Goal: Transaction & Acquisition: Purchase product/service

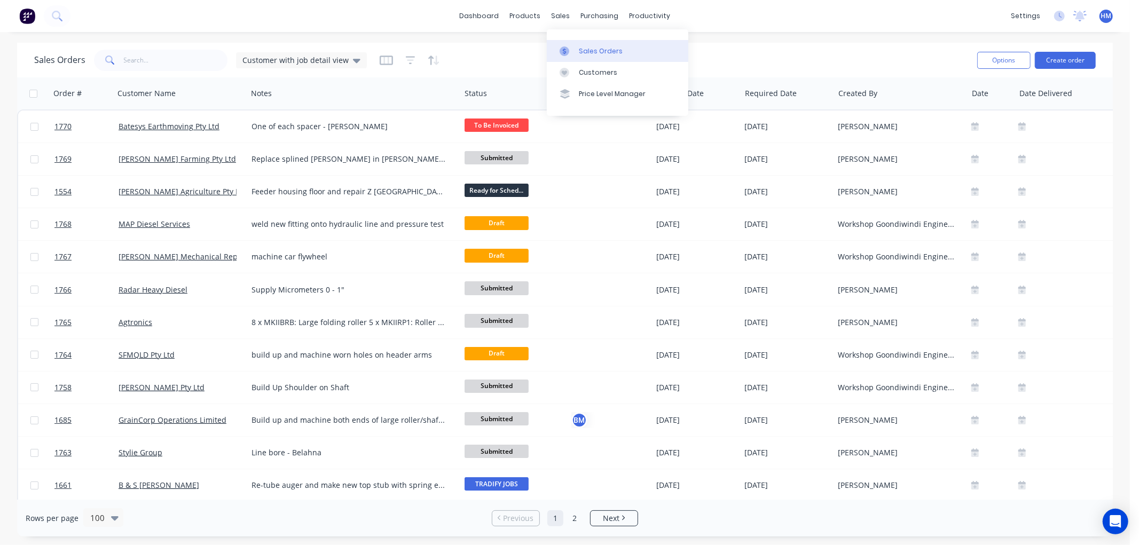
click at [564, 44] on link "Sales Orders" at bounding box center [617, 50] width 141 height 21
click at [1062, 56] on button "Create order" at bounding box center [1065, 60] width 61 height 17
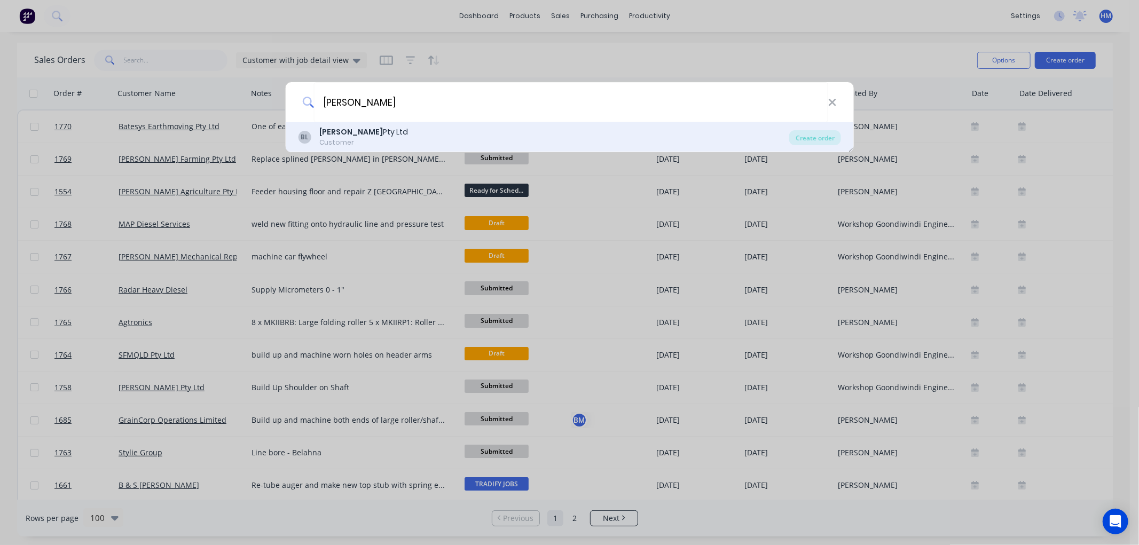
type input "[PERSON_NAME]"
click at [360, 131] on div "[PERSON_NAME] Pty Ltd" at bounding box center [363, 132] width 89 height 11
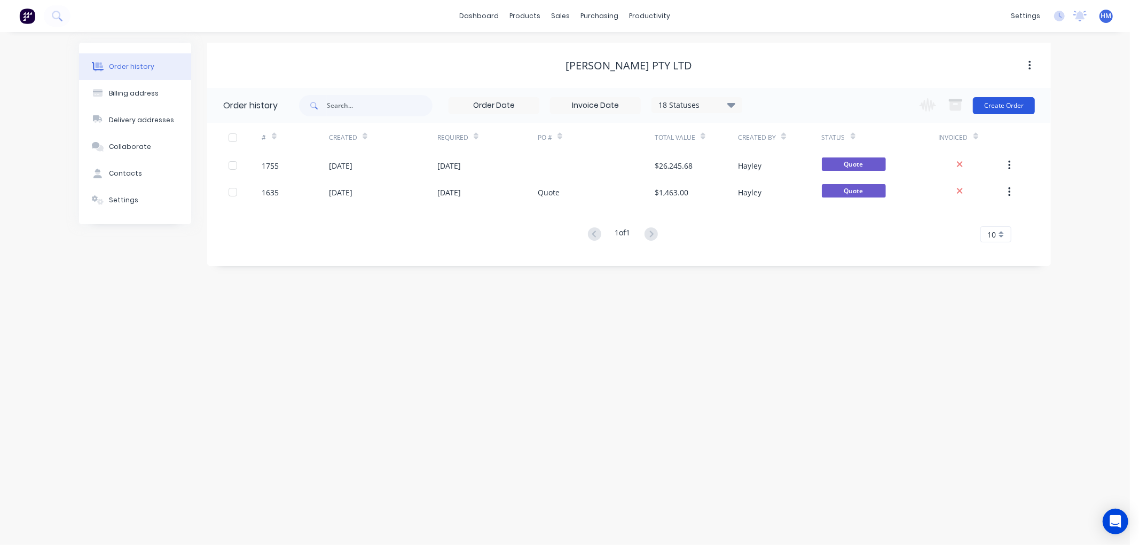
click at [996, 104] on button "Create Order" at bounding box center [1004, 105] width 62 height 17
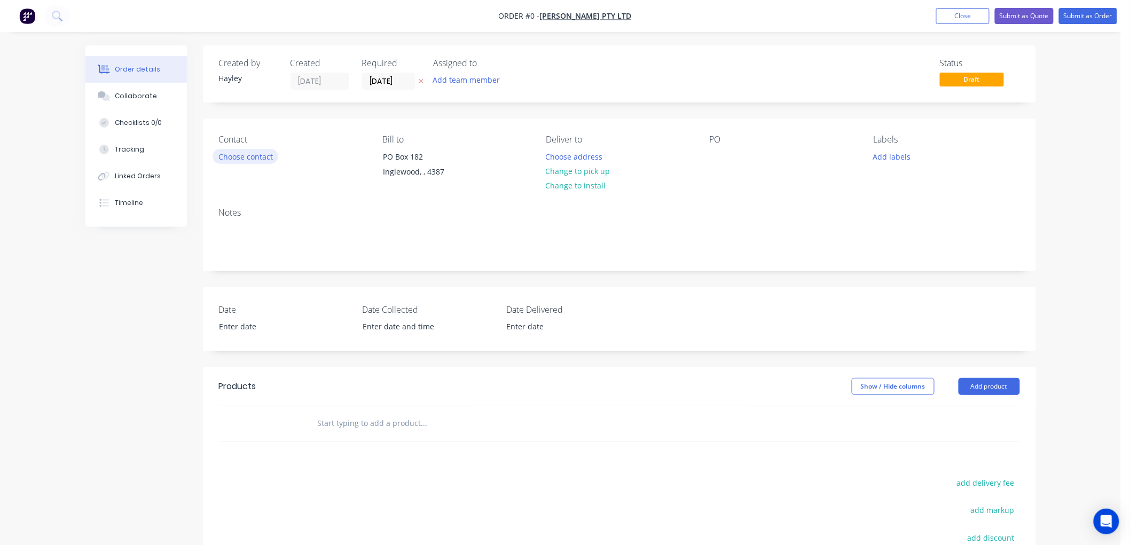
click at [235, 155] on button "Choose contact" at bounding box center [245, 156] width 66 height 14
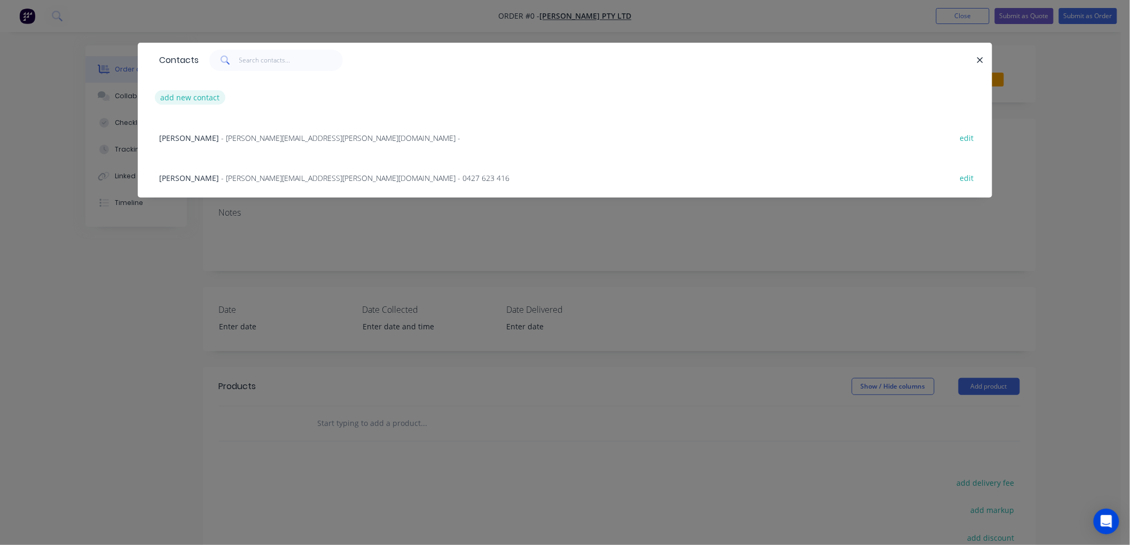
click at [190, 96] on button "add new contact" at bounding box center [190, 97] width 70 height 14
select select "AU"
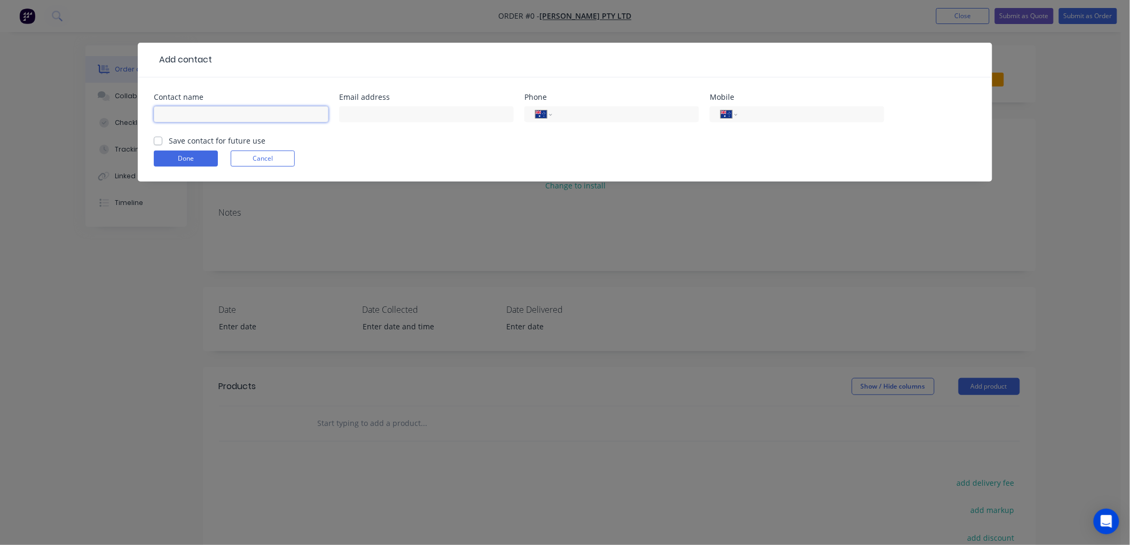
click at [201, 115] on input "text" at bounding box center [241, 114] width 175 height 16
type input "[PERSON_NAME]"
type input "[PERSON_NAME][EMAIL_ADDRESS][PERSON_NAME][PERSON_NAME][DOMAIN_NAME]"
type input "[PHONE_NUMBER]"
type input "0417 756 276"
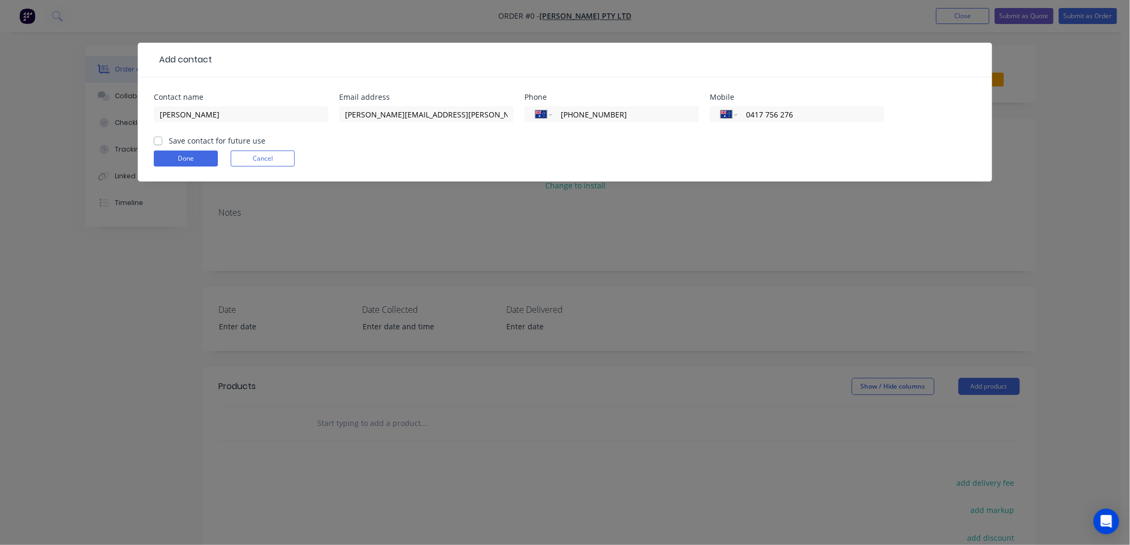
click at [169, 137] on label "Save contact for future use" at bounding box center [217, 140] width 97 height 11
click at [157, 137] on input "Save contact for future use" at bounding box center [158, 140] width 9 height 10
checkbox input "true"
click at [179, 162] on button "Done" at bounding box center [186, 159] width 64 height 16
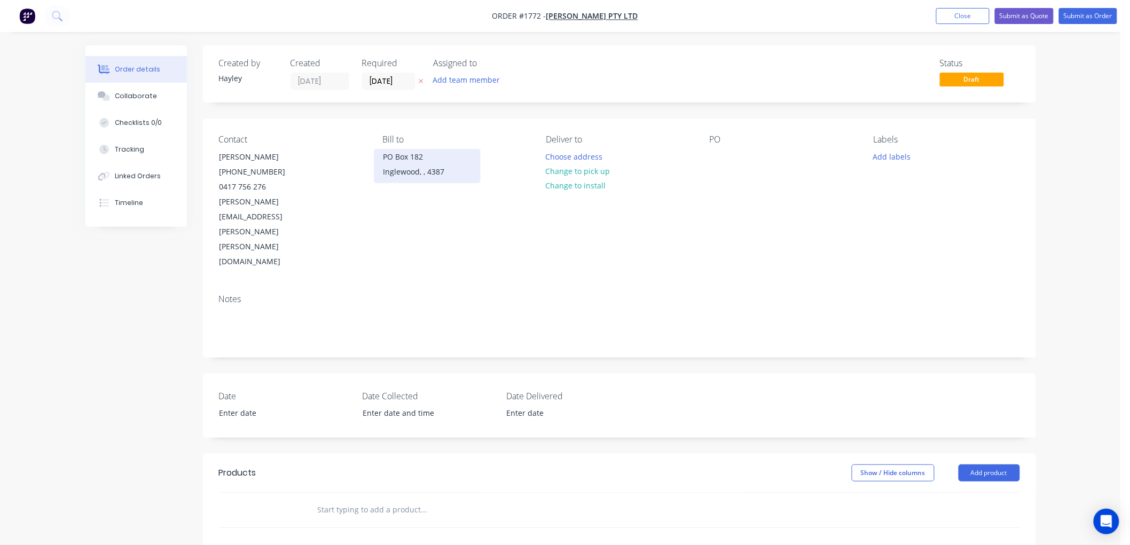
click at [415, 170] on div "Inglewood, , 4387" at bounding box center [427, 171] width 89 height 15
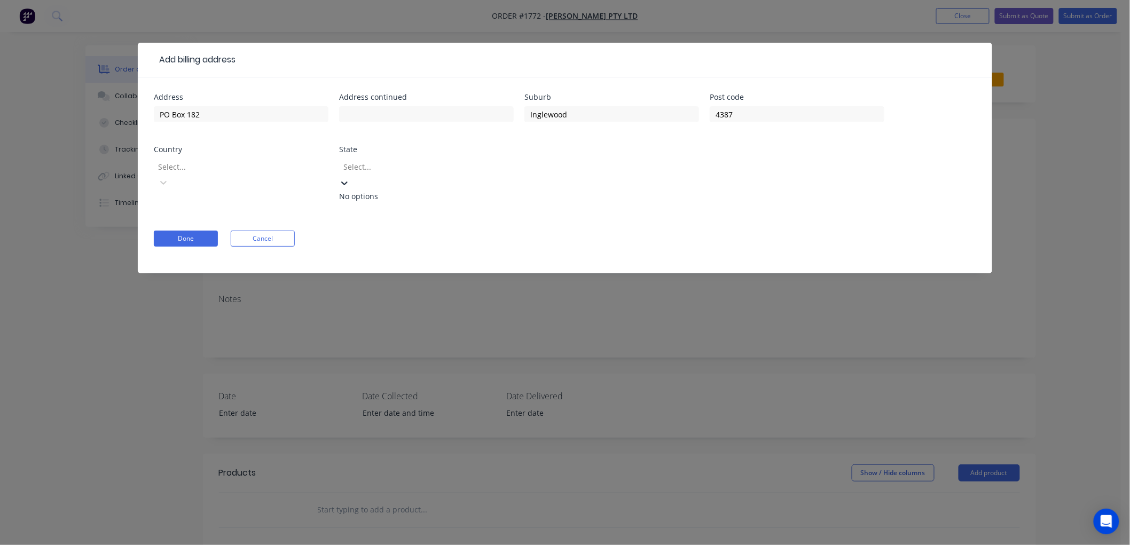
click at [395, 163] on div at bounding box center [419, 166] width 154 height 13
click at [264, 171] on div at bounding box center [234, 166] width 154 height 13
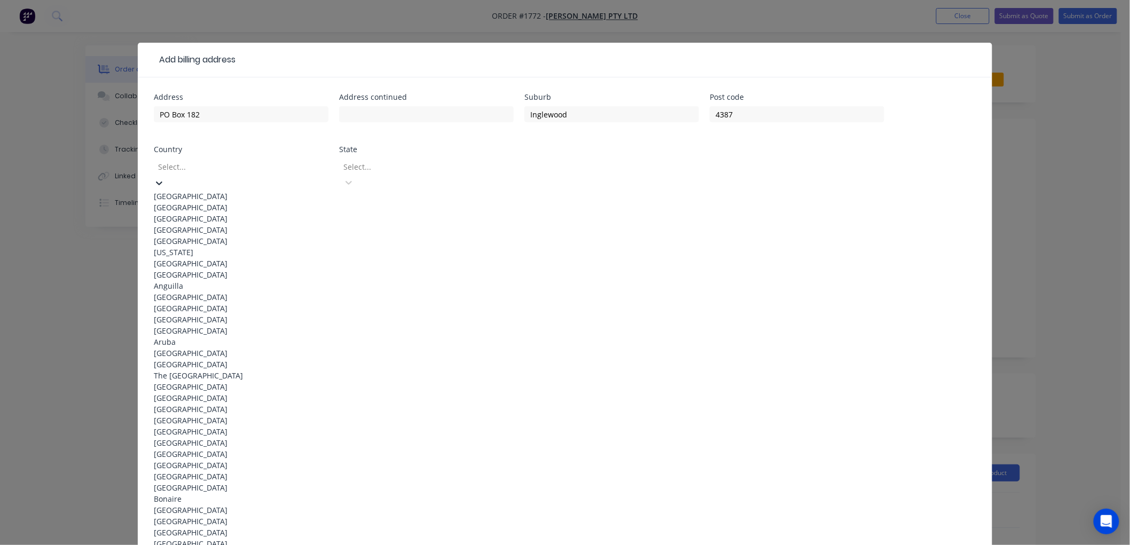
click at [201, 191] on div "[GEOGRAPHIC_DATA]" at bounding box center [241, 196] width 175 height 11
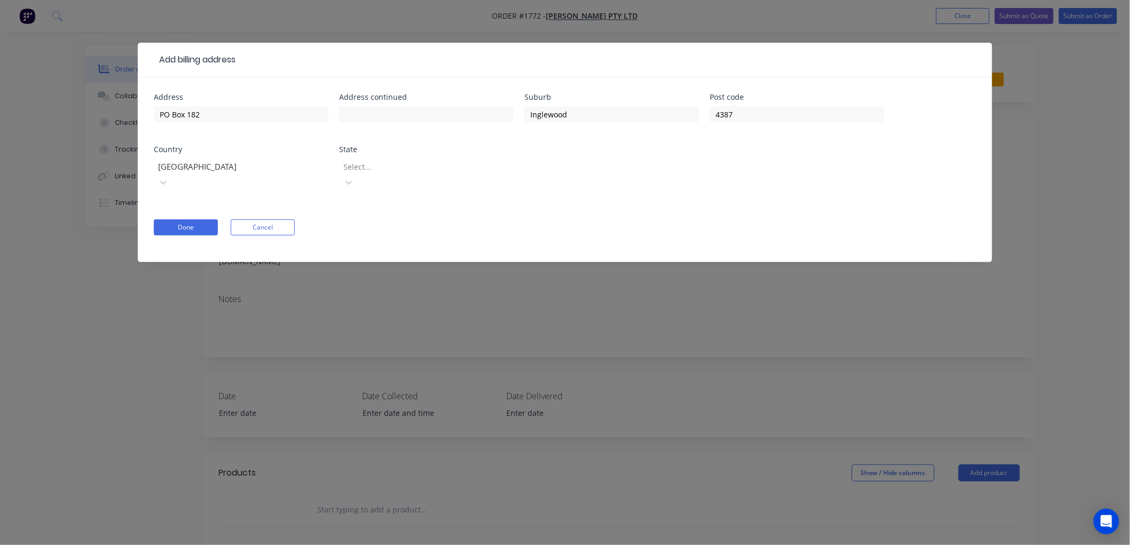
click at [388, 170] on div at bounding box center [419, 166] width 154 height 13
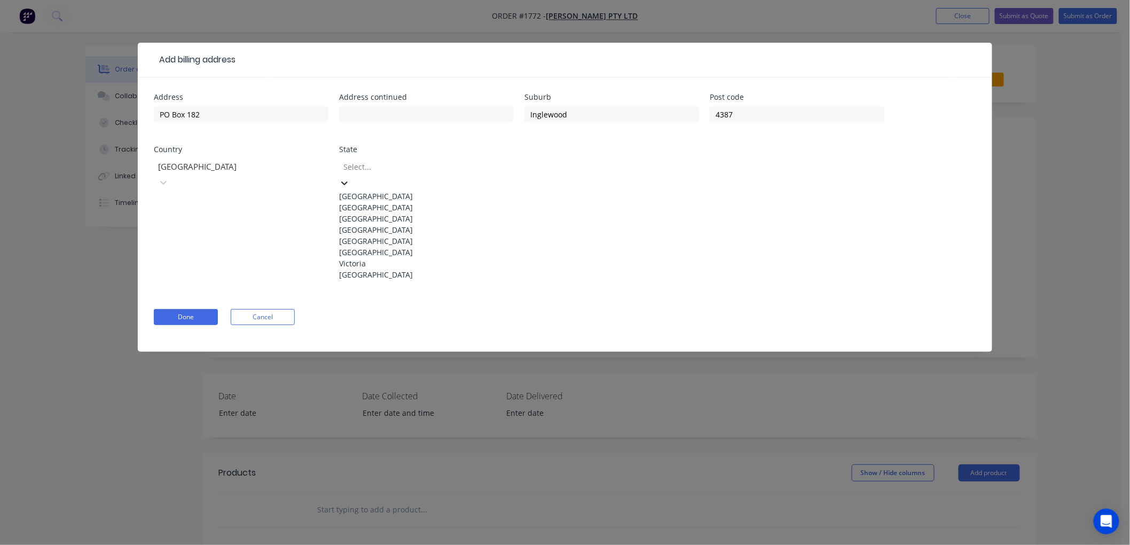
drag, startPoint x: 387, startPoint y: 244, endPoint x: 321, endPoint y: 244, distance: 65.7
click at [387, 235] on div "[GEOGRAPHIC_DATA]" at bounding box center [426, 229] width 175 height 11
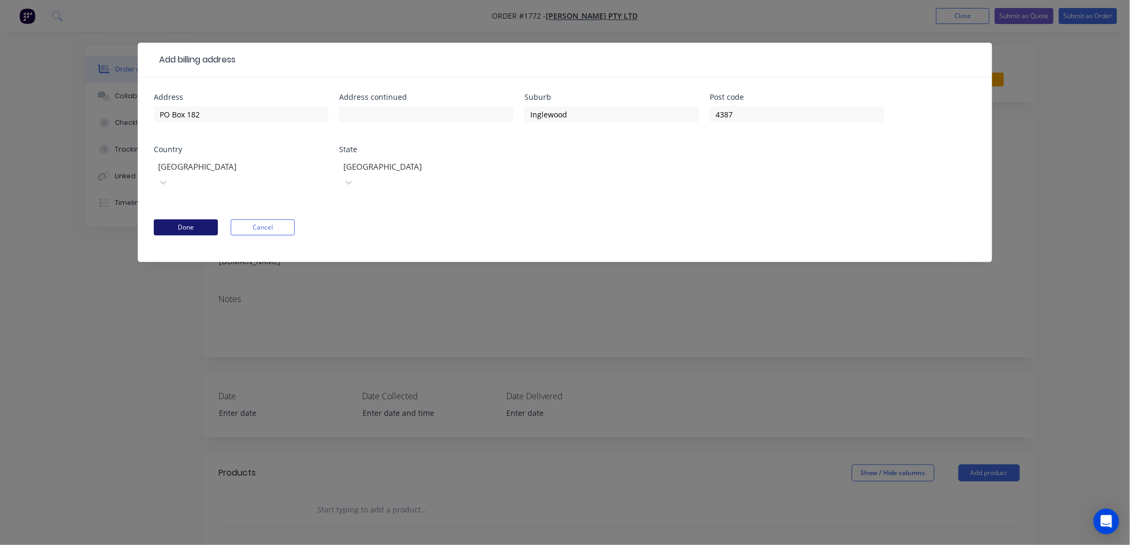
click at [184, 219] on button "Done" at bounding box center [186, 227] width 64 height 16
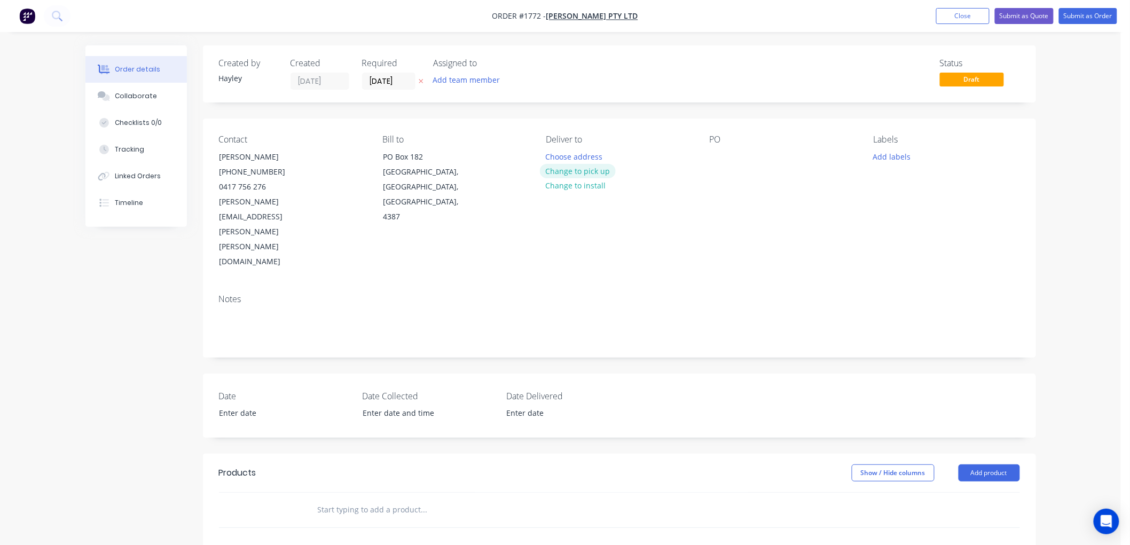
click at [589, 170] on button "Change to pick up" at bounding box center [578, 171] width 76 height 14
click at [335, 499] on input "text" at bounding box center [424, 509] width 214 height 21
click at [353, 499] on input "text" at bounding box center [424, 509] width 214 height 21
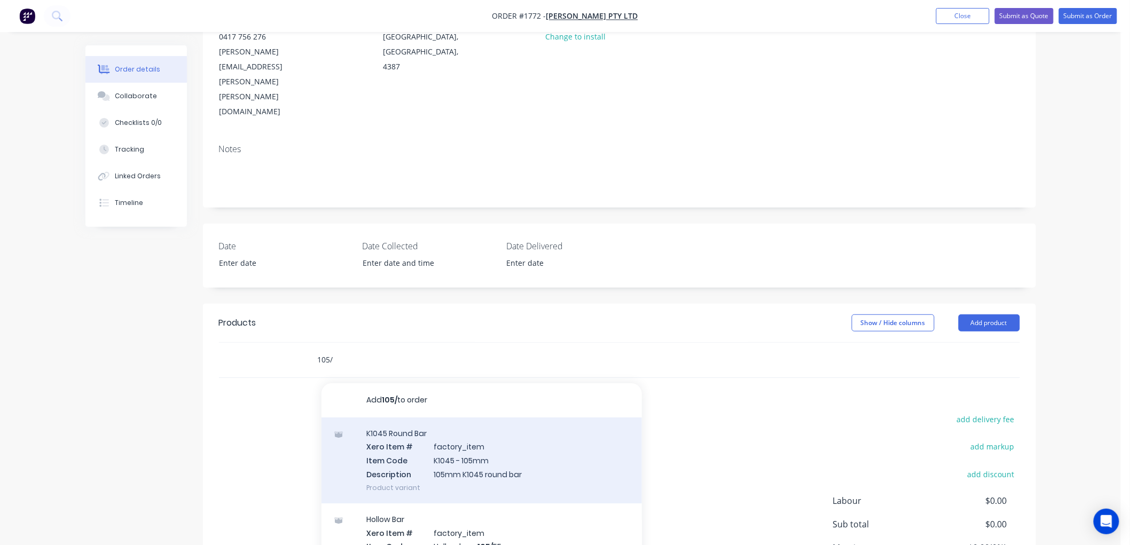
scroll to position [178, 0]
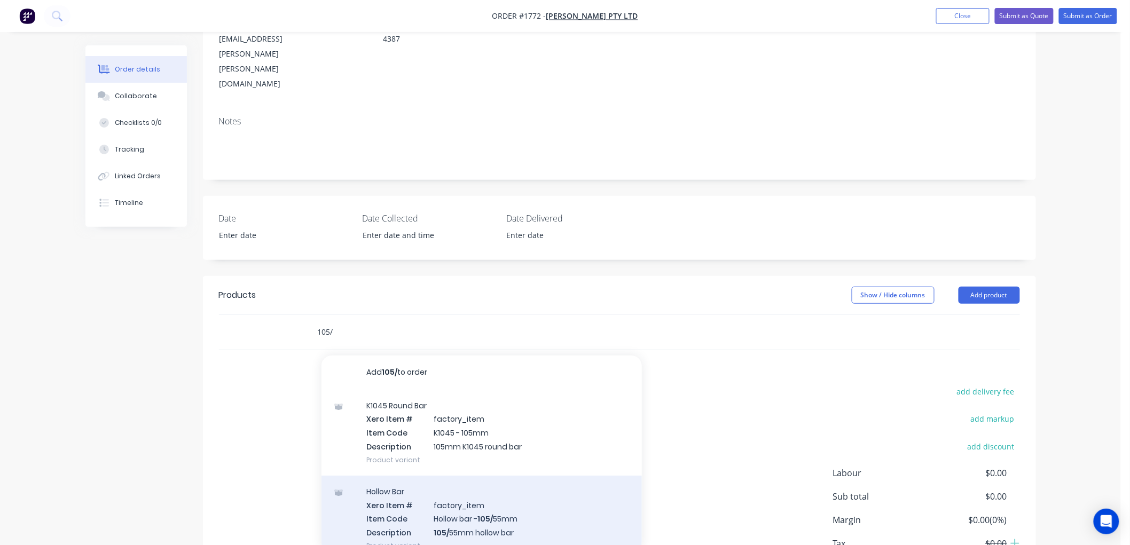
type input "105/"
click at [400, 476] on div "Hollow Bar Xero Item # factory_item Item Code Hollow bar - 105/ 55mm Descriptio…" at bounding box center [481, 519] width 320 height 86
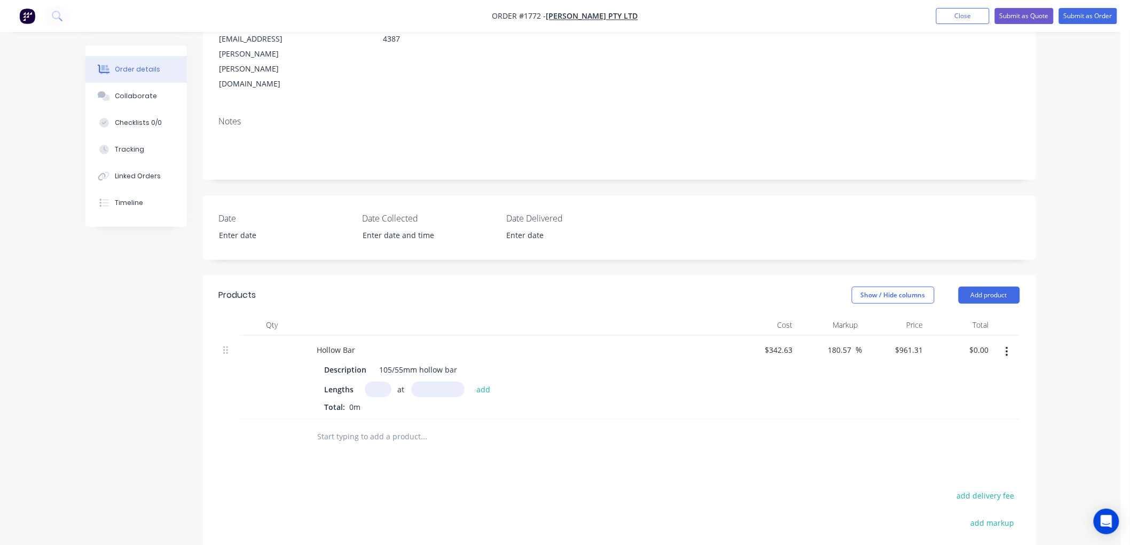
click at [366, 382] on input "text" at bounding box center [378, 389] width 27 height 15
type input "4"
type input "153"
click at [471, 382] on button "add" at bounding box center [483, 389] width 25 height 14
click at [383, 403] on icon "button" at bounding box center [381, 408] width 7 height 10
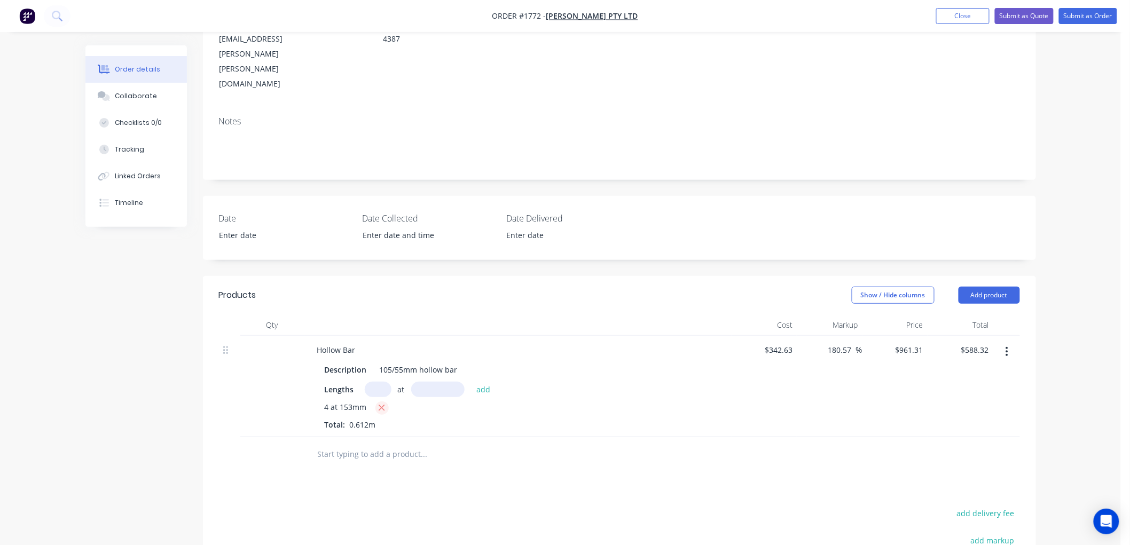
type input "$0.00"
click at [377, 382] on input "text" at bounding box center [378, 389] width 27 height 15
type input "1"
type input "153"
click at [471, 382] on button "add" at bounding box center [483, 389] width 25 height 14
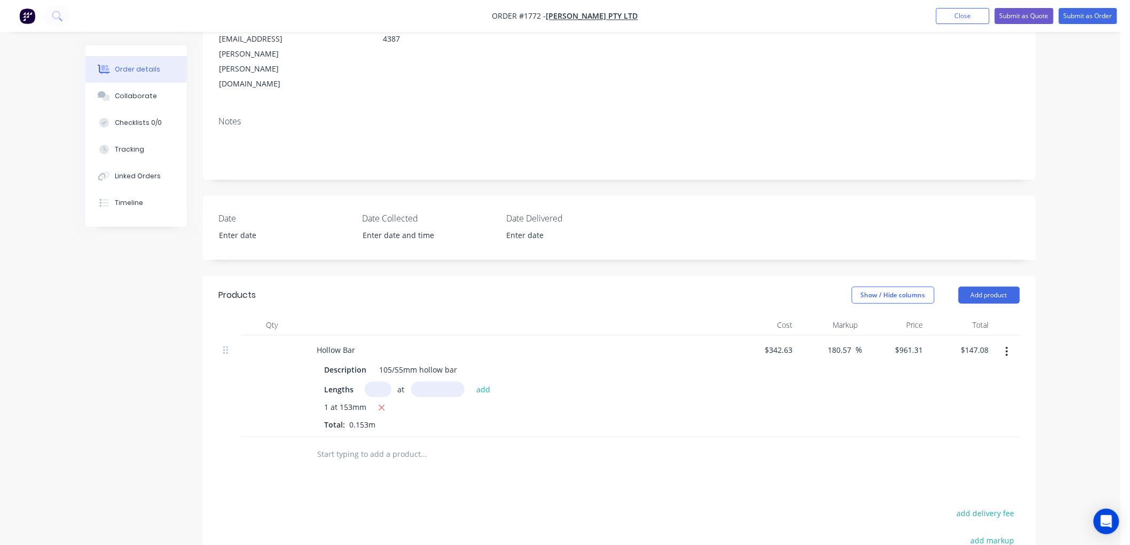
click at [369, 444] on input "text" at bounding box center [424, 454] width 214 height 21
click at [381, 405] on icon "button" at bounding box center [382, 408] width 6 height 6
type input "$0.00"
click at [375, 382] on input "text" at bounding box center [378, 389] width 27 height 15
type input "1"
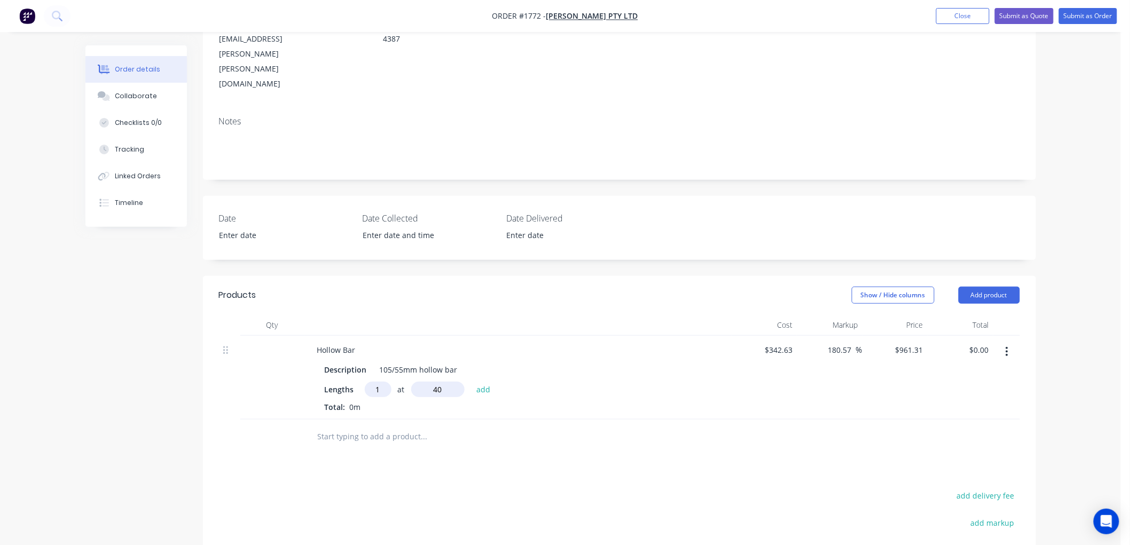
type input "40"
click at [471, 382] on button "add" at bounding box center [483, 389] width 25 height 14
type input "$38.45"
click at [361, 444] on input "text" at bounding box center [424, 454] width 214 height 21
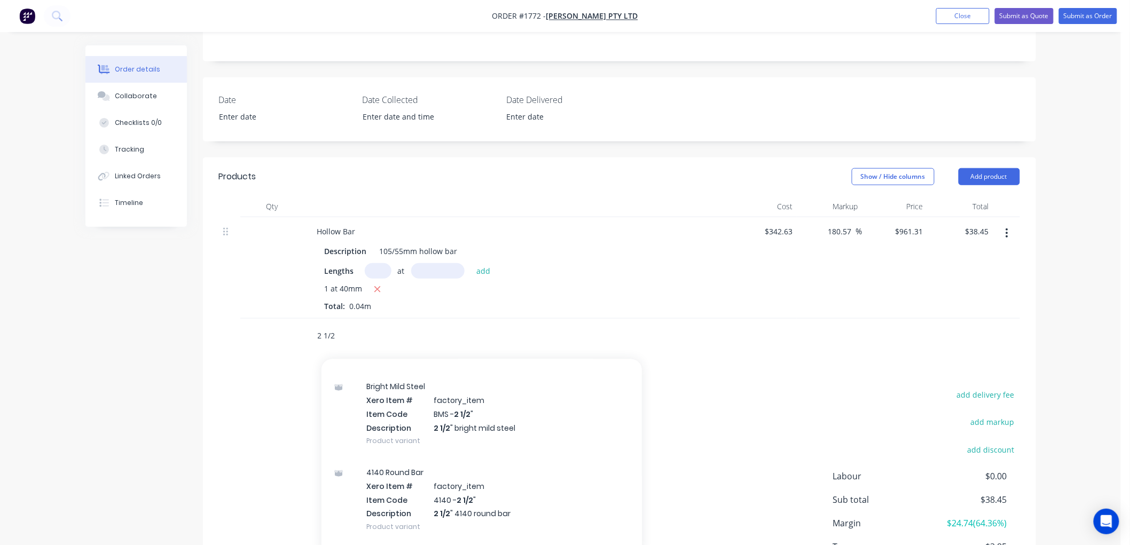
scroll to position [712, 0]
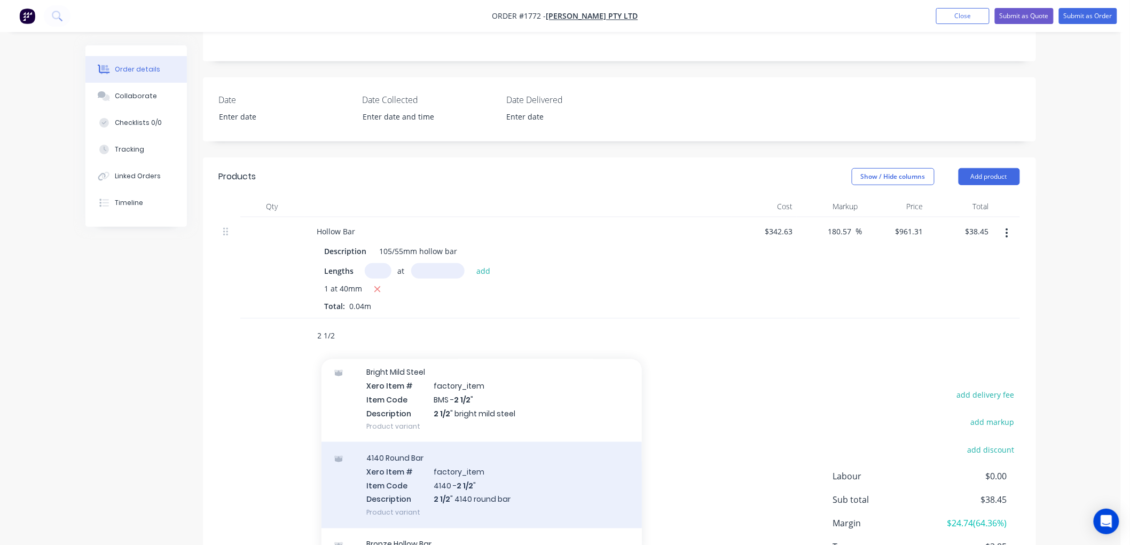
type input "2 1/2"
click at [537, 442] on div "4140 Round Bar Xero Item # factory_item Item Code 4140 - 2 1/2 " Description 2 …" at bounding box center [481, 485] width 320 height 86
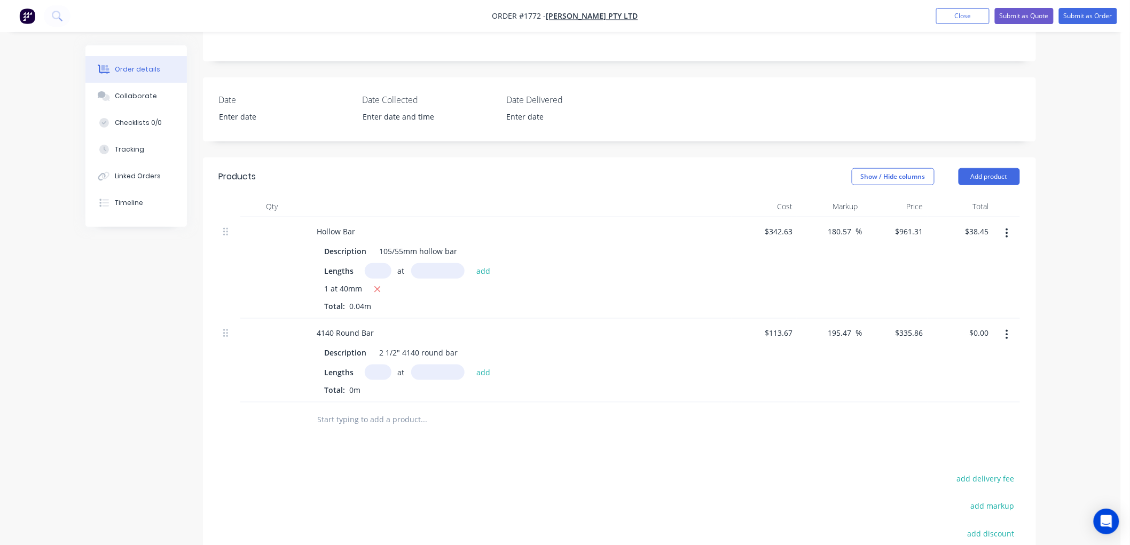
click at [380, 365] on input "text" at bounding box center [378, 372] width 27 height 15
type input "1"
type input "303"
click at [471, 365] on button "add" at bounding box center [483, 372] width 25 height 14
type input "$101.77"
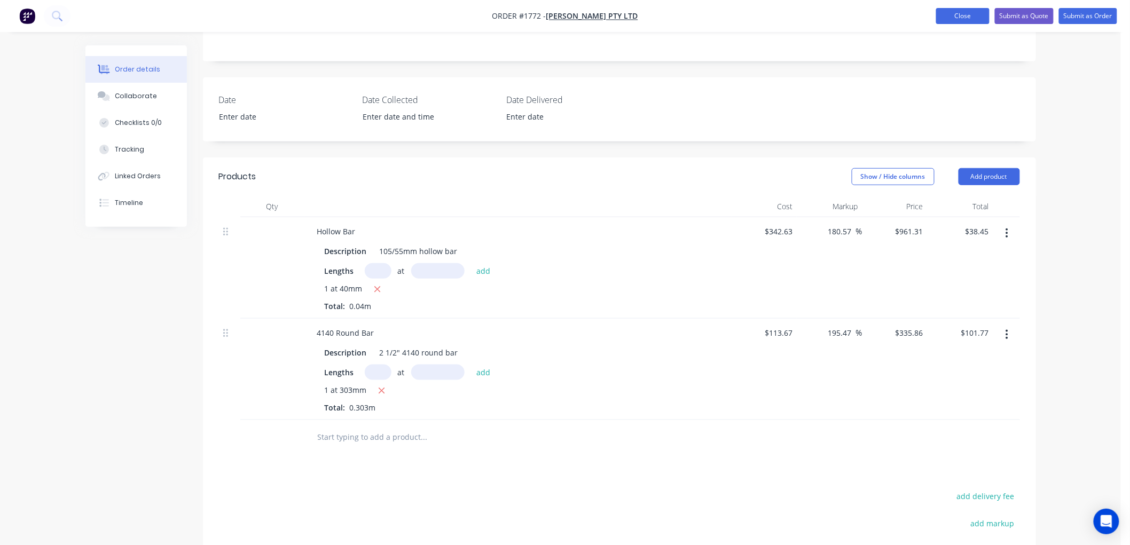
click at [956, 12] on button "Close" at bounding box center [962, 16] width 53 height 16
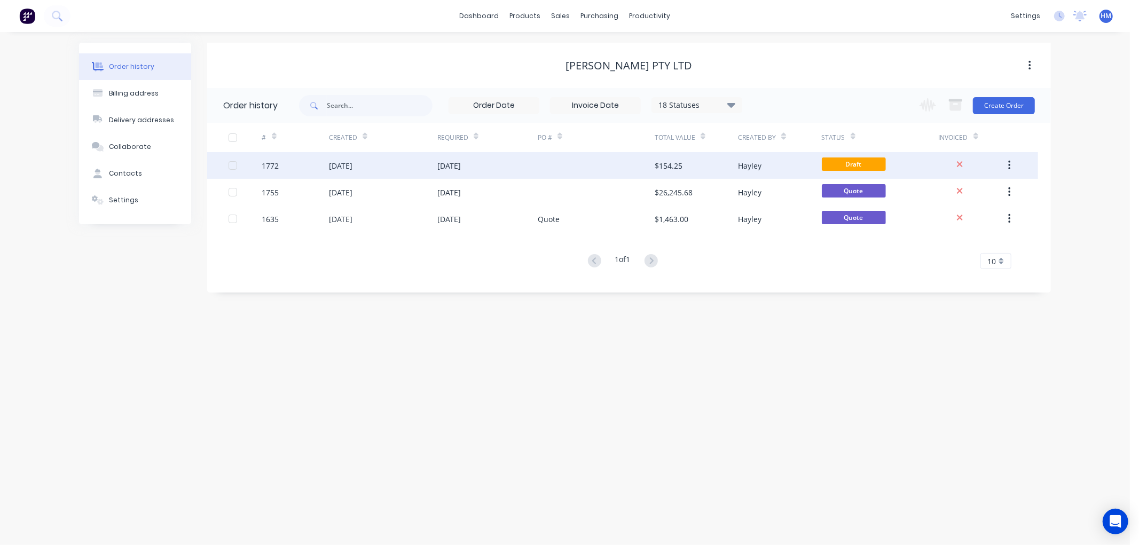
click at [412, 156] on div "[DATE]" at bounding box center [383, 165] width 108 height 27
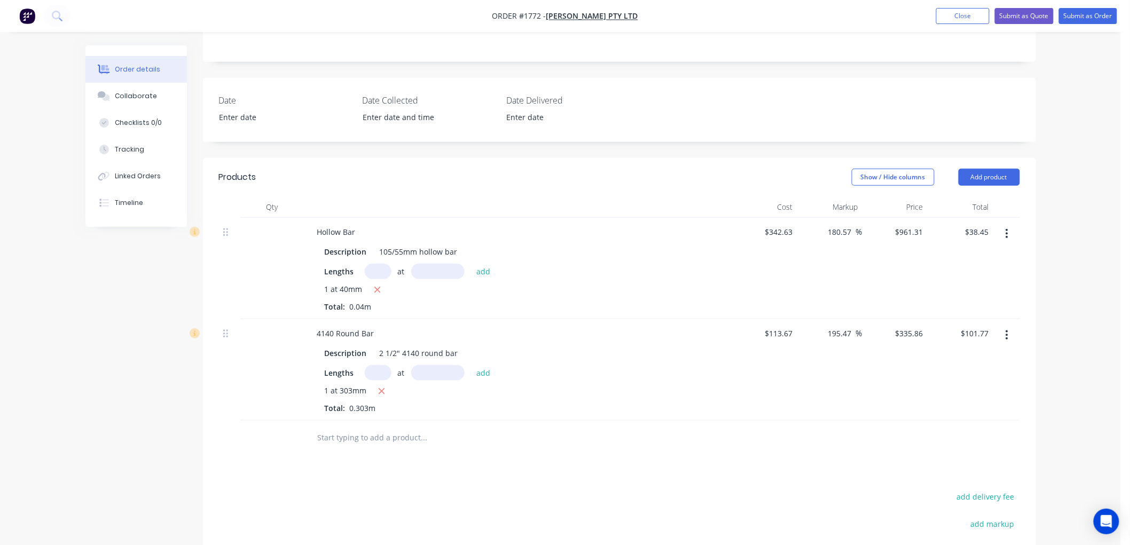
scroll to position [296, 0]
click at [376, 427] on input "text" at bounding box center [424, 437] width 214 height 21
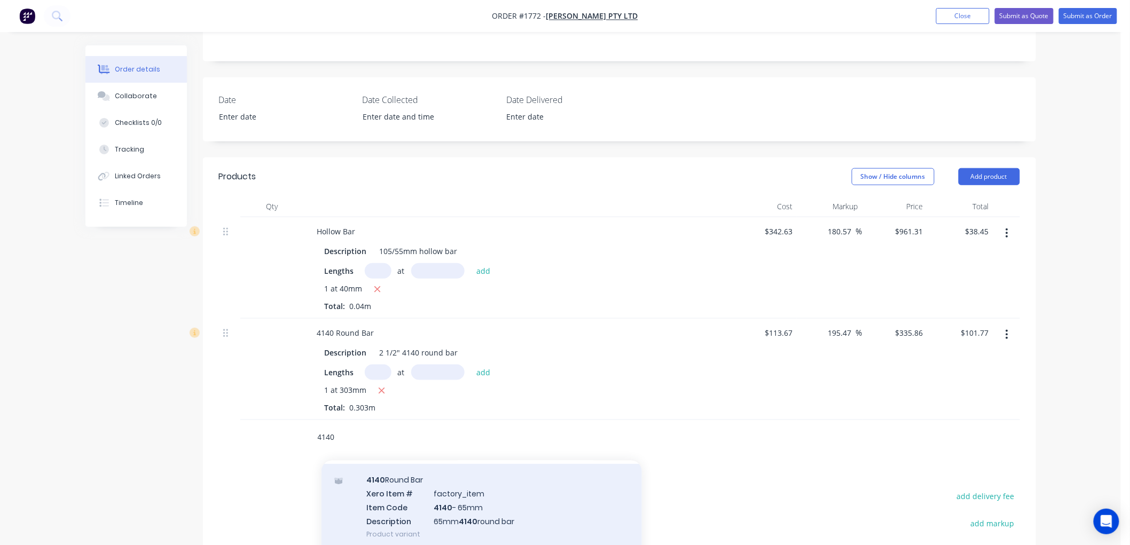
type input "4140"
click at [558, 464] on div "4140 Round Bar Xero Item # factory_item Item Code 4140 - 65mm Description 65mm …" at bounding box center [481, 507] width 320 height 86
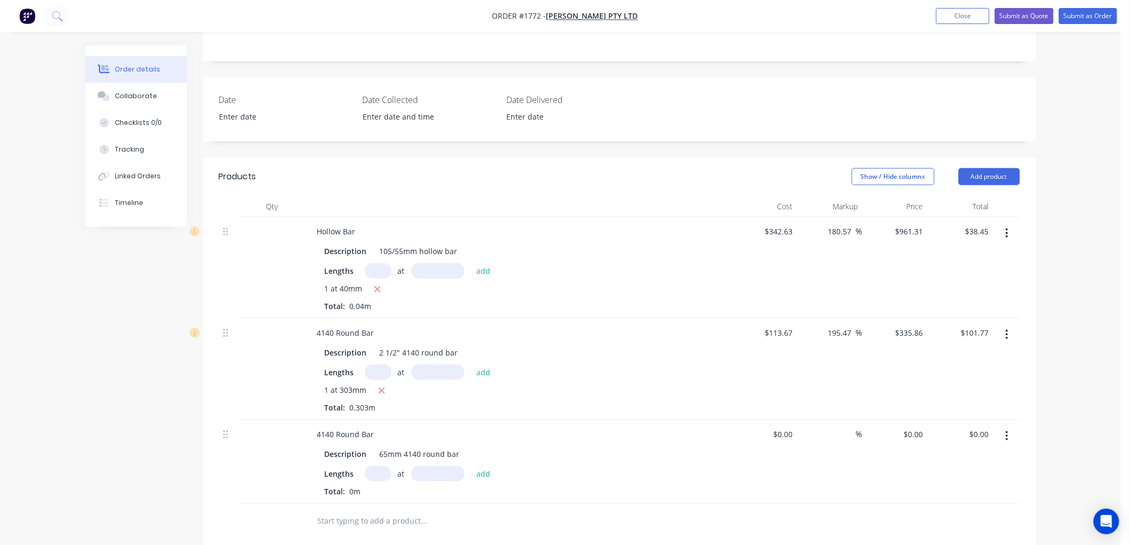
click at [351, 510] on input "text" at bounding box center [424, 520] width 214 height 21
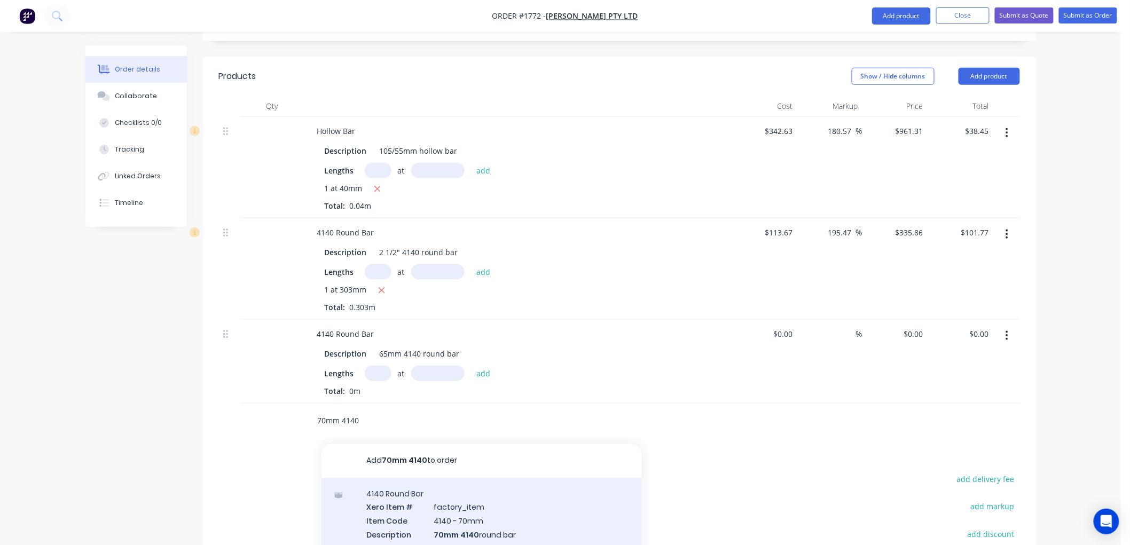
scroll to position [415, 0]
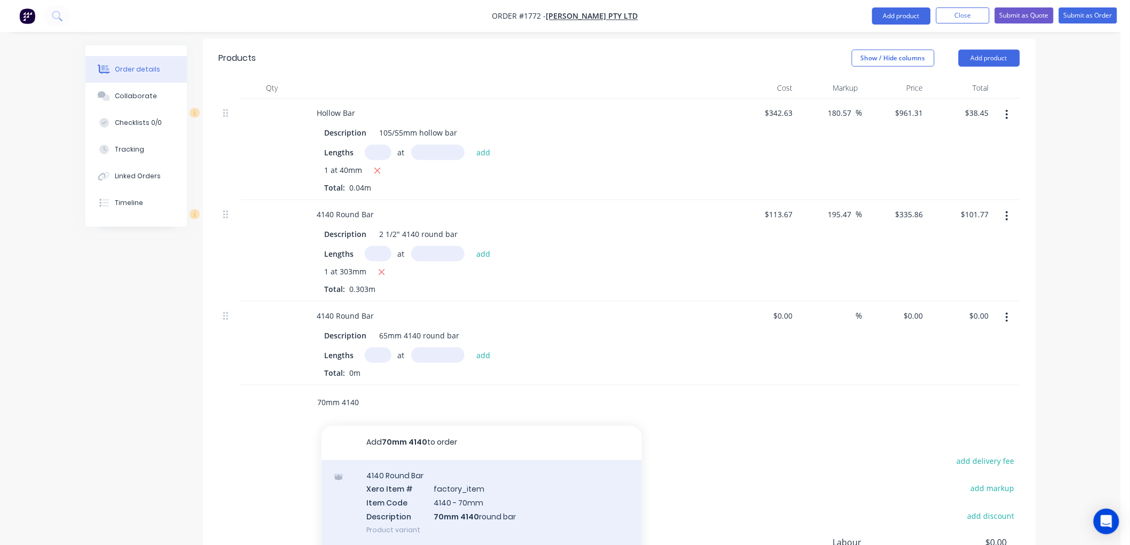
type input "70mm 4140"
click at [476, 460] on div "4140 Round Bar Xero Item # factory_item Item Code 4140 - 70mm Description 70mm …" at bounding box center [481, 503] width 320 height 86
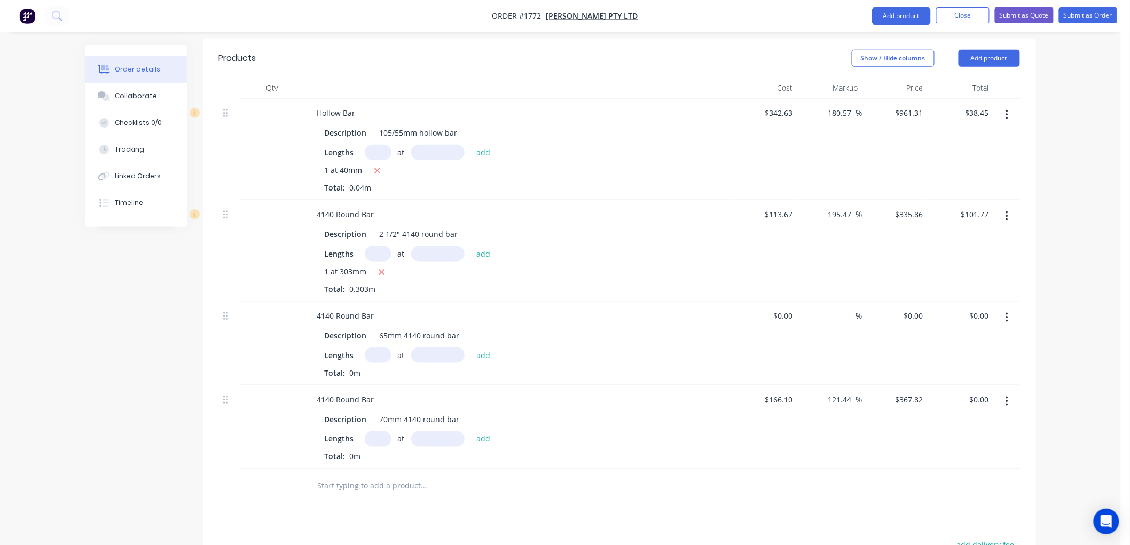
click at [380, 431] on input "text" at bounding box center [378, 438] width 27 height 15
type input "1"
type input "303"
click at [471, 431] on button "add" at bounding box center [483, 438] width 25 height 14
type input "$111.45"
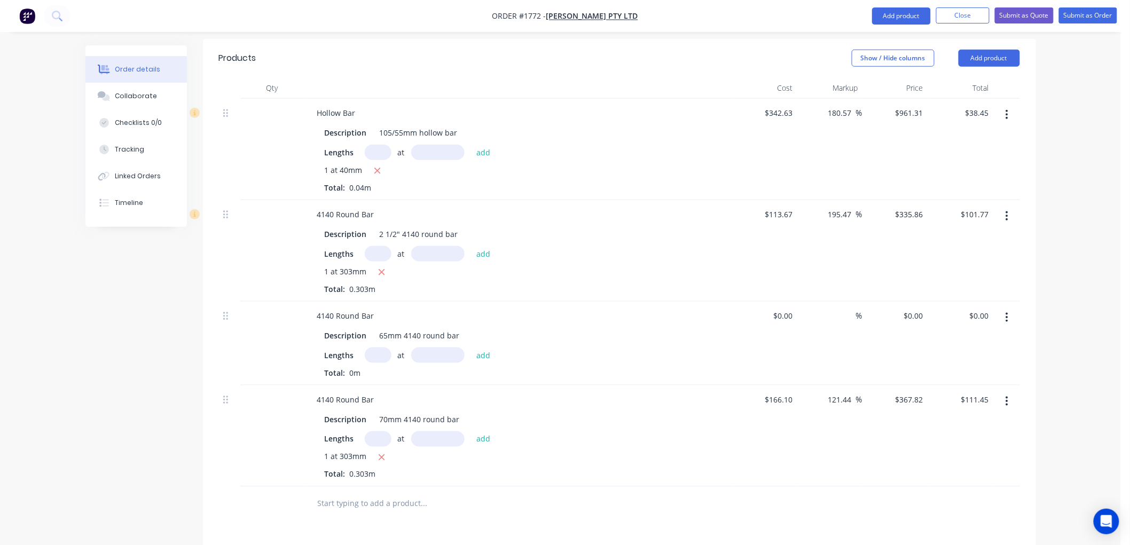
click at [358, 493] on input "text" at bounding box center [424, 503] width 214 height 21
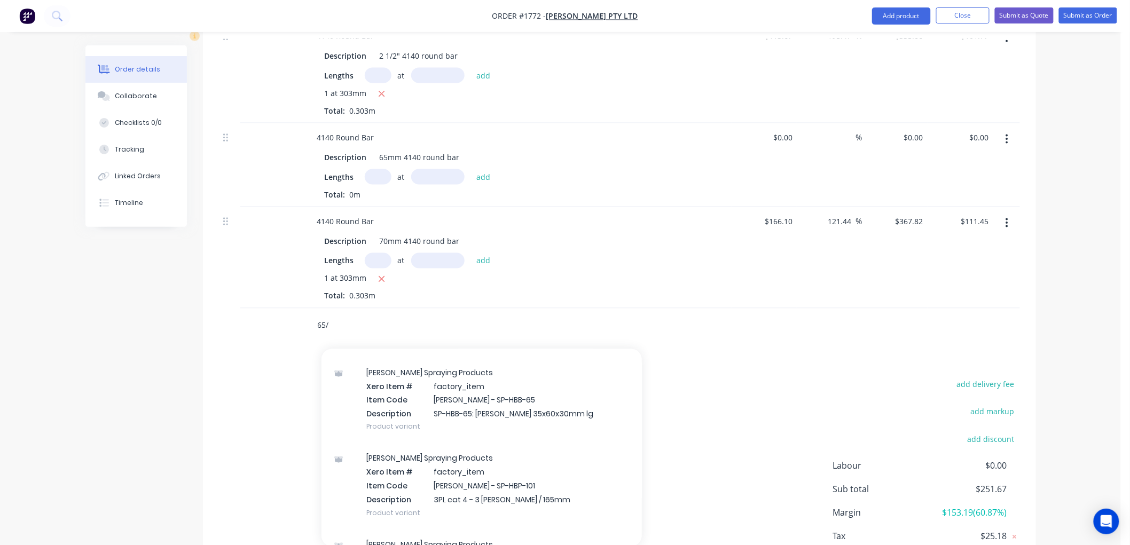
scroll to position [830, 0]
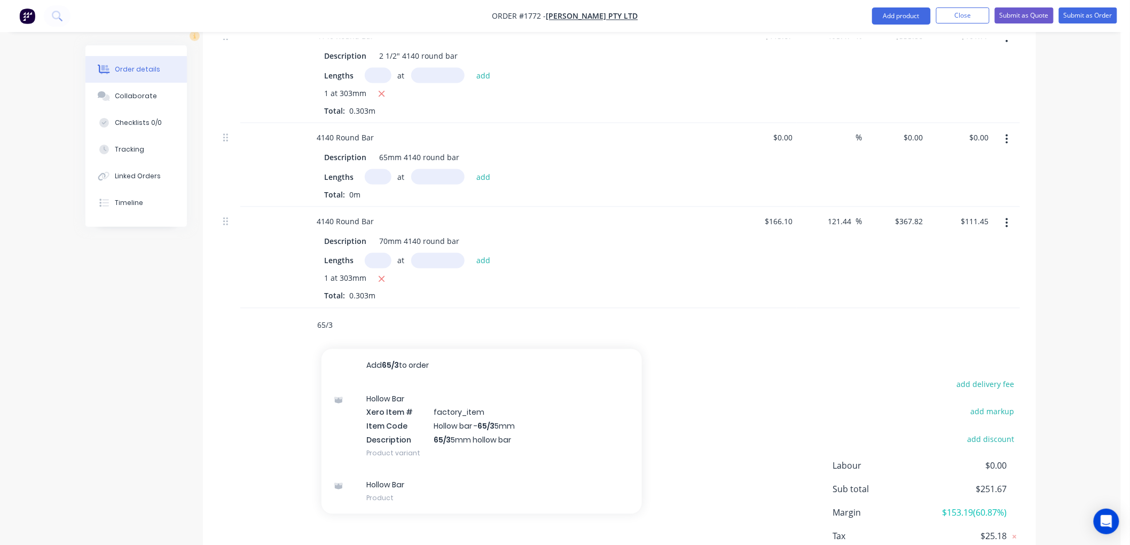
drag, startPoint x: 354, startPoint y: 266, endPoint x: 274, endPoint y: 269, distance: 79.6
click at [274, 309] on div "65/3 Add 65/3 to order Hollow Bar Xero Item # factory_item Item Code Hollow bar…" at bounding box center [619, 326] width 801 height 35
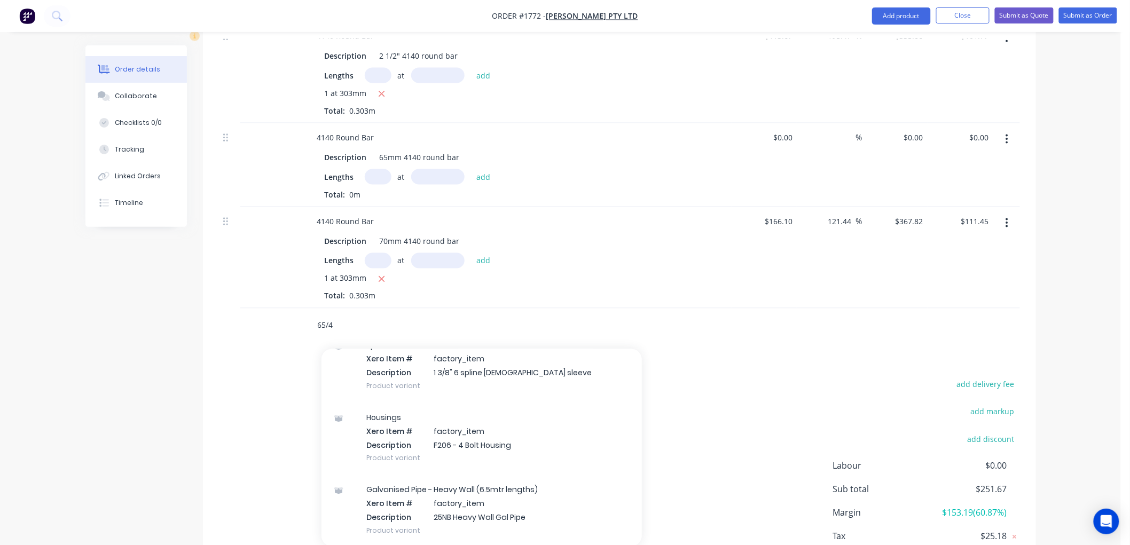
scroll to position [15595, 0]
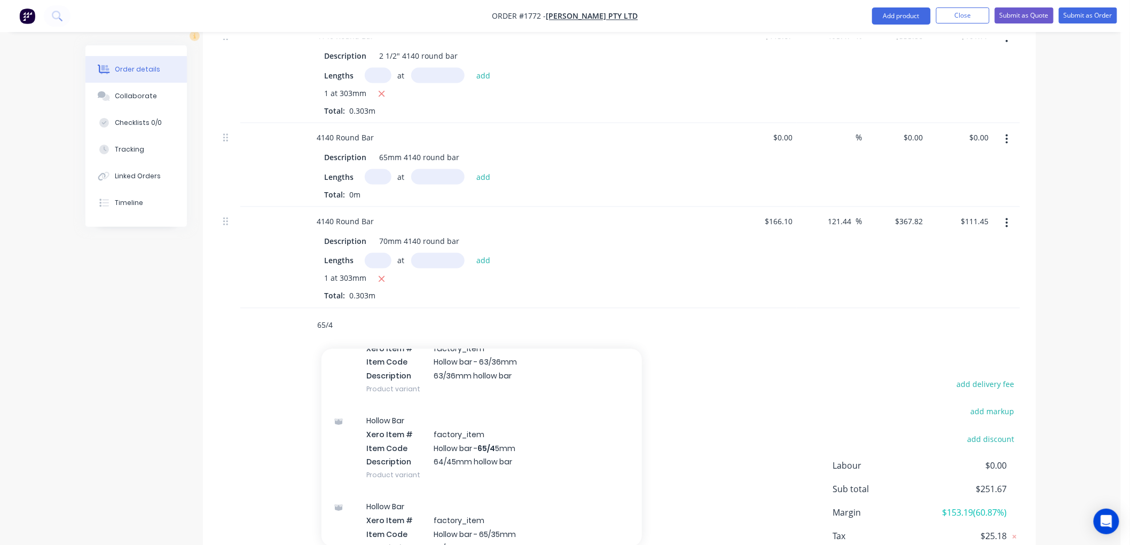
type input "65/4"
click at [491, 491] on div "Hollow Bar Xero Item # factory_item Item Code Hollow bar - 65/35mm Description …" at bounding box center [481, 534] width 320 height 86
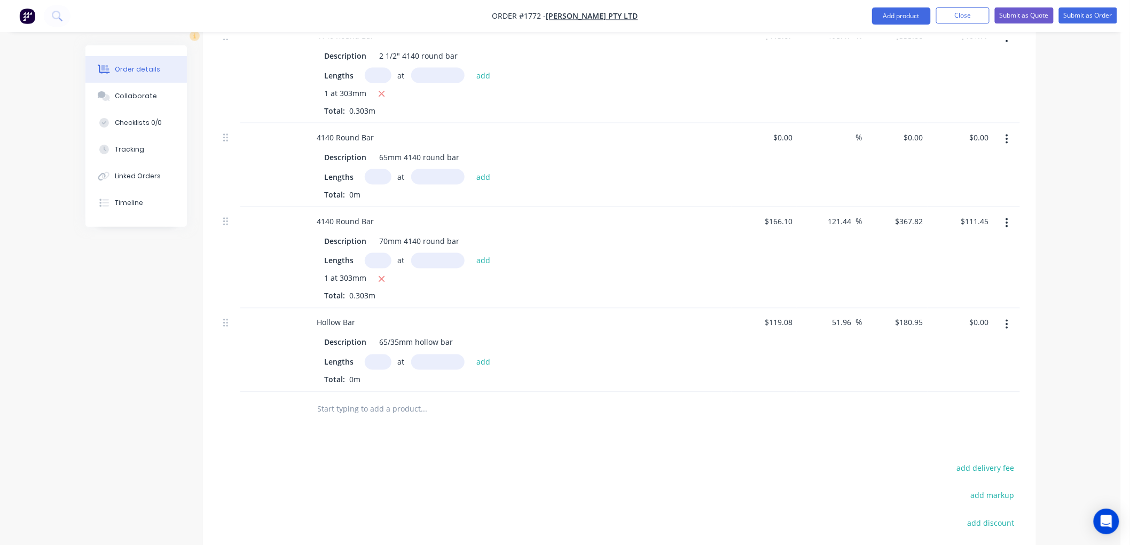
click at [381, 399] on input "text" at bounding box center [424, 409] width 214 height 21
type input "7"
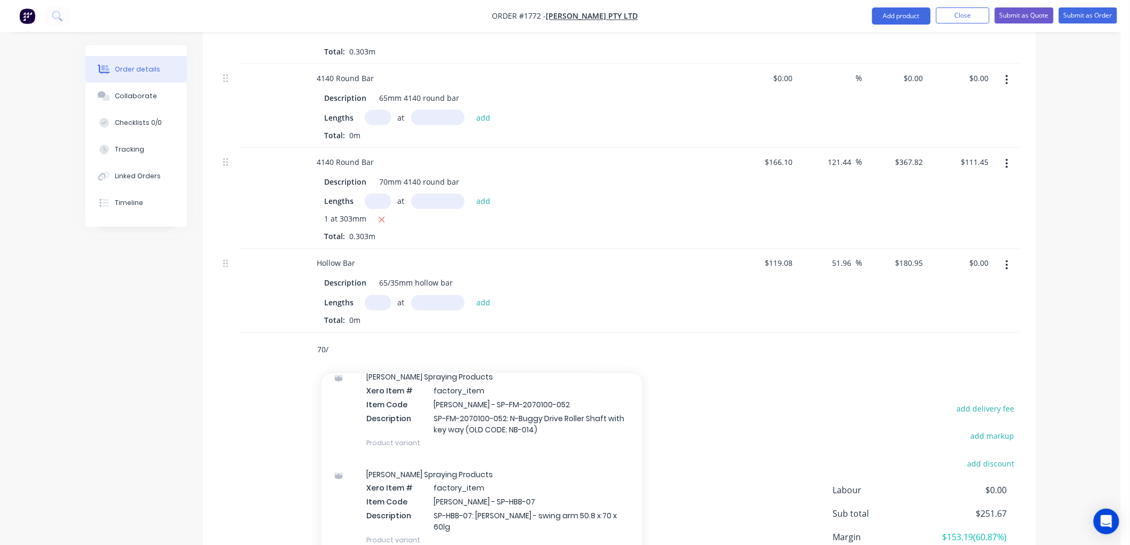
scroll to position [1008, 0]
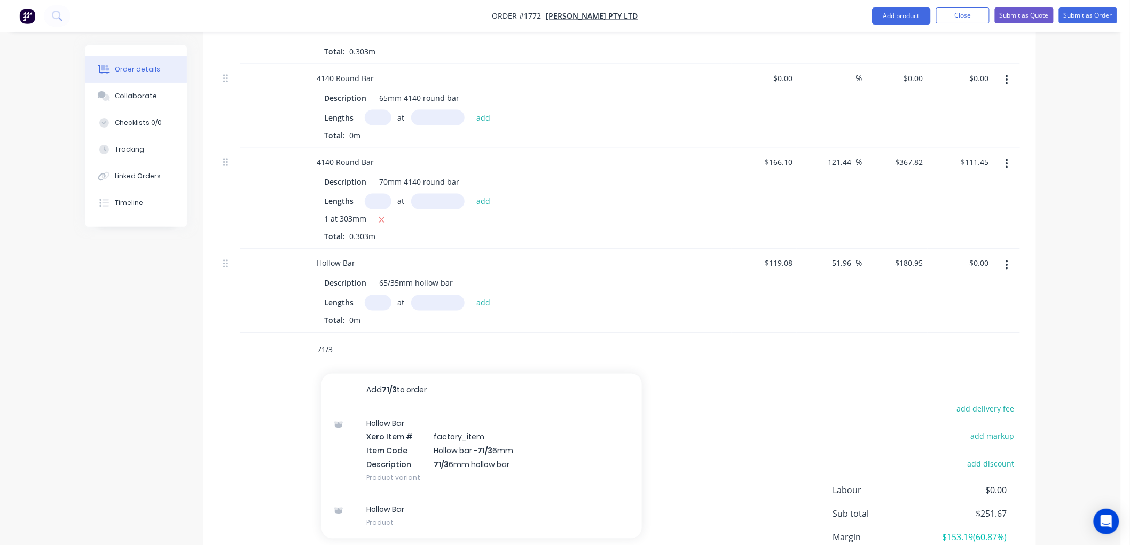
type input "71/3"
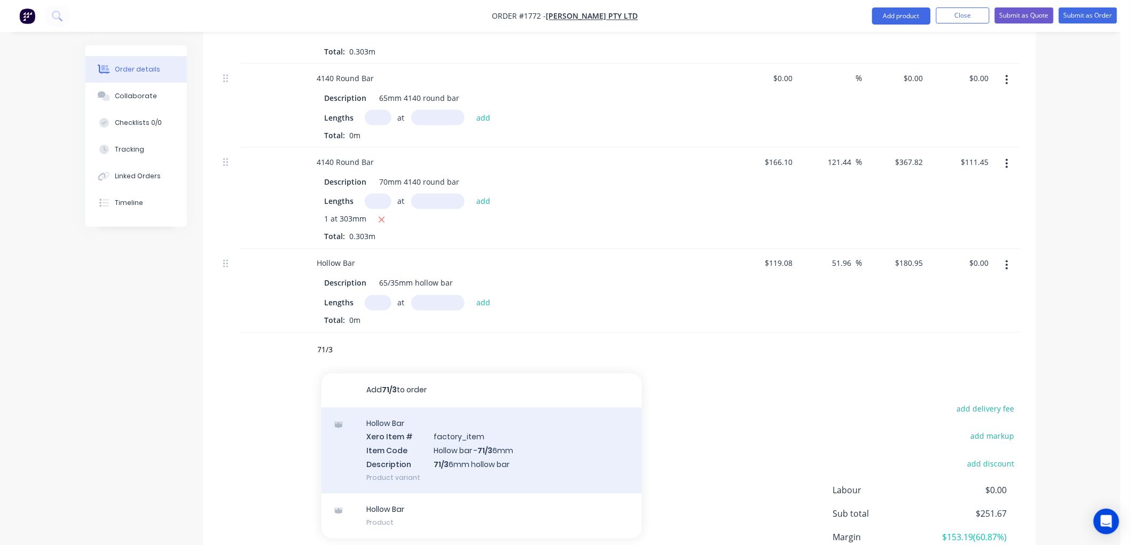
click at [478, 408] on div "Hollow Bar Xero Item # factory_item Item Code Hollow bar - 71/3 6mm Description…" at bounding box center [481, 451] width 320 height 86
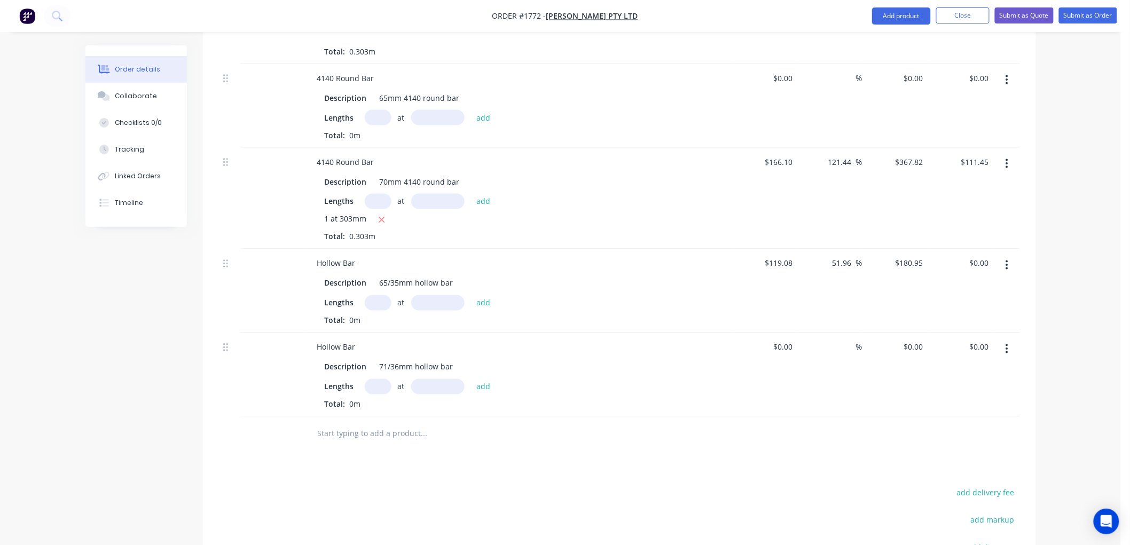
click at [382, 379] on input "text" at bounding box center [378, 386] width 27 height 15
type input "1"
type input "53"
click at [471, 379] on button "add" at bounding box center [483, 386] width 25 height 14
click at [358, 441] on input "text" at bounding box center [424, 451] width 214 height 21
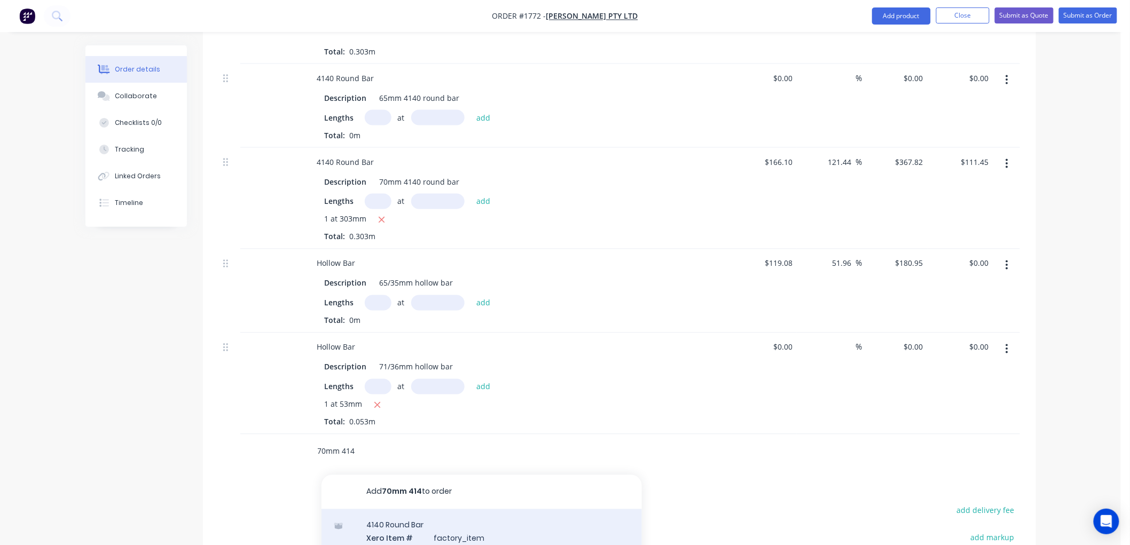
type input "70mm 414"
click at [517, 509] on div "4140 Round Bar Xero Item # factory_item Item Code 4140 - 70mm Description 70mm …" at bounding box center [481, 552] width 320 height 86
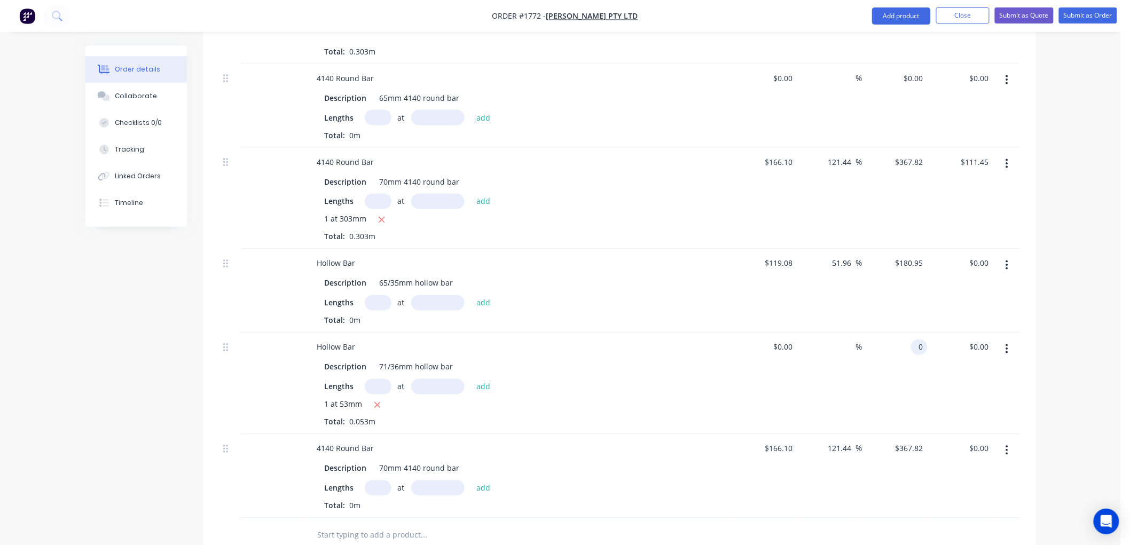
click at [904, 333] on div "0 0" at bounding box center [895, 383] width 66 height 101
type input "$0.00"
click at [369, 480] on input "text" at bounding box center [378, 487] width 27 height 15
type input "1"
type input "53"
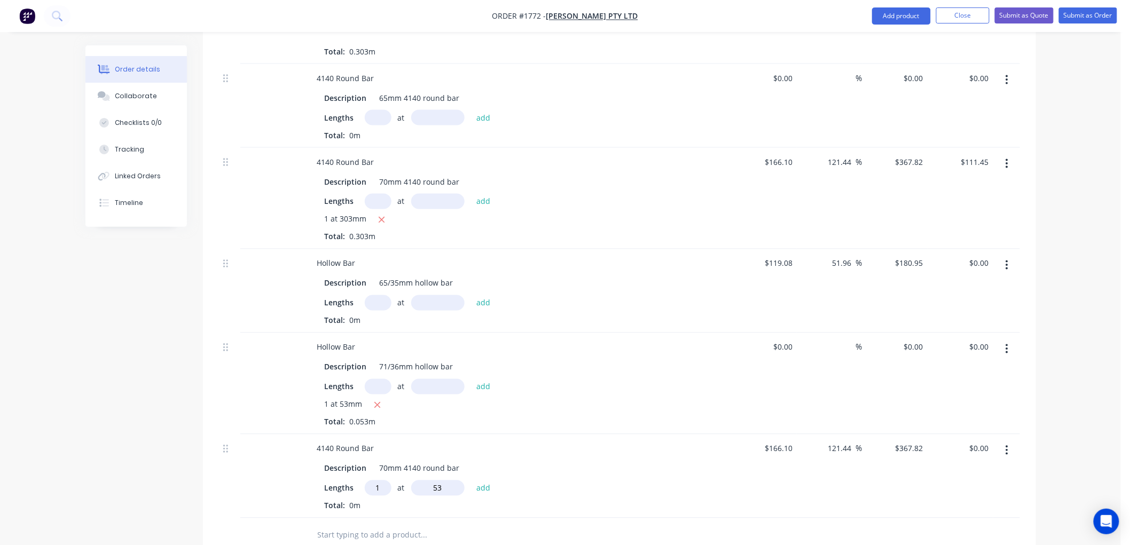
click at [471, 480] on button "add" at bounding box center [483, 487] width 25 height 14
type input "$19.49"
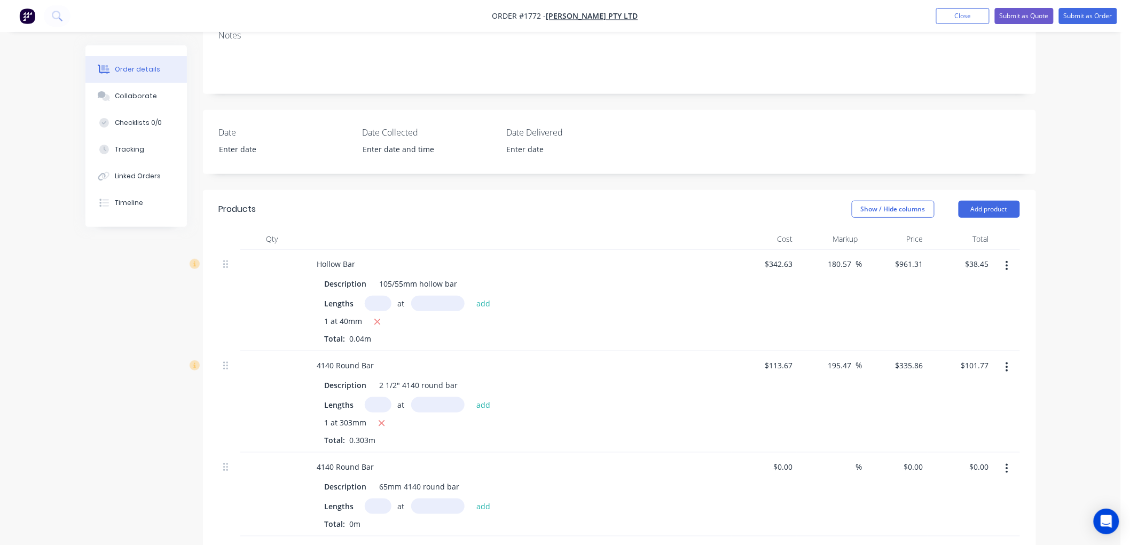
scroll to position [296, 0]
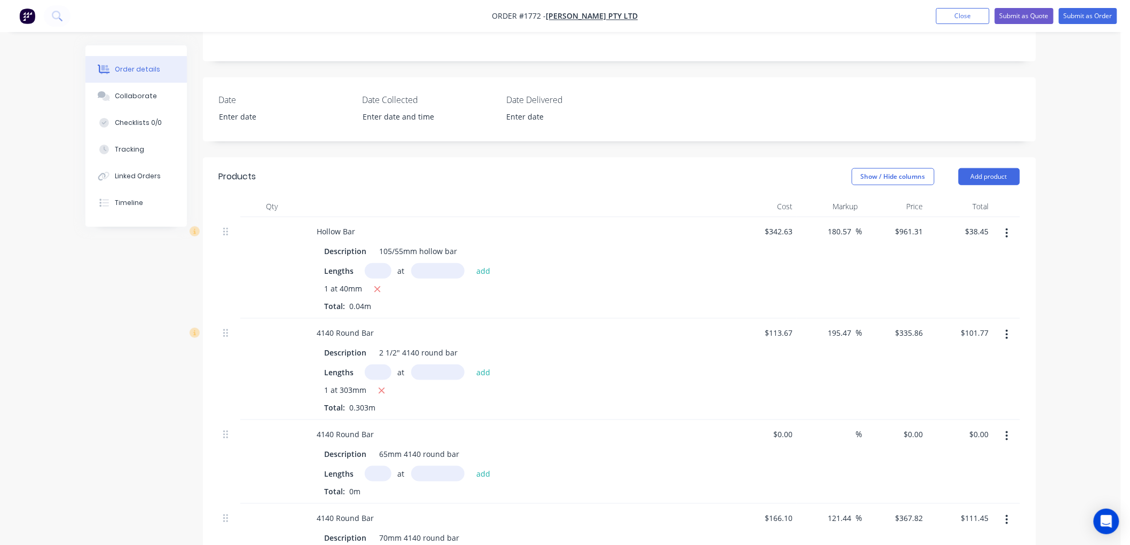
click at [1007, 227] on icon "button" at bounding box center [1006, 233] width 3 height 12
click at [958, 318] on div "Delete" at bounding box center [969, 325] width 82 height 15
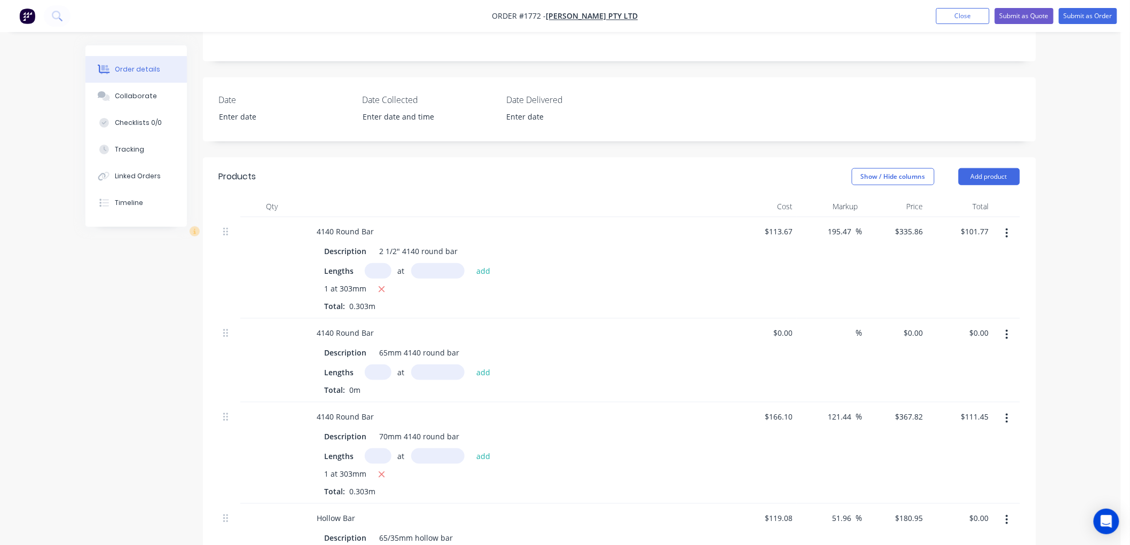
click at [1005, 227] on icon "button" at bounding box center [1006, 233] width 3 height 12
drag, startPoint x: 975, startPoint y: 266, endPoint x: 990, endPoint y: 255, distance: 18.8
click at [975, 318] on div "Delete" at bounding box center [969, 325] width 82 height 15
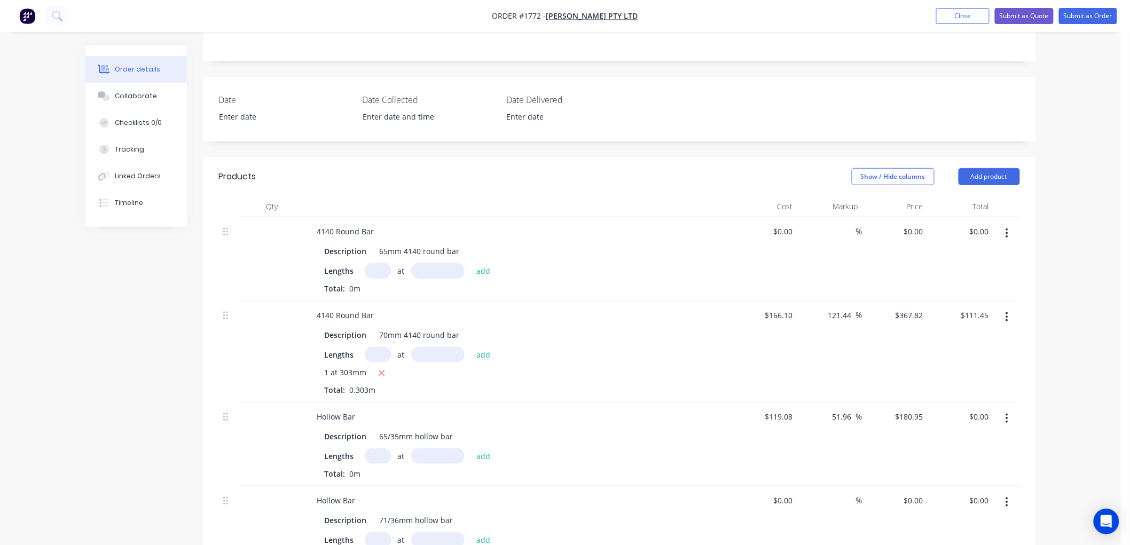
click at [1006, 229] on icon "button" at bounding box center [1007, 234] width 2 height 10
click at [973, 293] on button "Exclude from tax" at bounding box center [968, 303] width 101 height 21
click at [1006, 224] on button "button" at bounding box center [1006, 233] width 25 height 19
drag, startPoint x: 955, startPoint y: 267, endPoint x: 1005, endPoint y: 225, distance: 66.0
click at [958, 318] on div "Delete" at bounding box center [969, 325] width 82 height 15
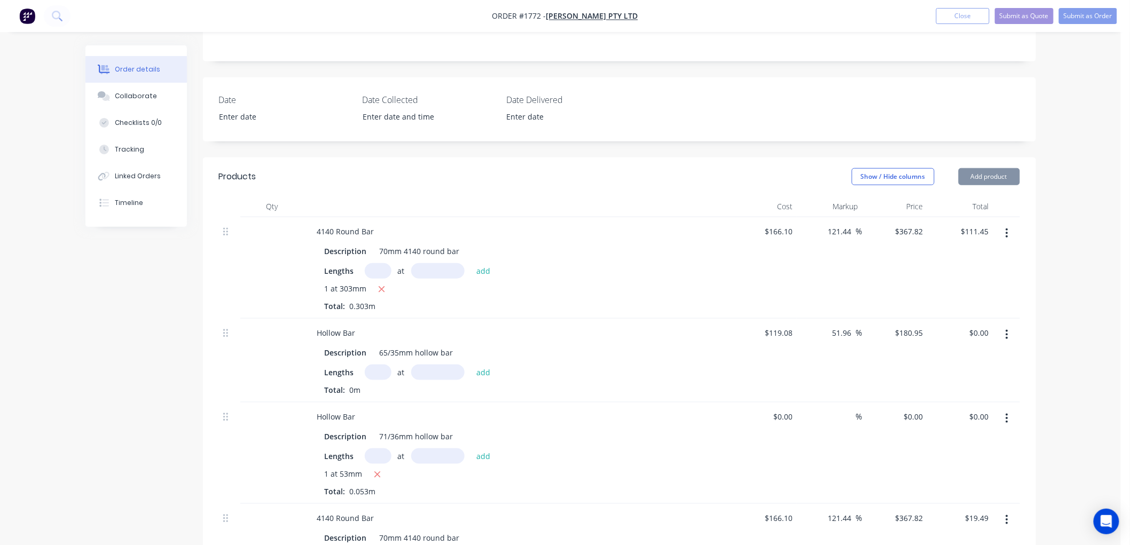
click at [1011, 224] on button "button" at bounding box center [1006, 233] width 25 height 19
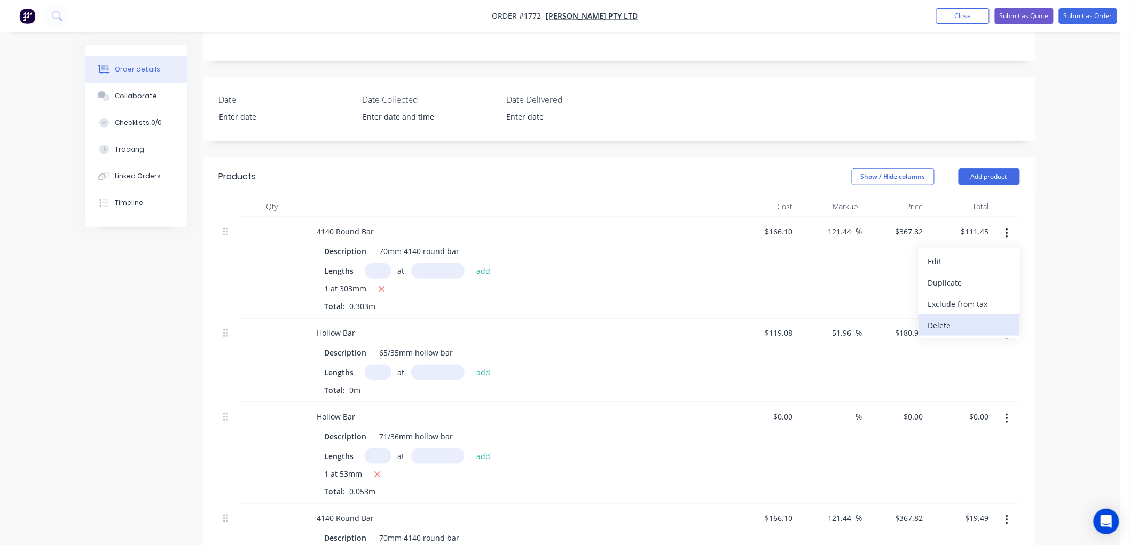
click at [970, 318] on div "Delete" at bounding box center [969, 325] width 82 height 15
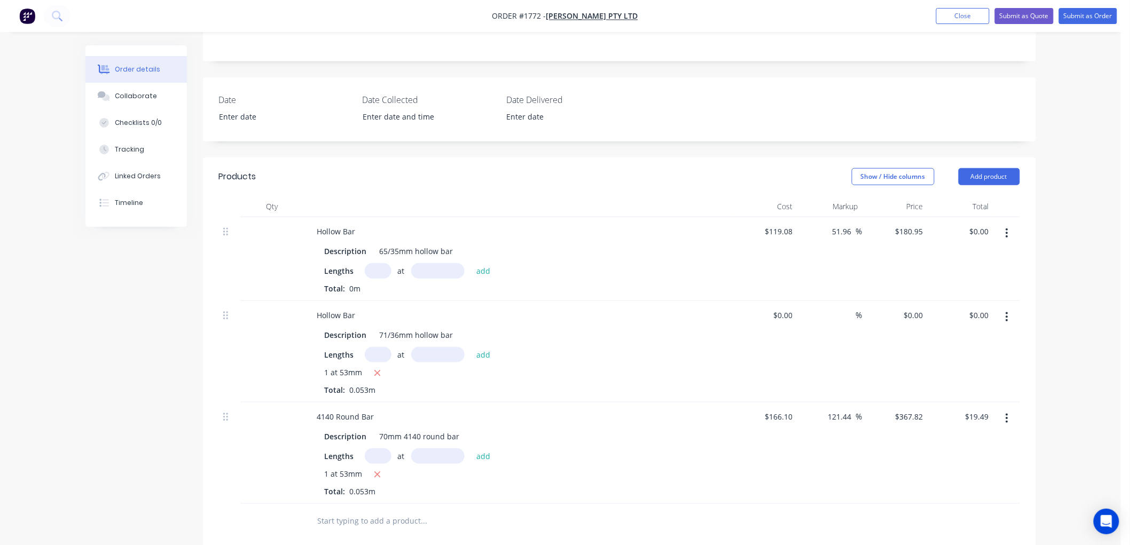
click at [1007, 227] on icon "button" at bounding box center [1006, 233] width 3 height 12
drag, startPoint x: 954, startPoint y: 263, endPoint x: 990, endPoint y: 202, distance: 71.6
click at [956, 318] on div "Delete" at bounding box center [969, 325] width 82 height 15
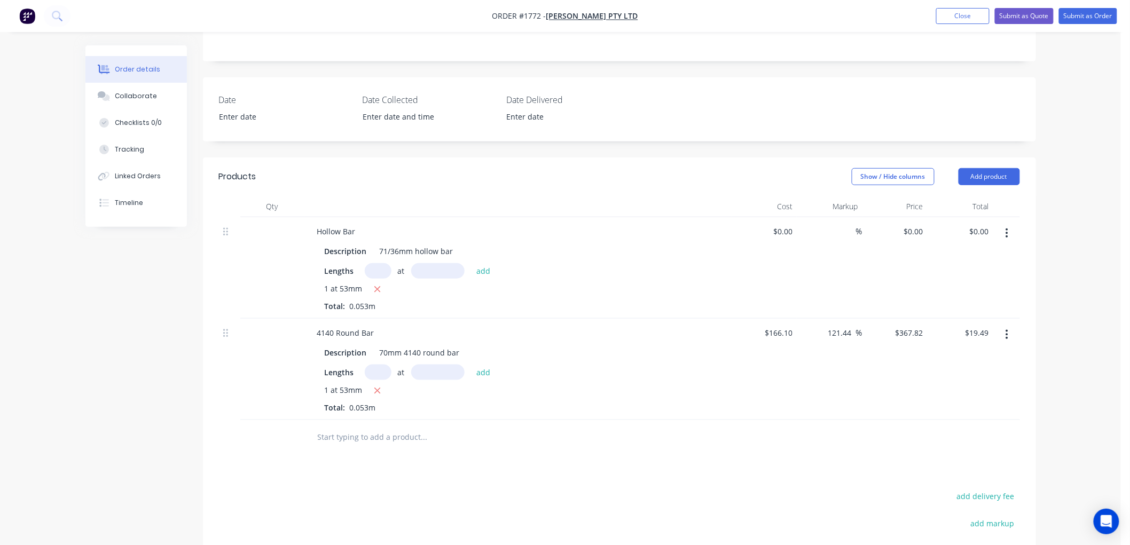
click at [1004, 224] on button "button" at bounding box center [1006, 233] width 25 height 19
drag, startPoint x: 967, startPoint y: 262, endPoint x: 1011, endPoint y: 236, distance: 51.0
click at [975, 318] on div "Delete" at bounding box center [969, 325] width 82 height 15
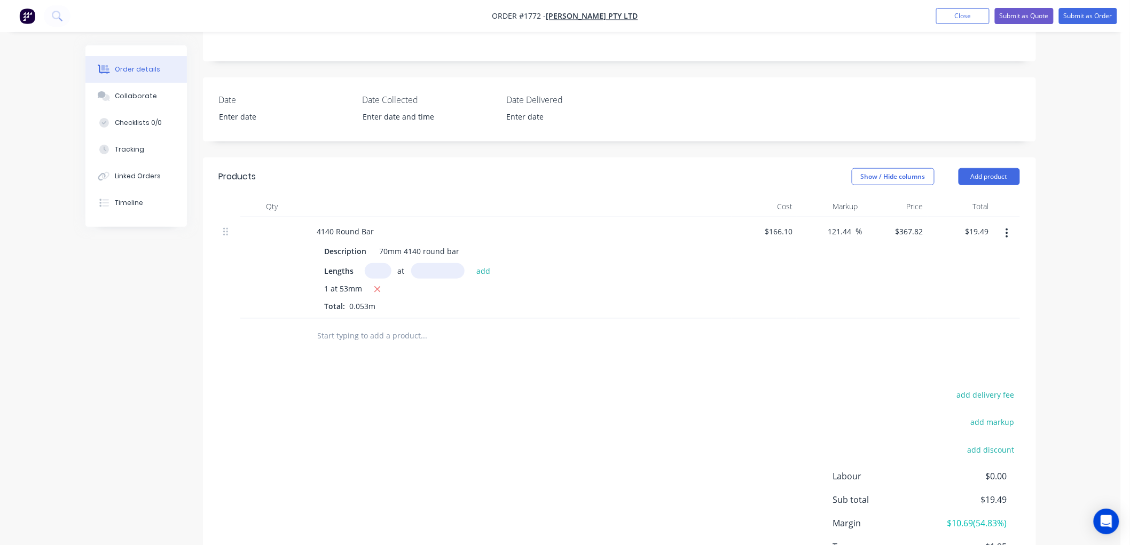
click at [1008, 224] on button "button" at bounding box center [1006, 233] width 25 height 19
click at [951, 318] on div "Delete" at bounding box center [969, 325] width 82 height 15
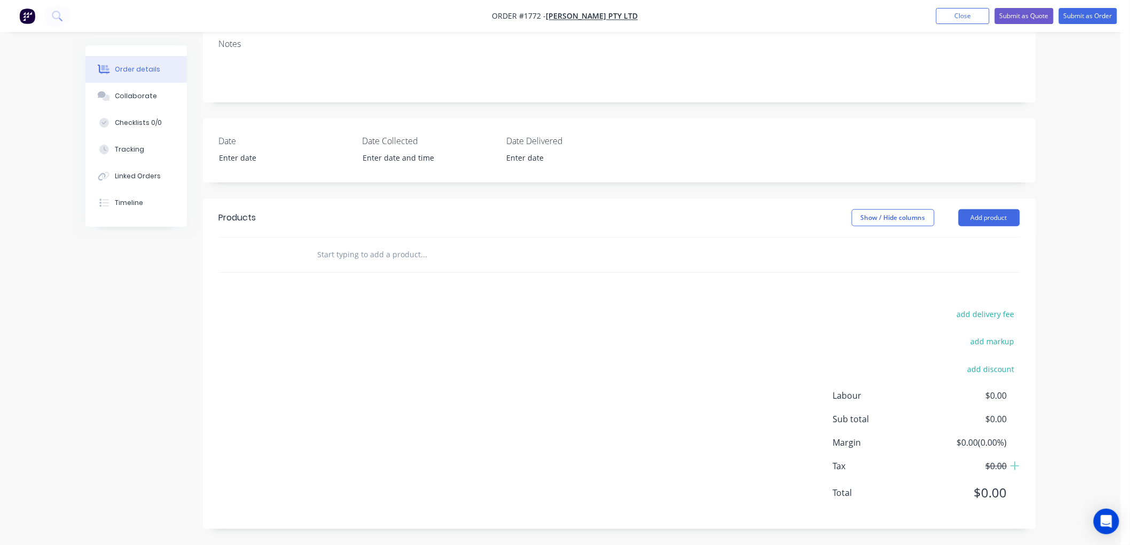
scroll to position [195, 0]
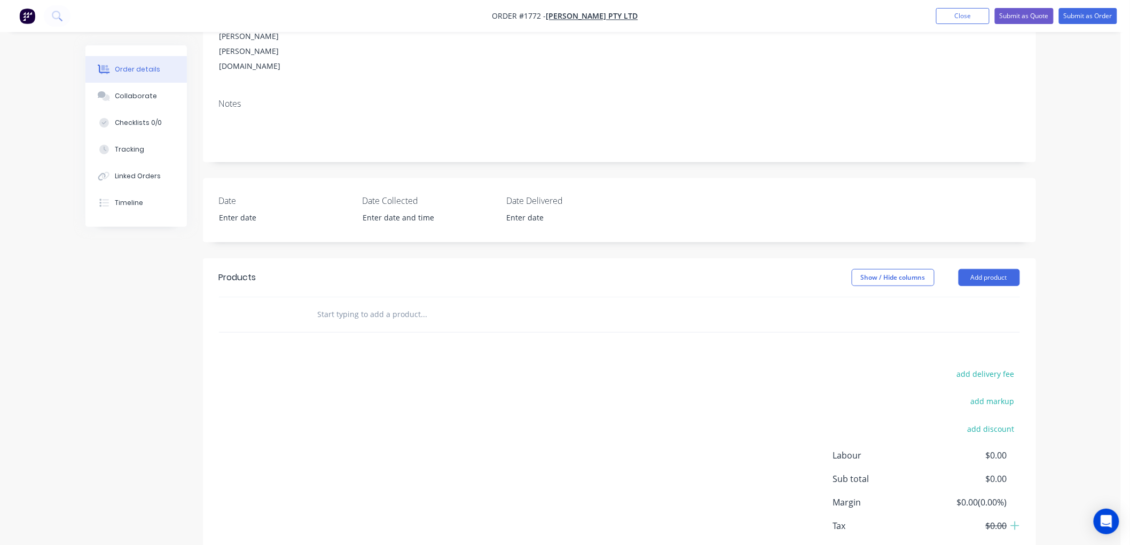
click at [364, 304] on input "text" at bounding box center [424, 314] width 214 height 21
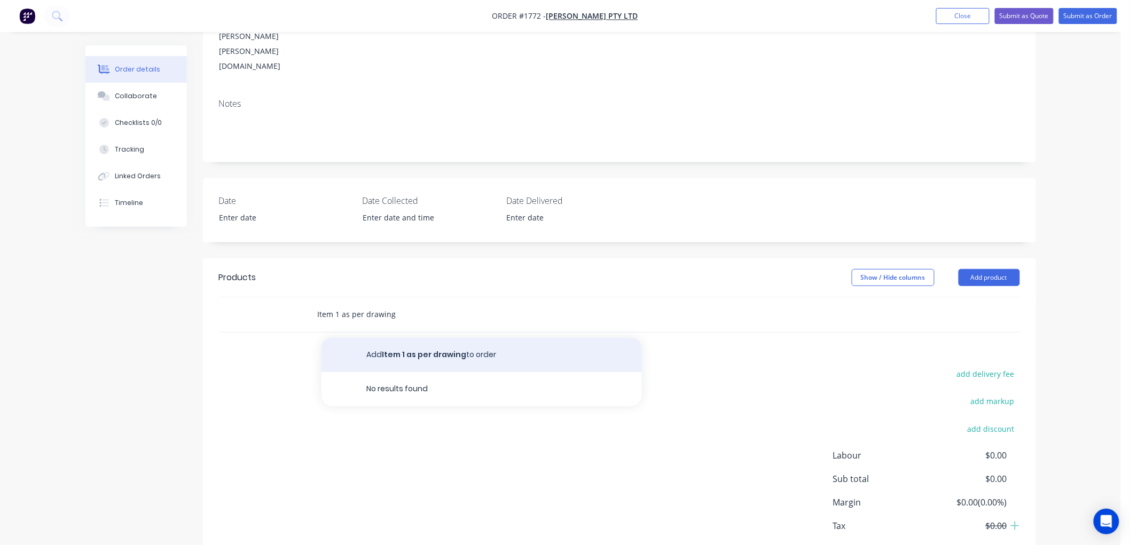
type input "Item 1 as per drawing"
click at [392, 338] on button "Add Item 1 as per drawing to order" at bounding box center [481, 355] width 320 height 34
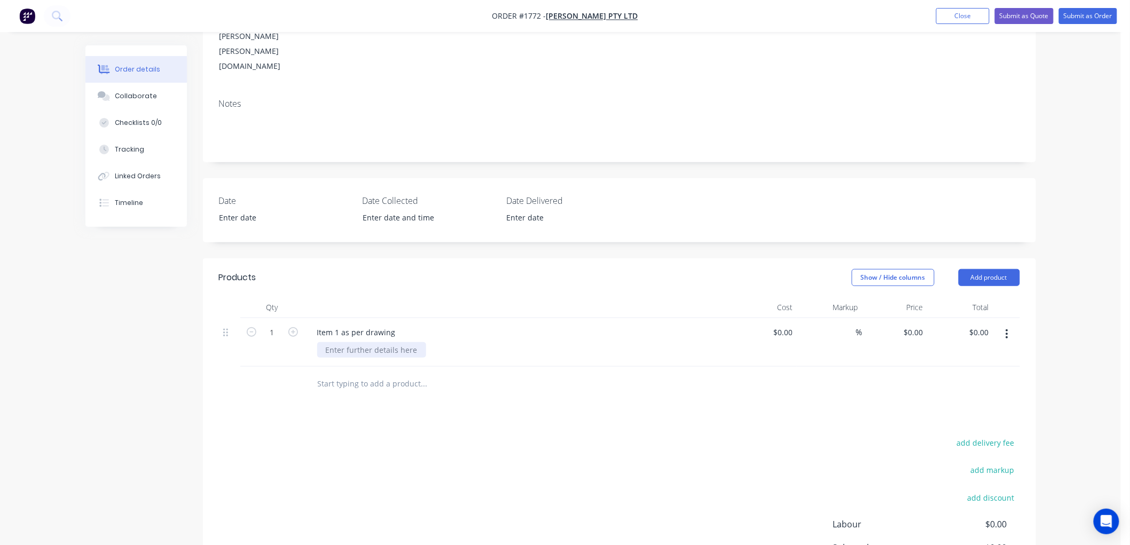
click at [371, 342] on div at bounding box center [371, 349] width 109 height 15
click at [356, 373] on input "text" at bounding box center [424, 383] width 214 height 21
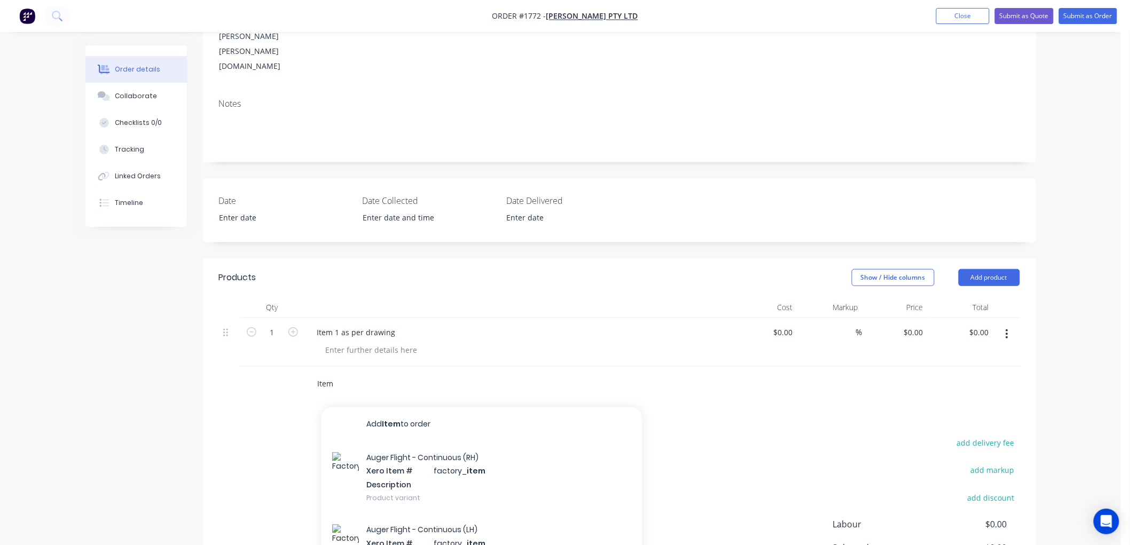
click at [356, 373] on input "Item" at bounding box center [424, 383] width 214 height 21
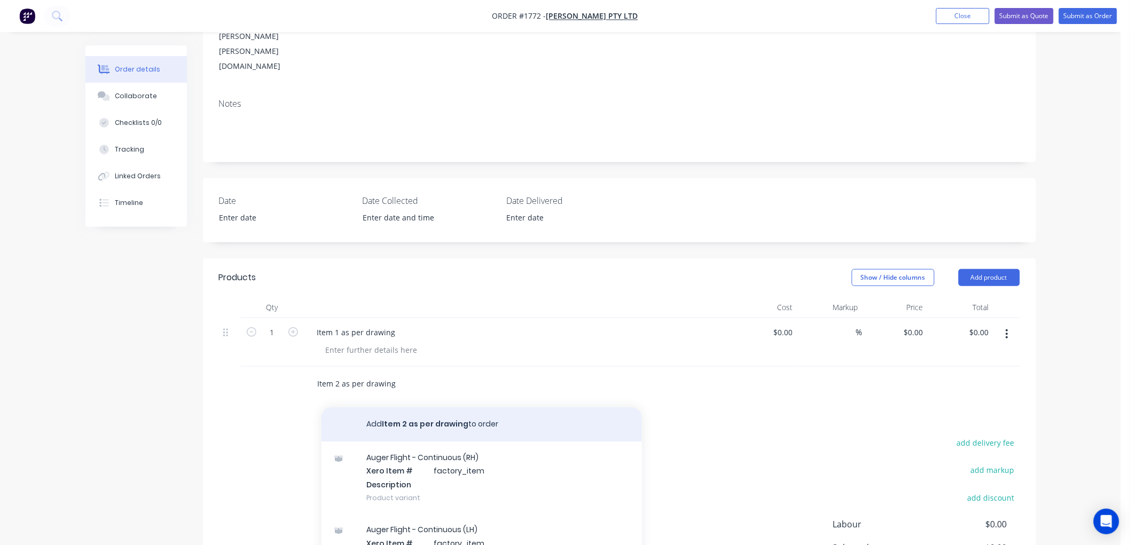
type input "Item 2 as per drawing"
click at [413, 407] on button "Add Item 2 as per drawing to order" at bounding box center [481, 424] width 320 height 34
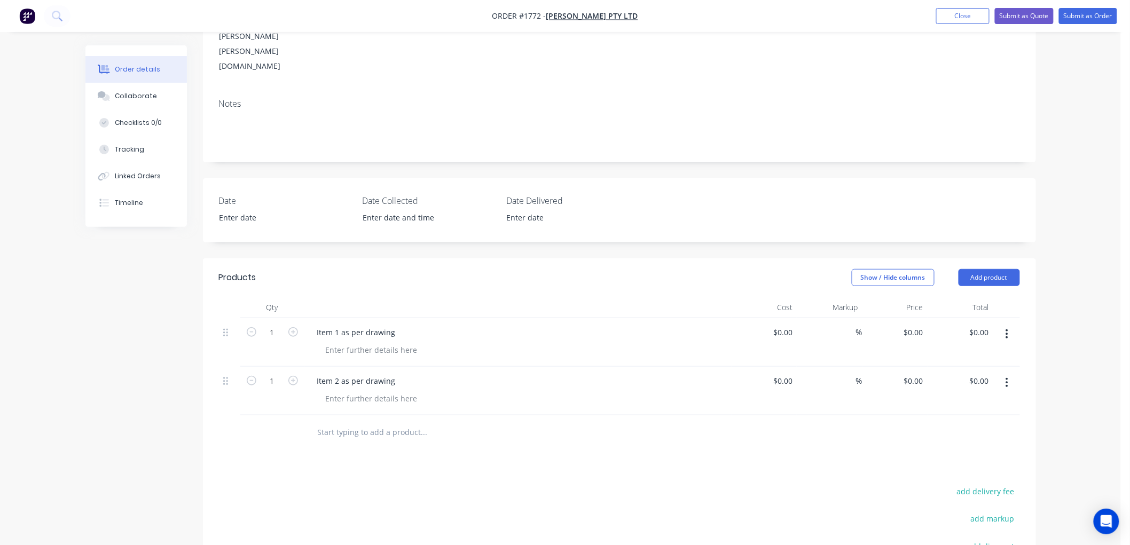
click at [350, 422] on input "text" at bounding box center [424, 432] width 214 height 21
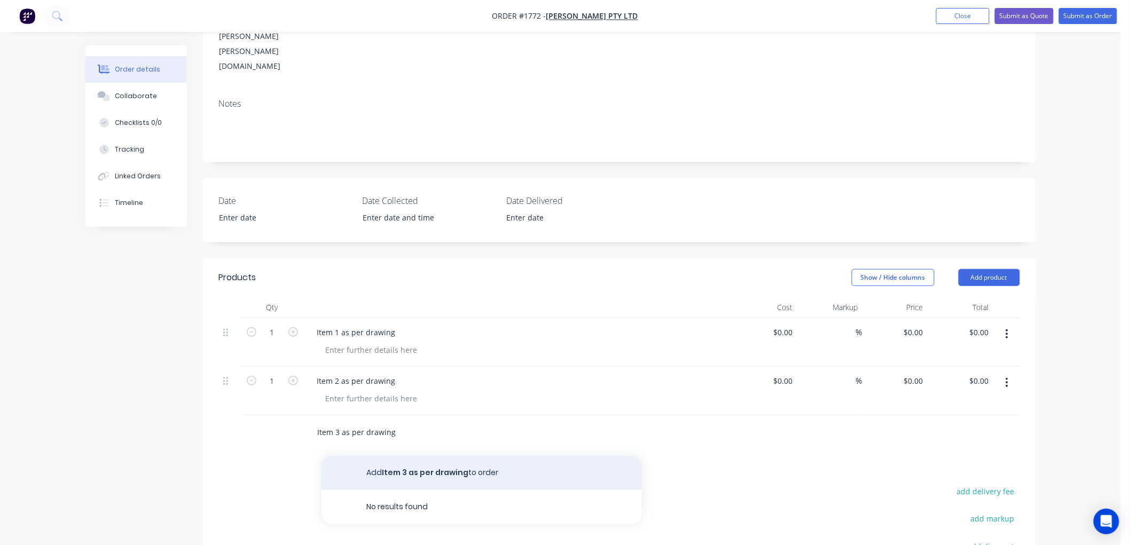
type input "Item 3 as per drawing"
click at [415, 456] on button "Add Item 3 as per drawing to order" at bounding box center [481, 473] width 320 height 34
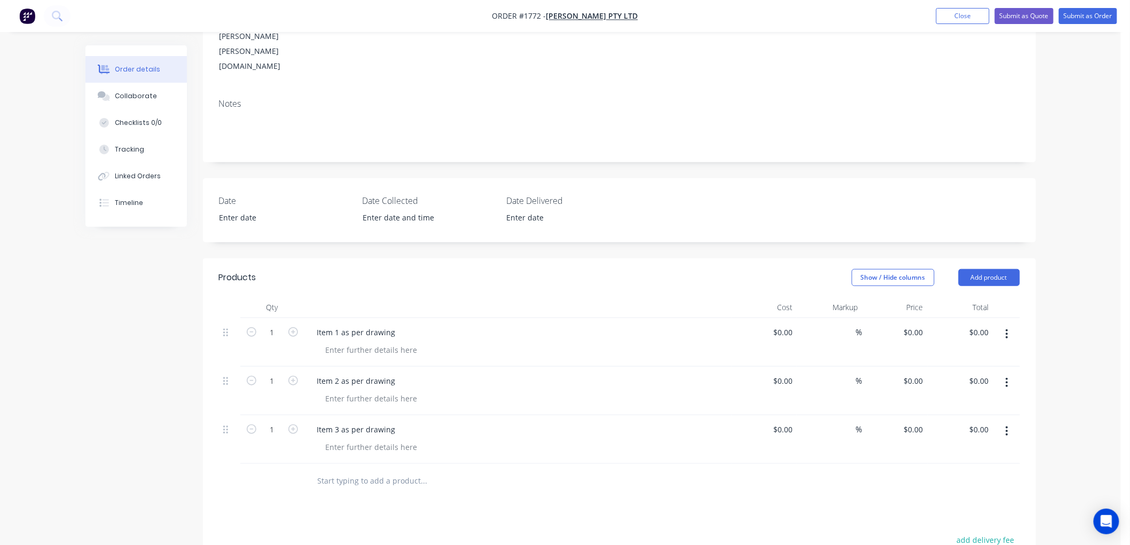
click at [325, 470] on input "text" at bounding box center [424, 480] width 214 height 21
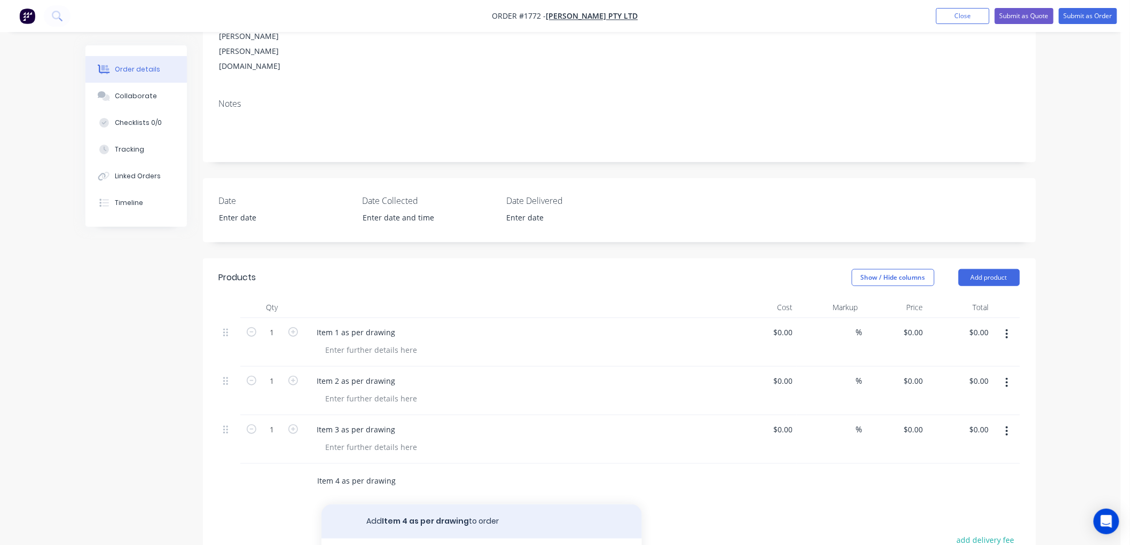
type input "Item 4 as per drawing"
click at [426, 505] on button "Add Item 4 as per drawing to order" at bounding box center [481, 522] width 320 height 34
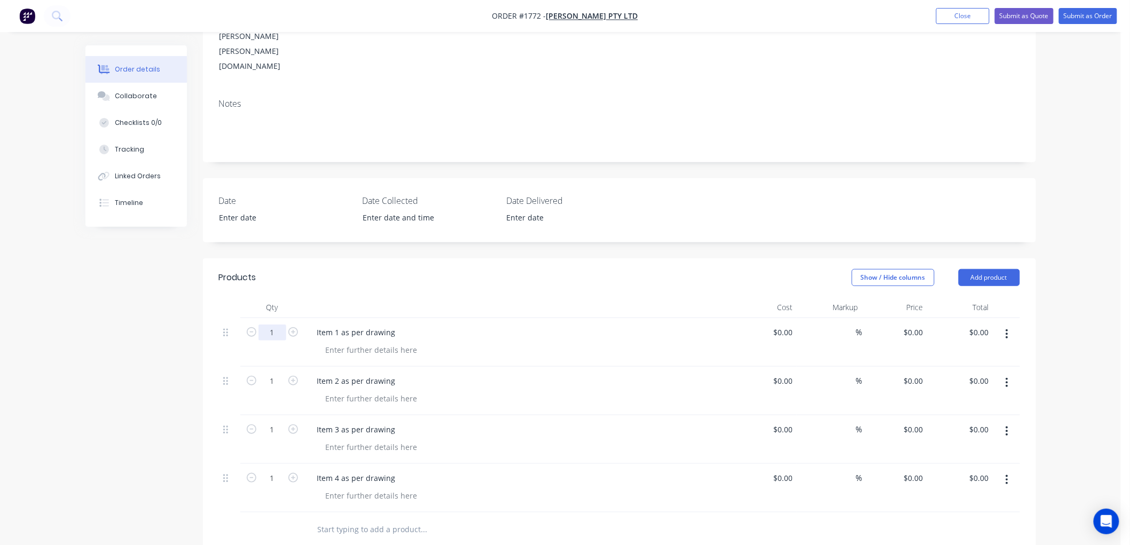
click at [280, 325] on input "1" at bounding box center [272, 333] width 28 height 16
type input "4"
click at [276, 325] on input "1" at bounding box center [272, 333] width 28 height 16
type input "4"
click at [270, 341] on input "1" at bounding box center [272, 333] width 28 height 16
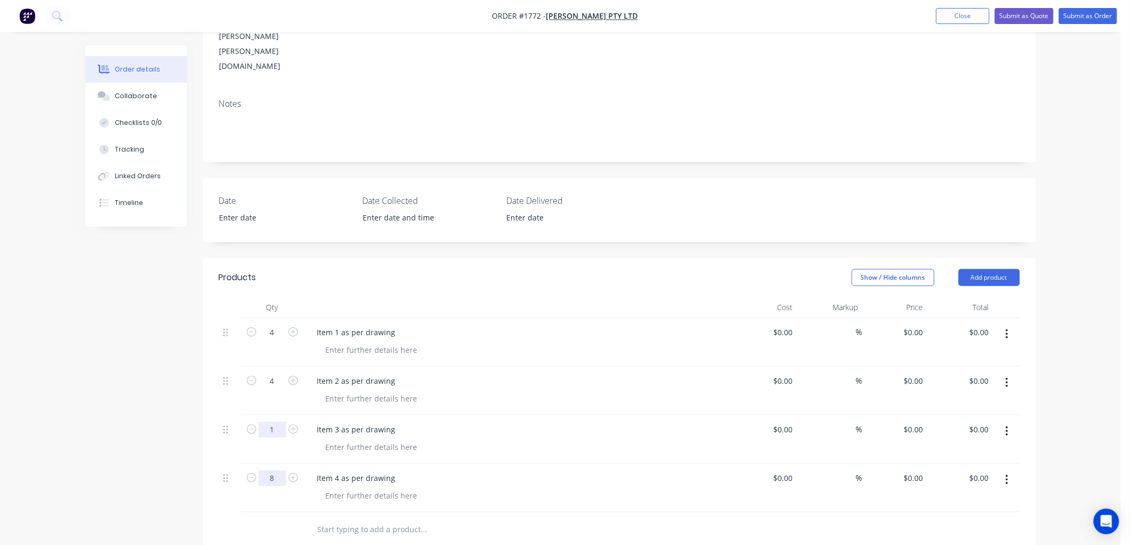
type input "8"
click at [281, 341] on input "1" at bounding box center [272, 333] width 28 height 16
type input "8"
click at [369, 519] on input "text" at bounding box center [424, 529] width 214 height 21
click at [338, 519] on input "text" at bounding box center [424, 529] width 214 height 21
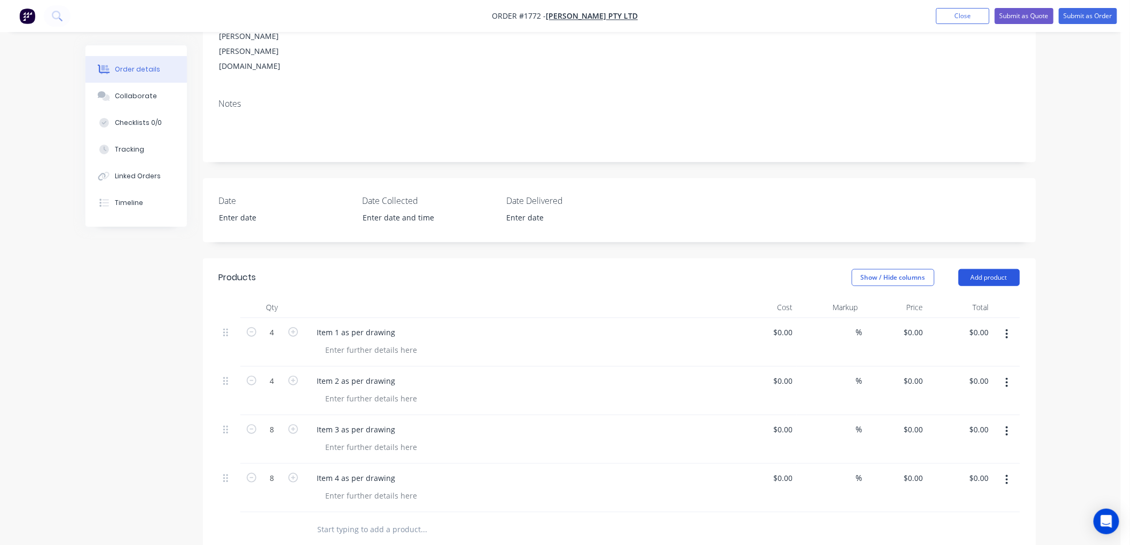
click at [981, 269] on button "Add product" at bounding box center [988, 277] width 61 height 17
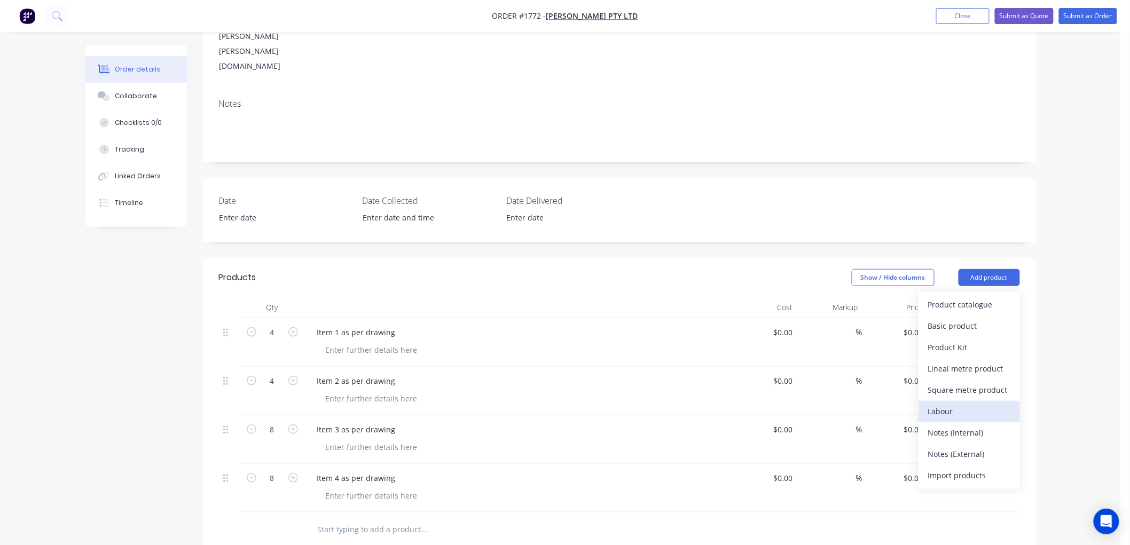
click at [948, 404] on div "Labour" at bounding box center [969, 411] width 82 height 15
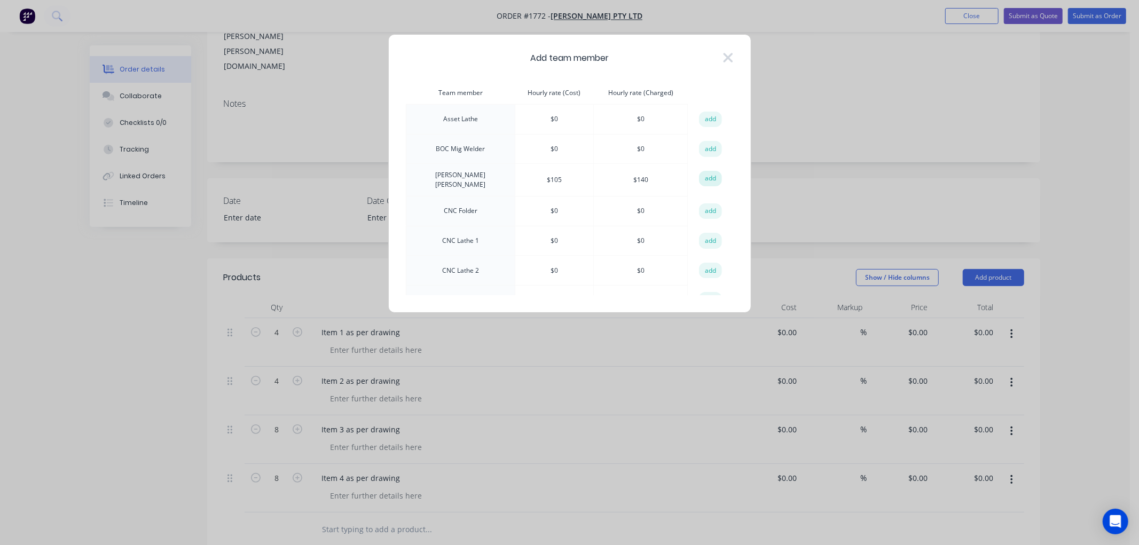
click at [703, 179] on button "add" at bounding box center [710, 179] width 23 height 16
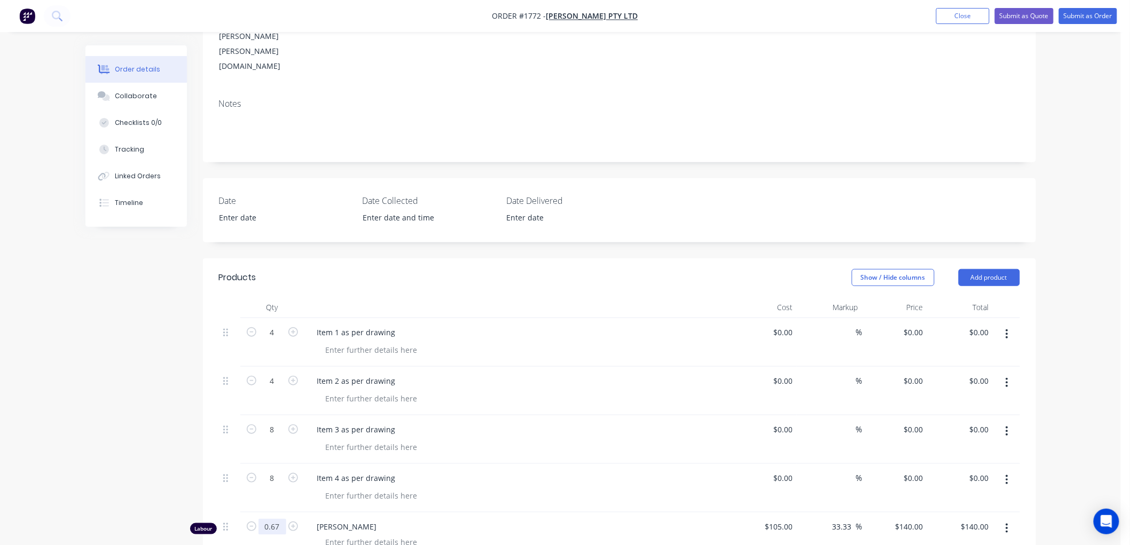
type input "0.67"
type input "$93.80"
click at [911, 325] on div "0 $0.00" at bounding box center [913, 332] width 29 height 15
type input "$240.88"
type input "$963.52"
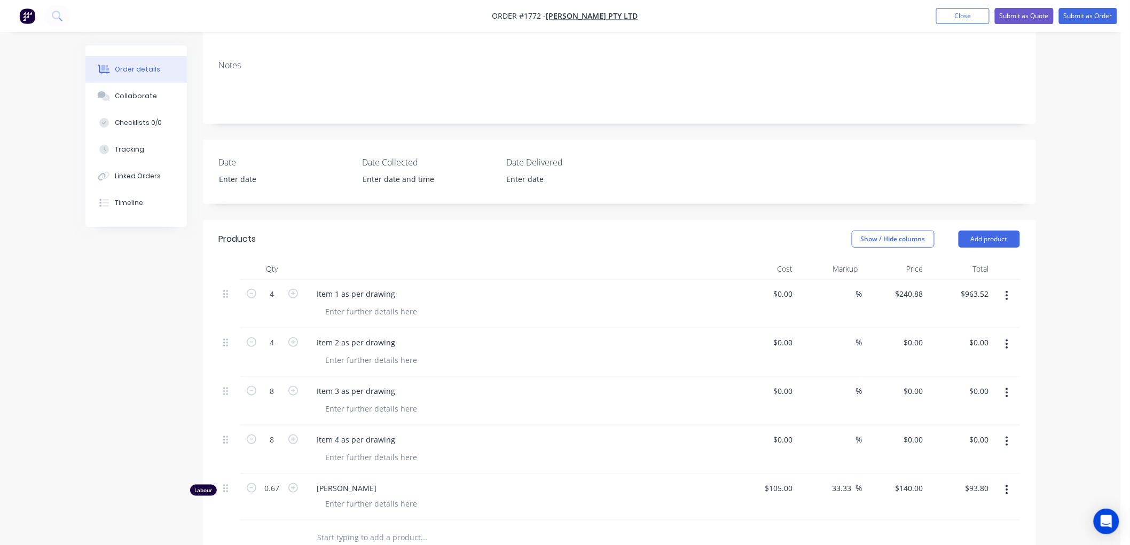
scroll to position [255, 0]
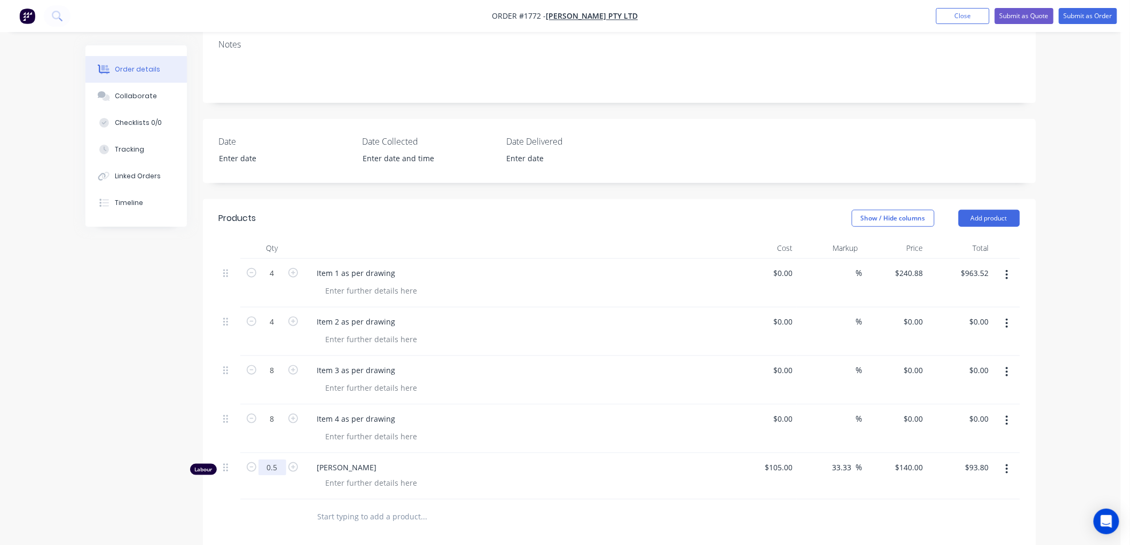
type input "0.5"
type input "$70.00"
click at [343, 506] on input "text" at bounding box center [424, 516] width 214 height 21
click at [908, 308] on div "0 0" at bounding box center [895, 332] width 66 height 49
type input "$181.45"
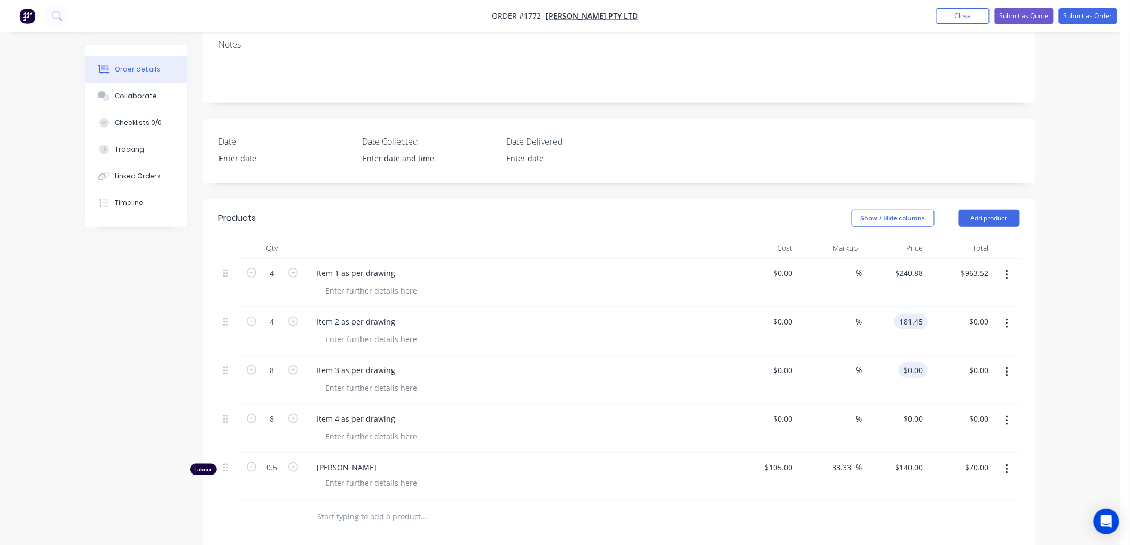
type input "$725.80"
click at [916, 363] on input "0" at bounding box center [921, 370] width 12 height 15
type input "$0.00"
type input "0.34"
type input "$47.60"
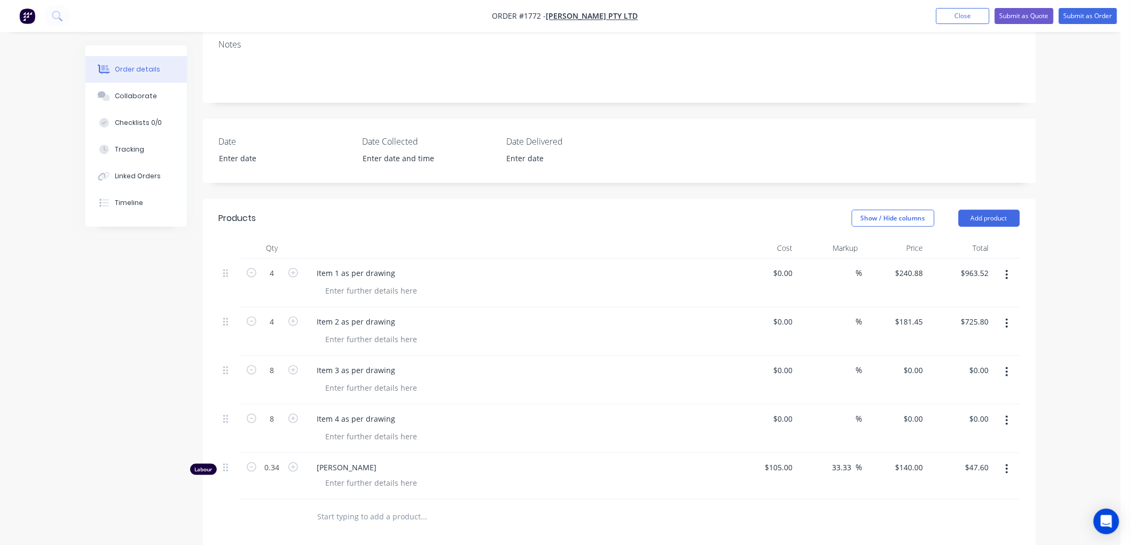
click at [399, 506] on input "text" at bounding box center [424, 516] width 214 height 21
click at [912, 363] on div "0 $0.00" at bounding box center [913, 370] width 29 height 15
type input "$86.05"
type input "$688.40"
click at [911, 411] on div "0 0" at bounding box center [919, 418] width 17 height 15
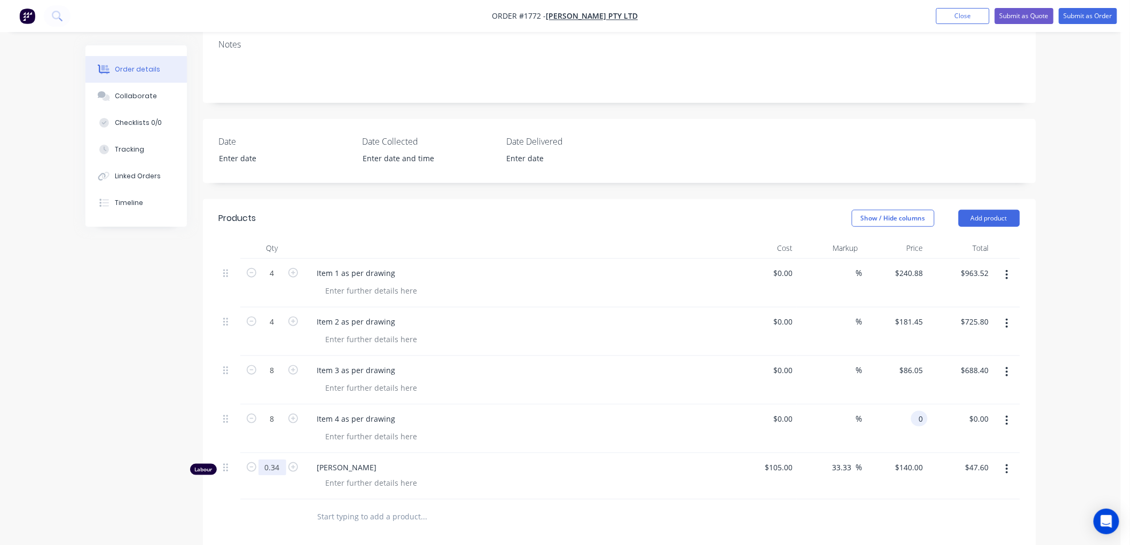
type input "$0.00"
type input "0.25"
type input "$35.00"
click at [361, 506] on input "text" at bounding box center [424, 516] width 214 height 21
click at [906, 405] on div "0 $0.00" at bounding box center [895, 429] width 66 height 49
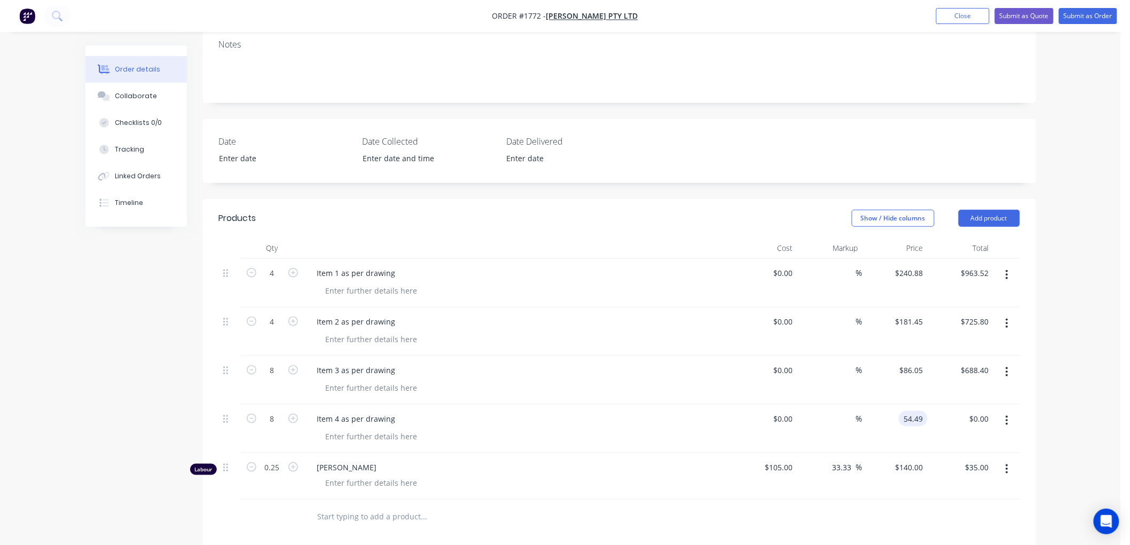
type input "$54.49"
type input "$435.92"
click at [797, 500] on div at bounding box center [619, 517] width 801 height 35
click at [1007, 464] on icon "button" at bounding box center [1007, 469] width 2 height 10
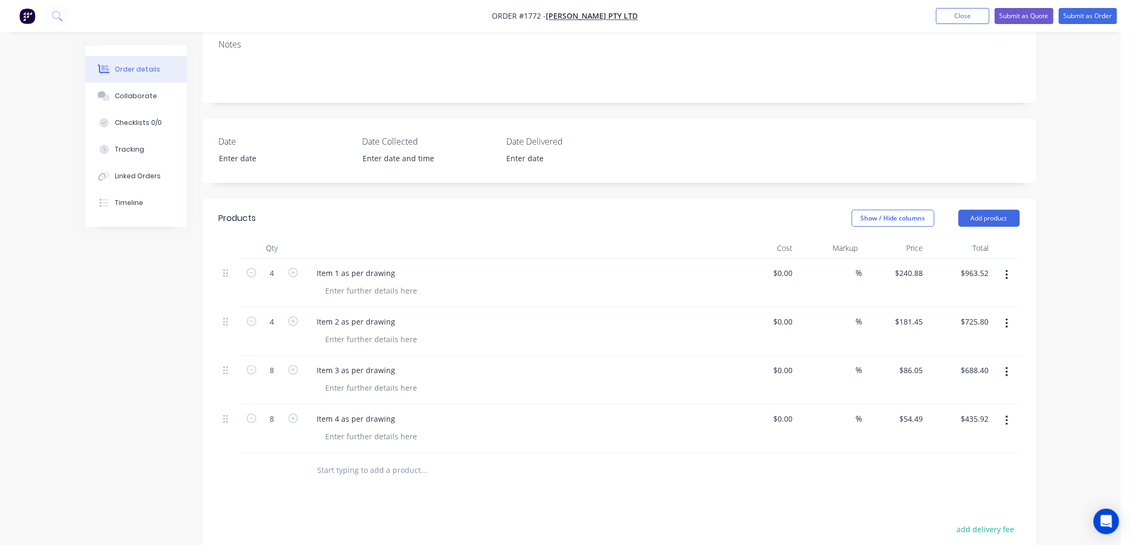
click at [371, 460] on input "text" at bounding box center [424, 470] width 214 height 21
type input "1"
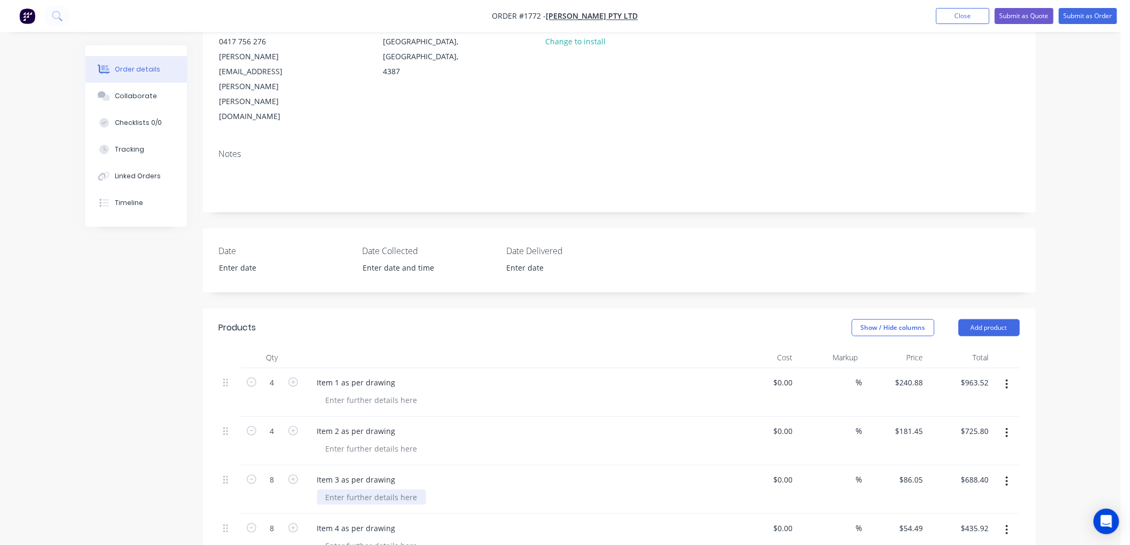
scroll to position [114, 0]
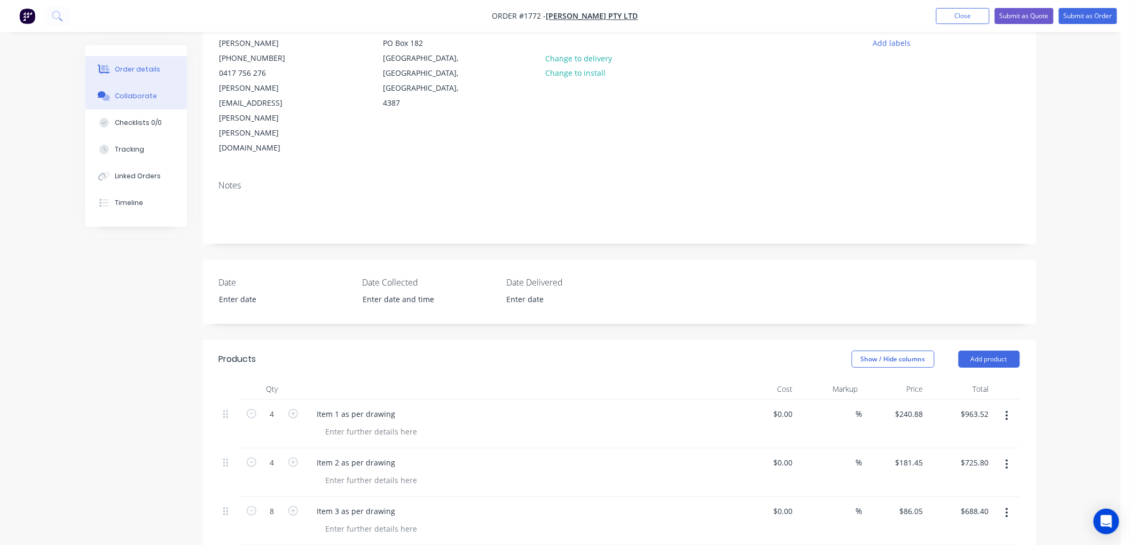
click at [134, 97] on div "Collaborate" at bounding box center [136, 96] width 42 height 10
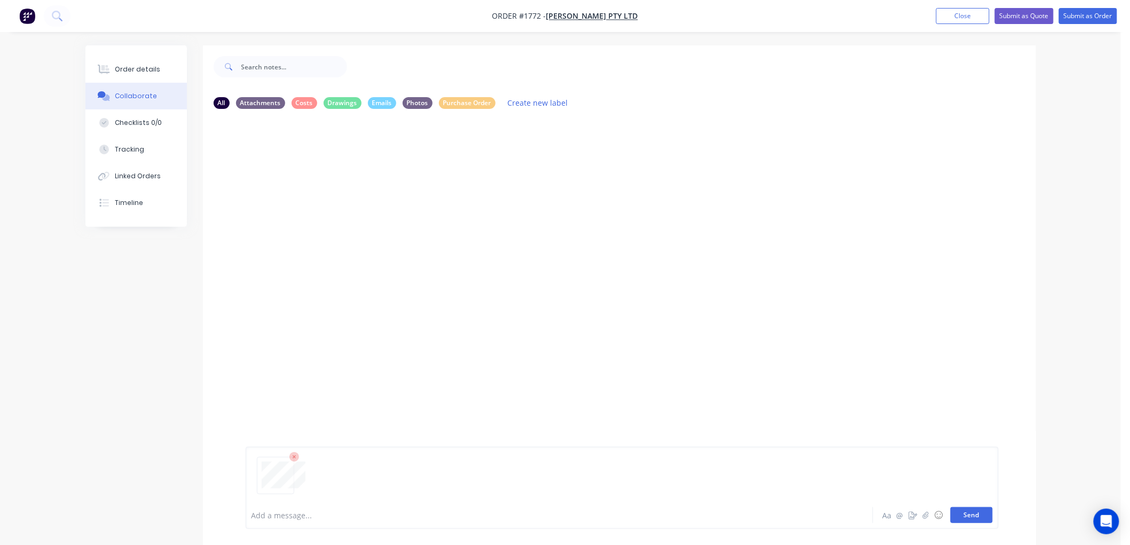
click at [969, 516] on button "Send" at bounding box center [971, 515] width 42 height 16
click at [139, 69] on div "Order details" at bounding box center [137, 70] width 45 height 10
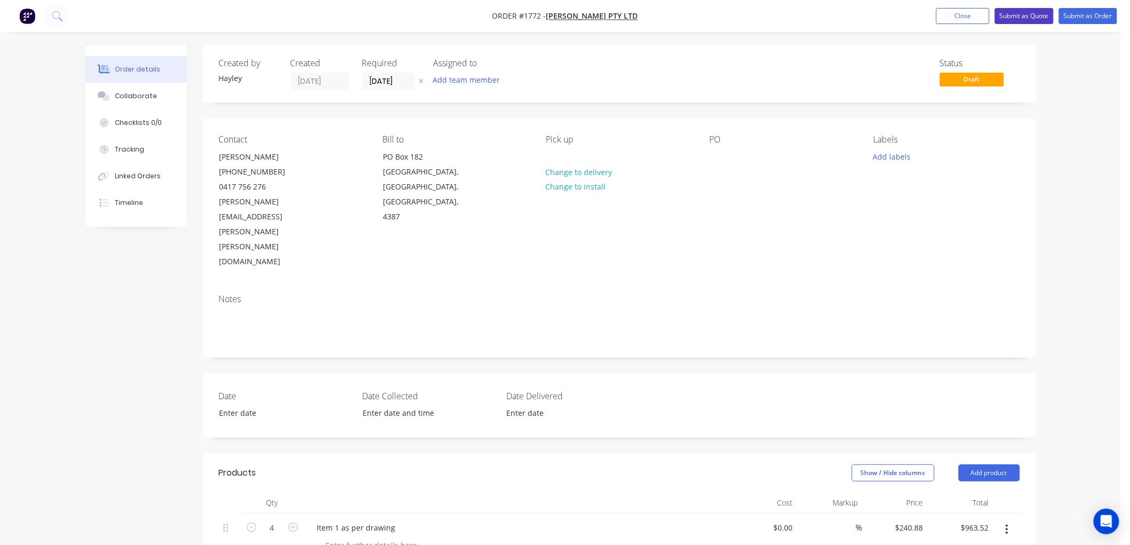
click at [1027, 13] on button "Submit as Quote" at bounding box center [1024, 16] width 59 height 16
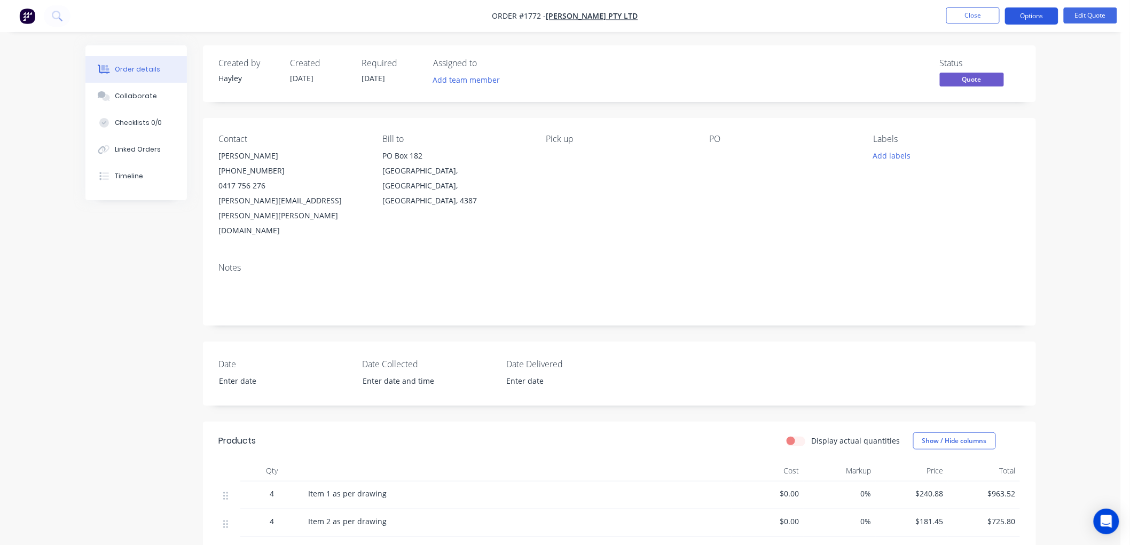
click at [1027, 16] on button "Options" at bounding box center [1031, 15] width 53 height 17
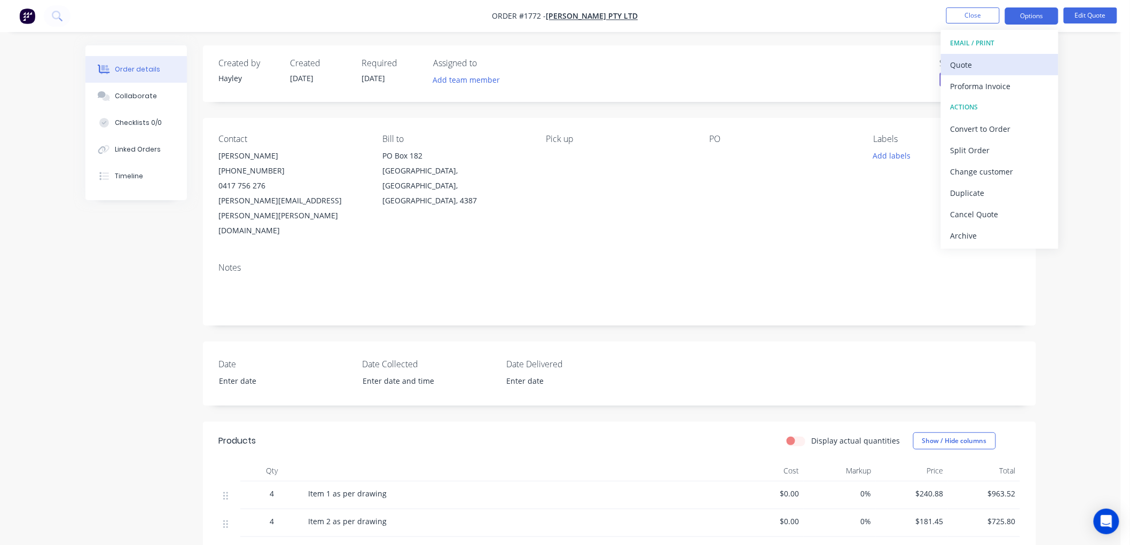
click at [980, 62] on div "Quote" at bounding box center [999, 64] width 98 height 15
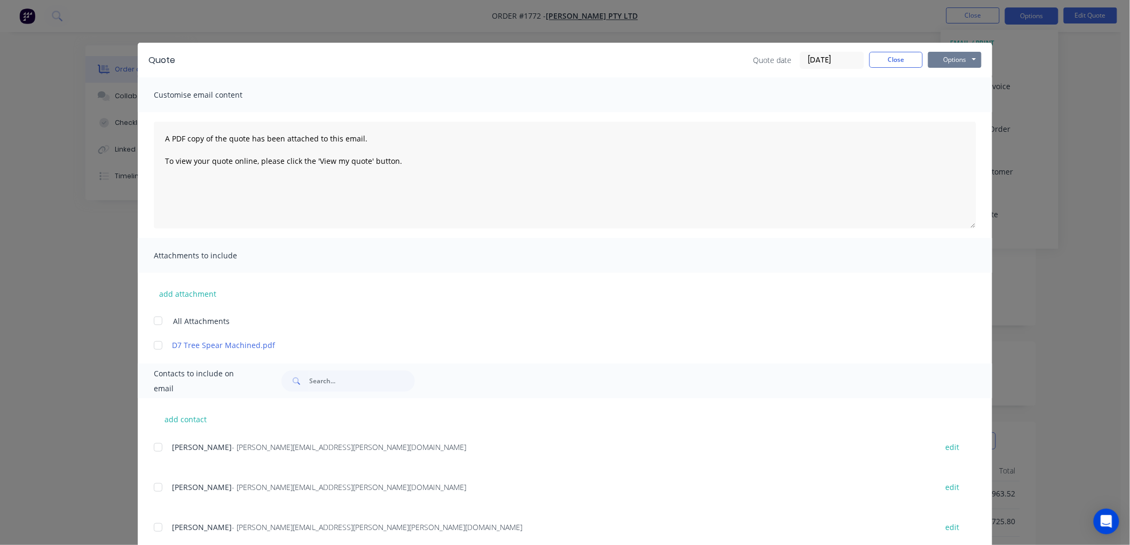
click at [962, 62] on button "Options" at bounding box center [954, 60] width 53 height 16
click at [954, 78] on button "Preview" at bounding box center [962, 79] width 68 height 18
click at [152, 530] on div at bounding box center [157, 527] width 21 height 21
click at [155, 347] on div at bounding box center [157, 345] width 21 height 21
click at [959, 54] on button "Options" at bounding box center [954, 60] width 53 height 16
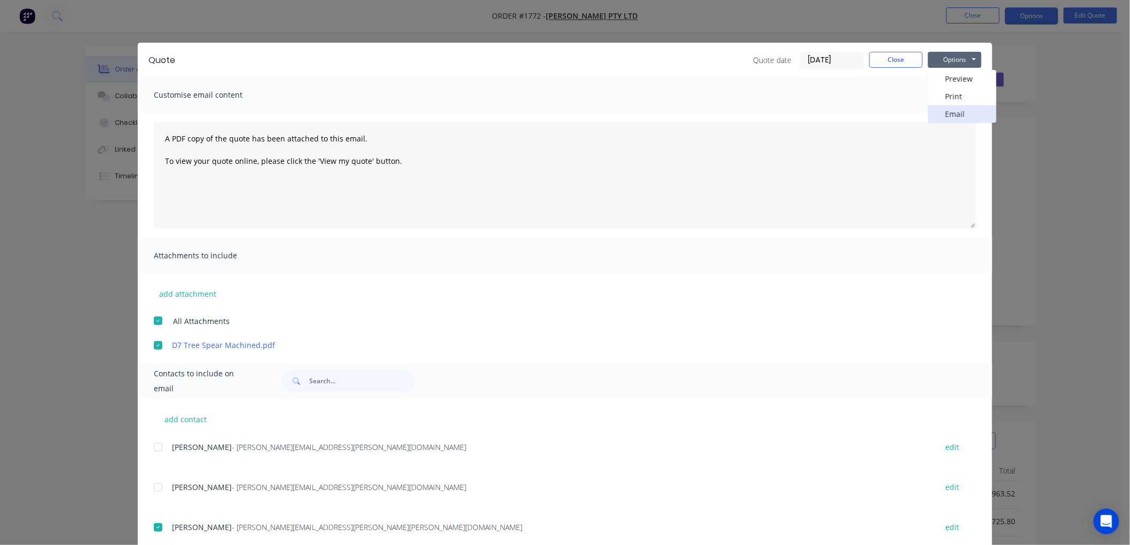
click at [961, 110] on button "Email" at bounding box center [962, 114] width 68 height 18
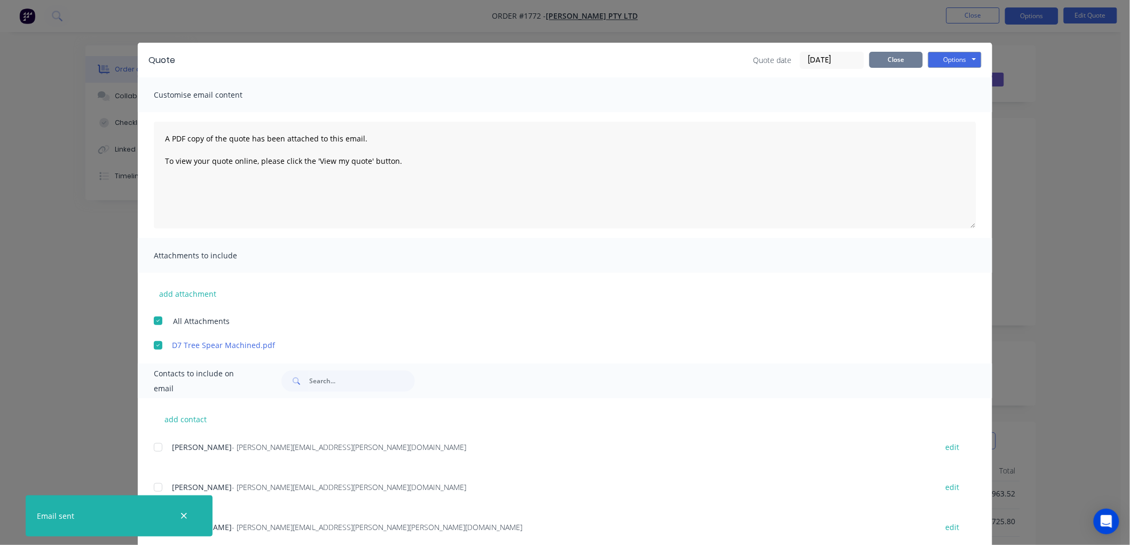
click at [891, 62] on button "Close" at bounding box center [895, 60] width 53 height 16
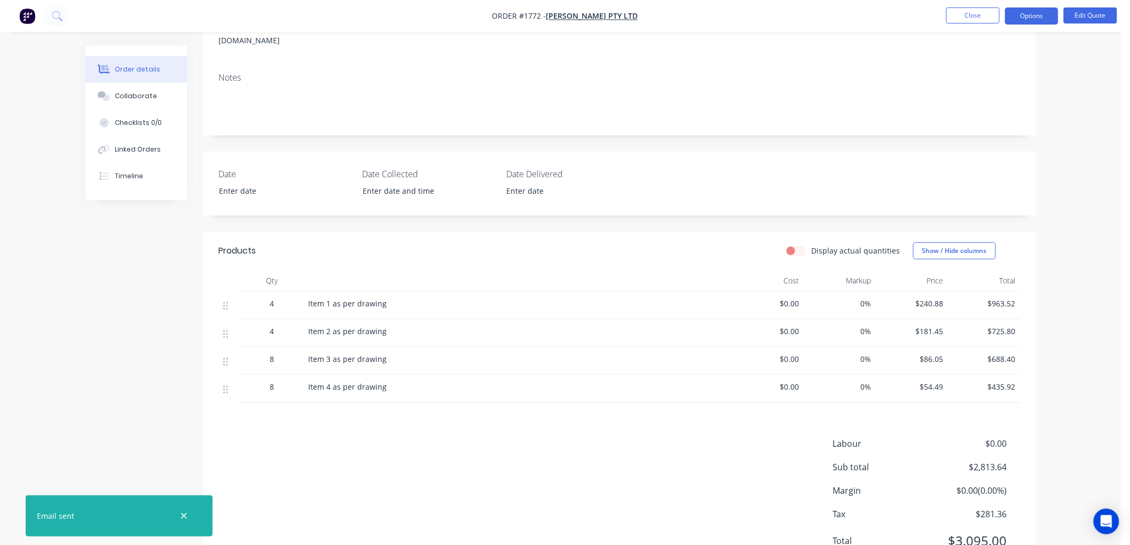
scroll to position [212, 0]
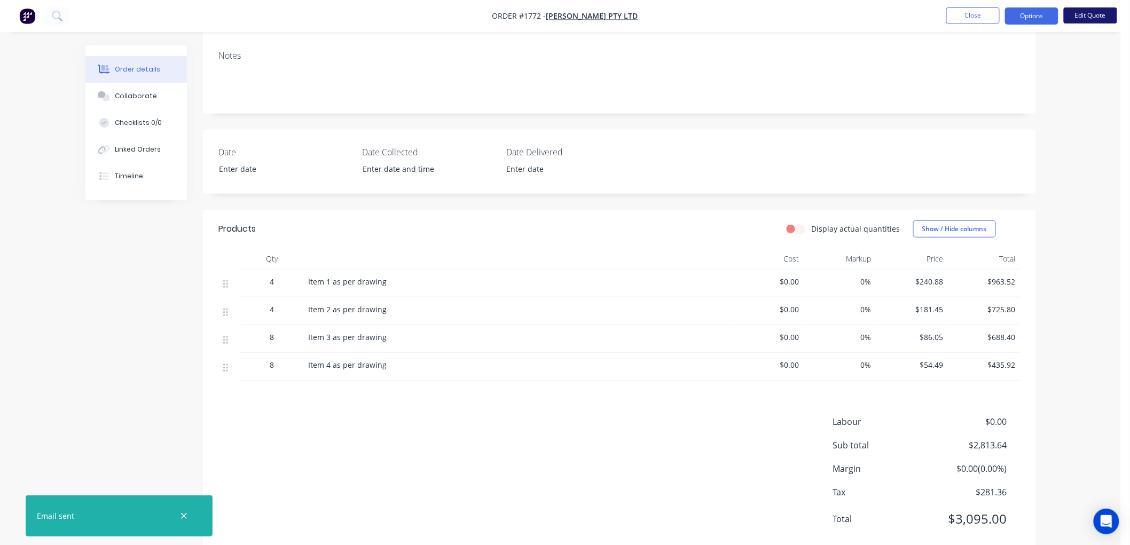
click at [1099, 17] on button "Edit Quote" at bounding box center [1090, 15] width 53 height 16
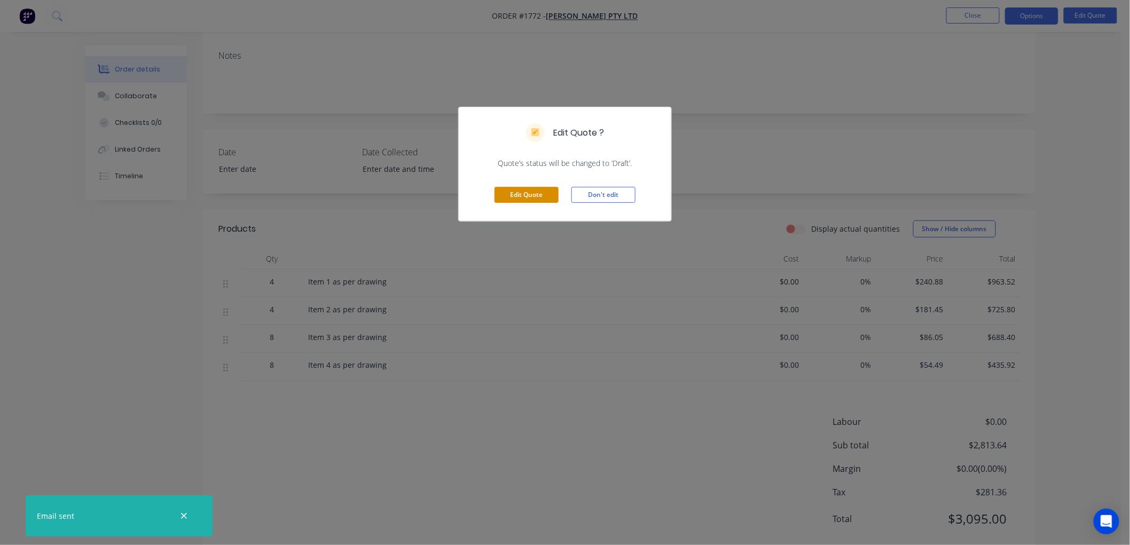
click at [504, 195] on button "Edit Quote" at bounding box center [526, 195] width 64 height 16
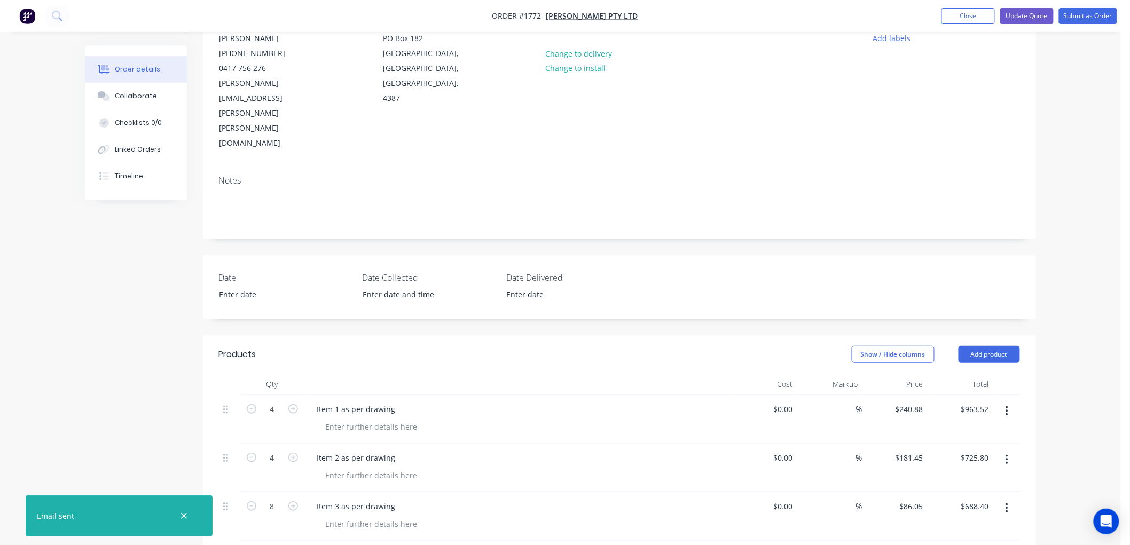
scroll to position [178, 0]
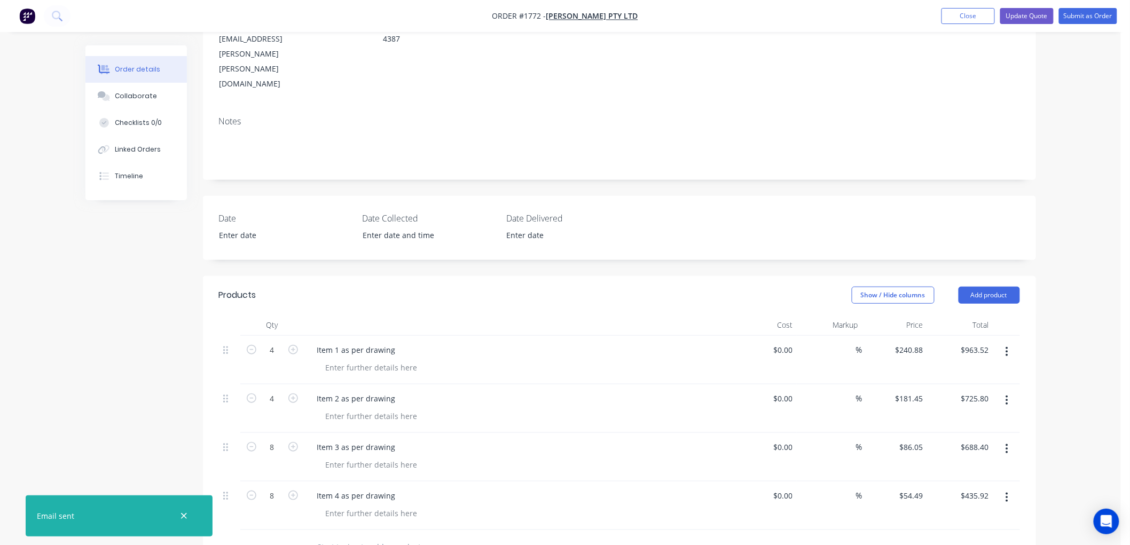
click at [371, 537] on input "text" at bounding box center [424, 547] width 214 height 21
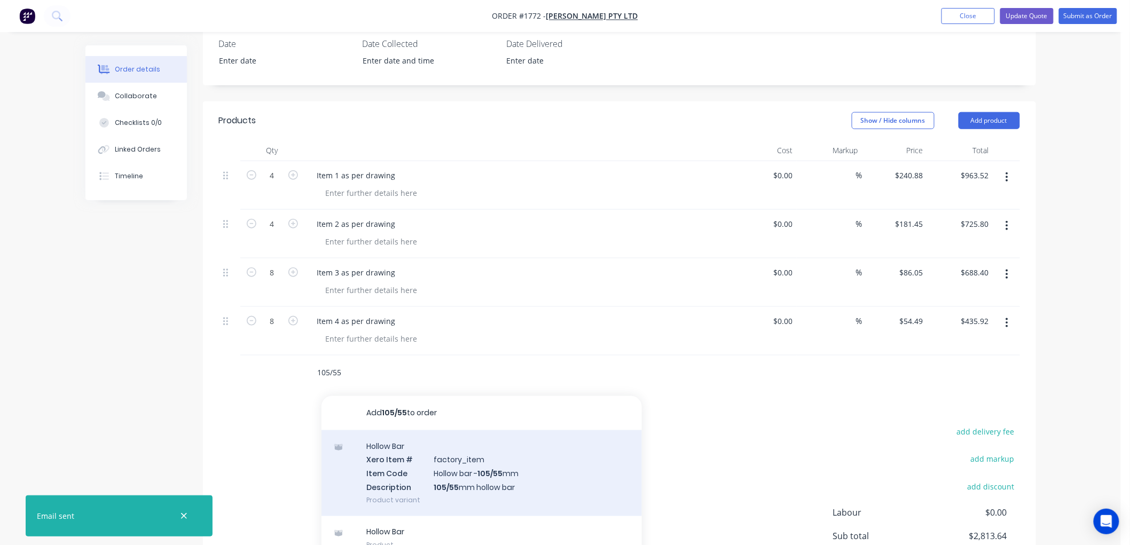
scroll to position [356, 0]
type input "105/55"
click at [529, 427] on div "Hollow Bar Xero Item # factory_item Item Code Hollow bar - 105/55 mm Descriptio…" at bounding box center [481, 470] width 320 height 86
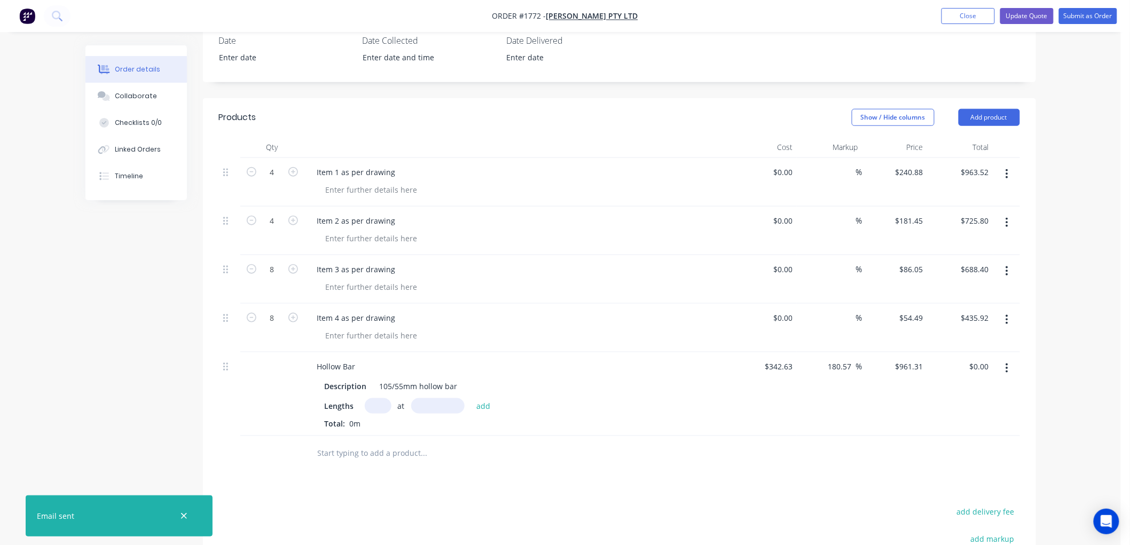
click at [371, 398] on input "text" at bounding box center [378, 405] width 27 height 15
type input "1"
type input "153"
click at [471, 398] on button "add" at bounding box center [483, 405] width 25 height 14
type input "$147.08"
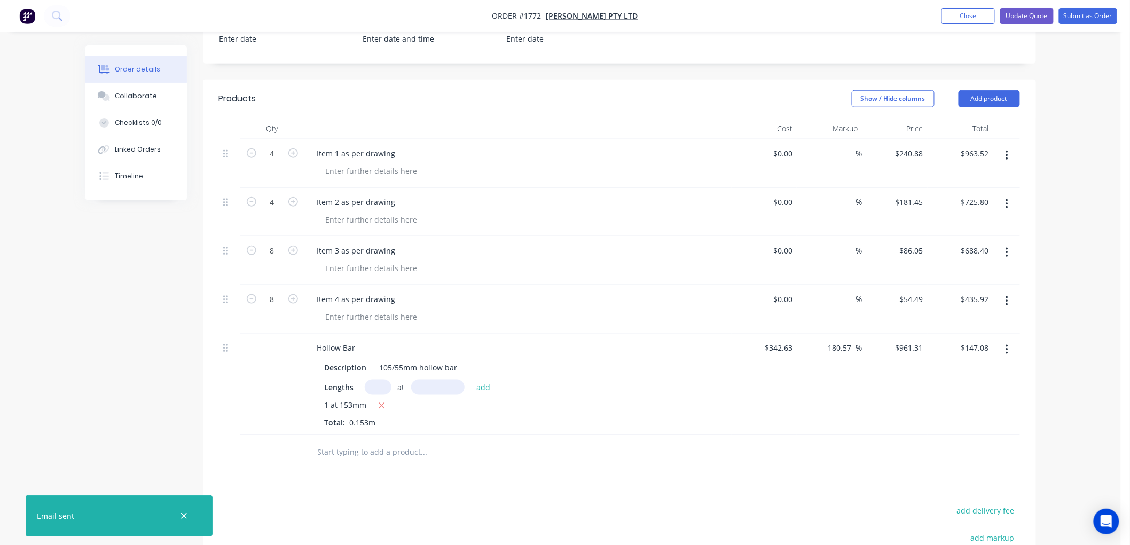
scroll to position [334, 0]
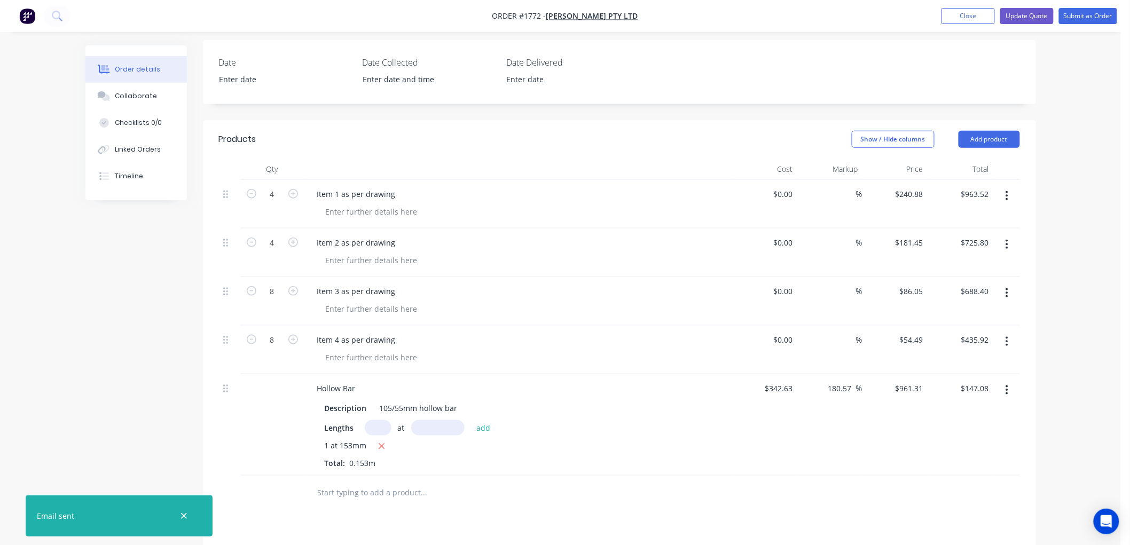
click at [1004, 381] on button "button" at bounding box center [1006, 390] width 25 height 19
click at [941, 475] on div "Delete" at bounding box center [969, 482] width 82 height 15
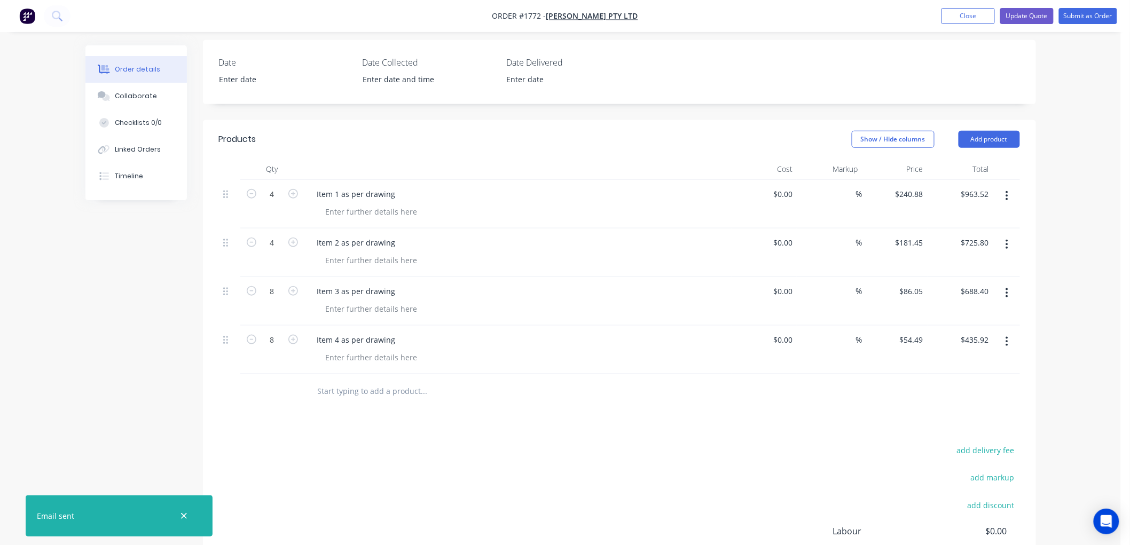
click at [353, 381] on input "text" at bounding box center [424, 391] width 214 height 21
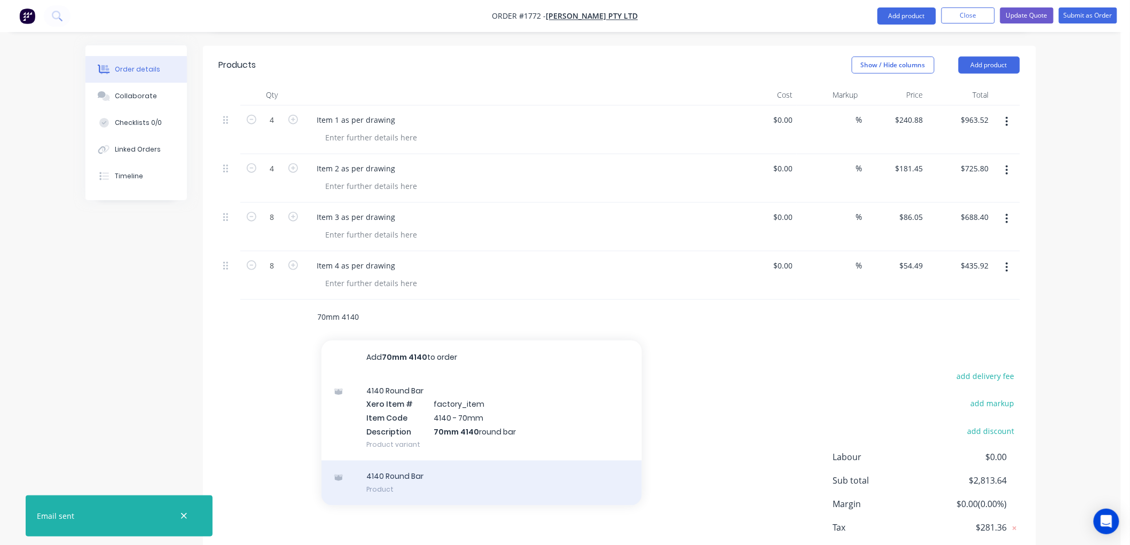
scroll to position [410, 0]
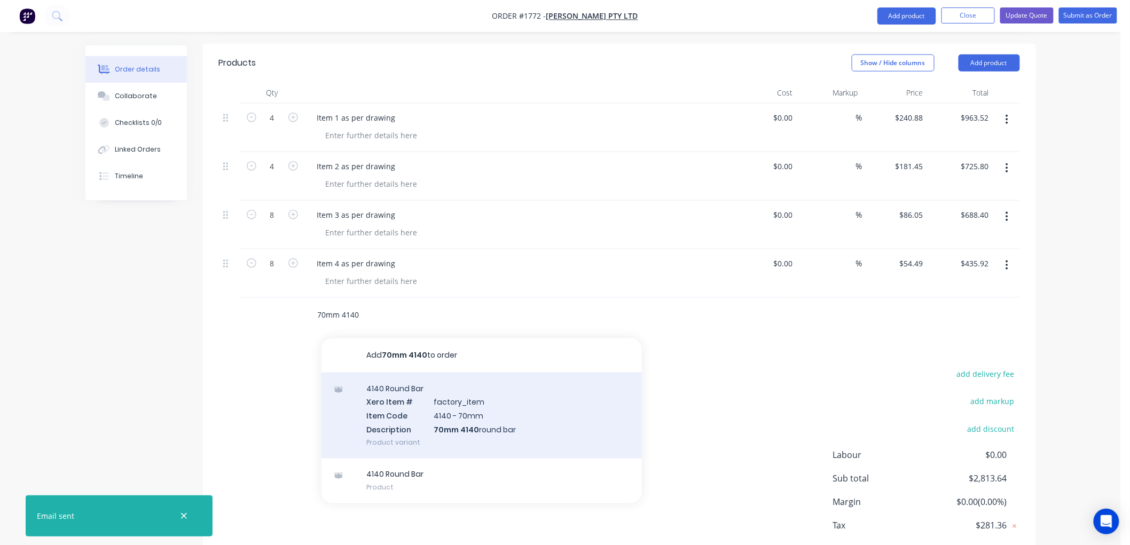
type input "70mm 4140"
click at [537, 373] on div "4140 Round Bar Xero Item # factory_item Item Code 4140 - 70mm Description 70mm …" at bounding box center [481, 416] width 320 height 86
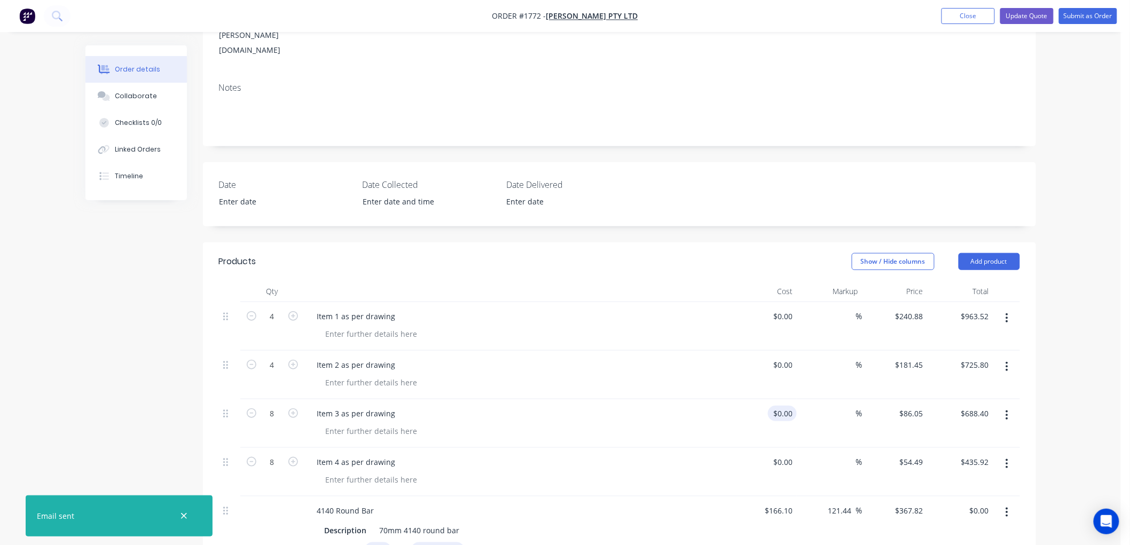
scroll to position [232, 0]
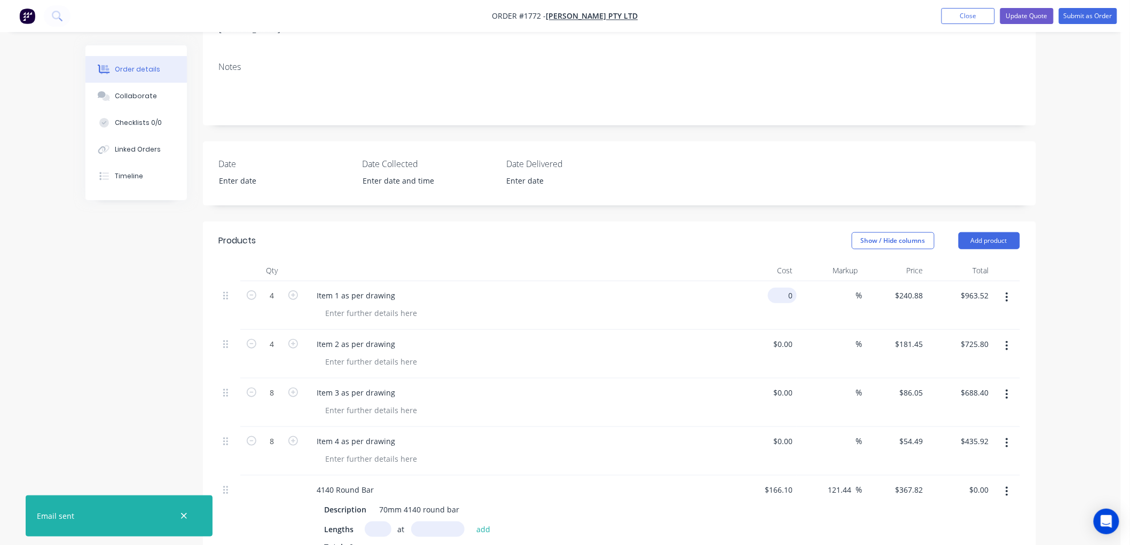
click at [782, 288] on div "0 $0.00" at bounding box center [782, 295] width 29 height 15
type input "$122.42"
type input "122.42"
type input "$489.68"
click at [910, 288] on input "122.42" at bounding box center [913, 295] width 29 height 15
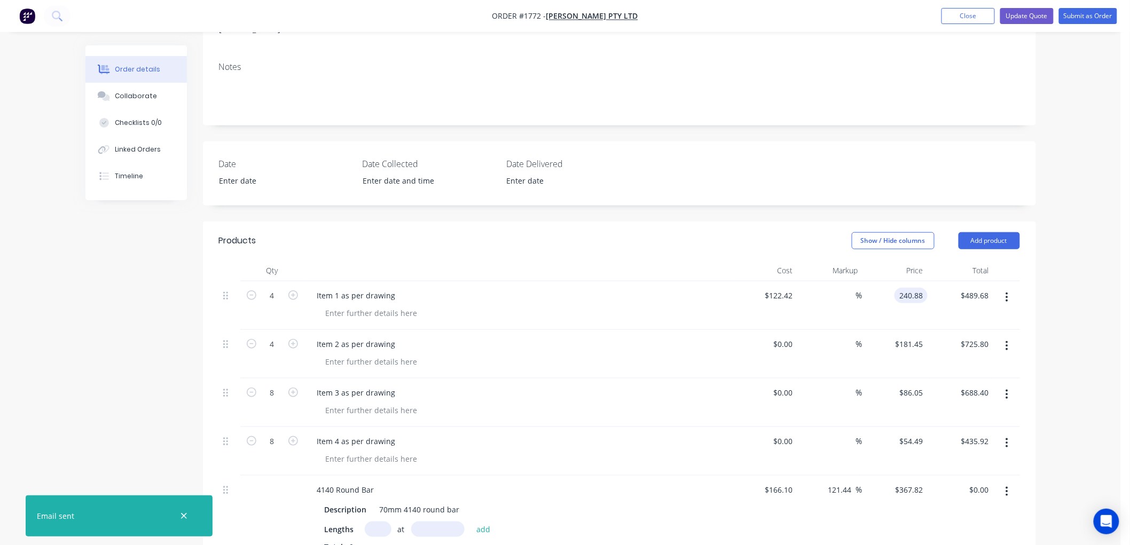
type input "240.88"
type input "96.77"
type input "$240.88"
type input "$963.52"
click at [784, 336] on input "0" at bounding box center [790, 343] width 12 height 15
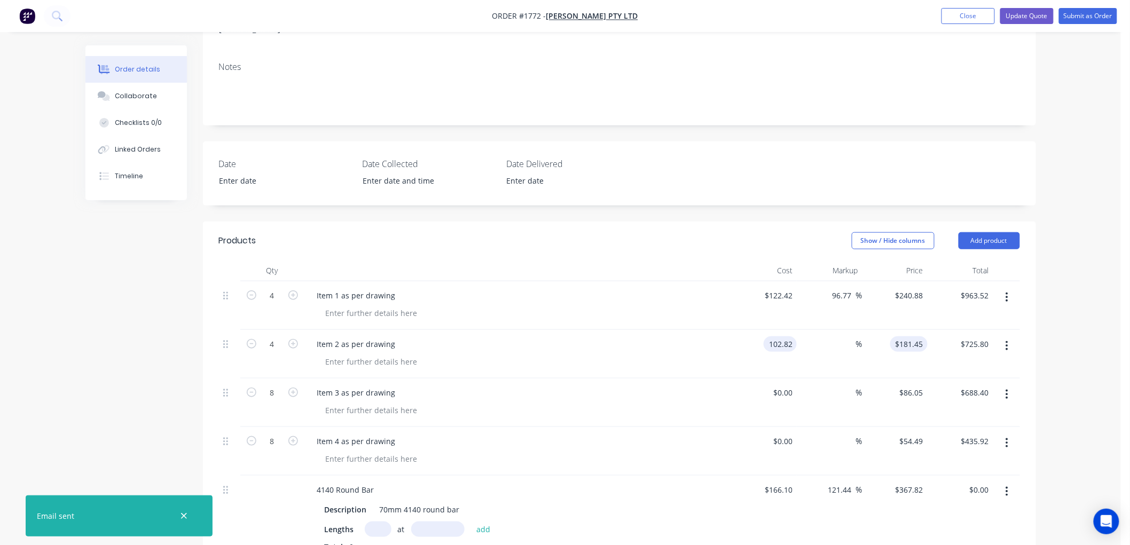
type input "$102.82"
type input "102.82"
type input "$411.28"
click at [913, 336] on input "102.82" at bounding box center [910, 343] width 33 height 15
type input "181.45"
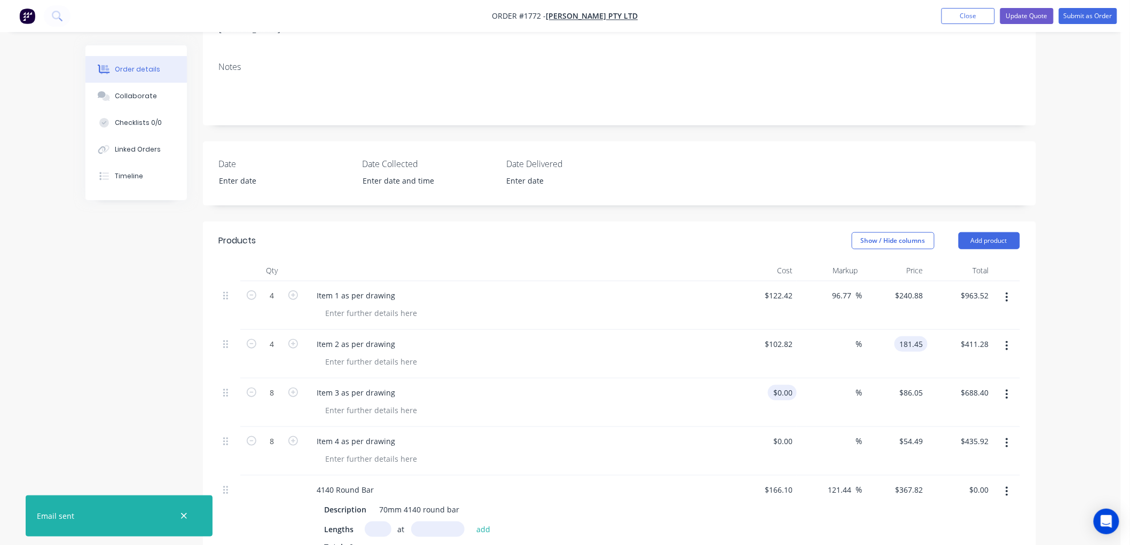
type input "76.47"
type input "$181.45"
type input "$725.80"
click at [779, 379] on div "0 0" at bounding box center [764, 403] width 66 height 49
type input "$48.70"
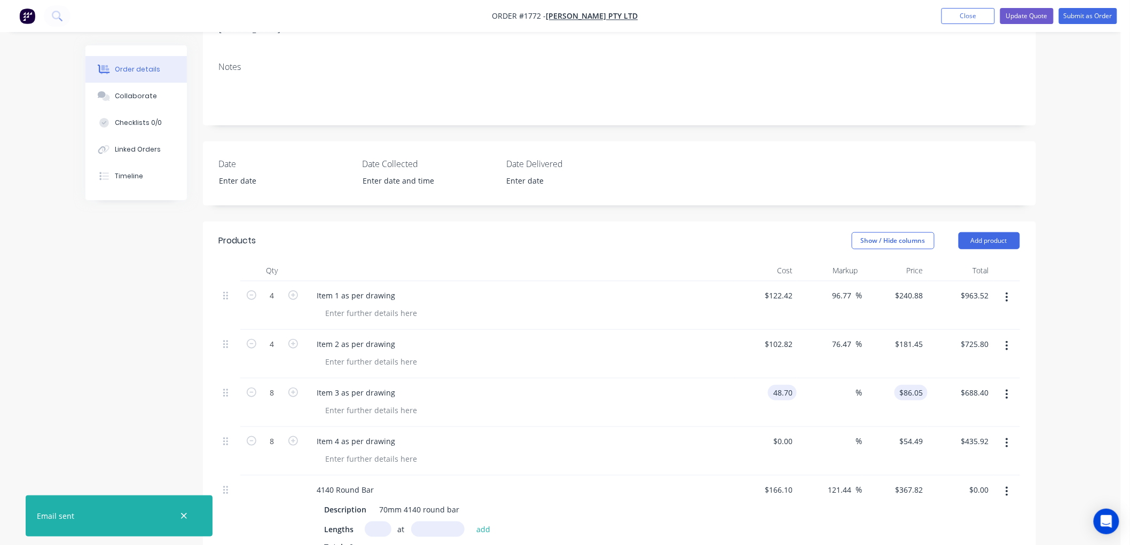
type input "48.7"
type input "$389.60"
click at [910, 385] on input "48.7" at bounding box center [913, 392] width 29 height 15
type input "86.05"
type input "76.69"
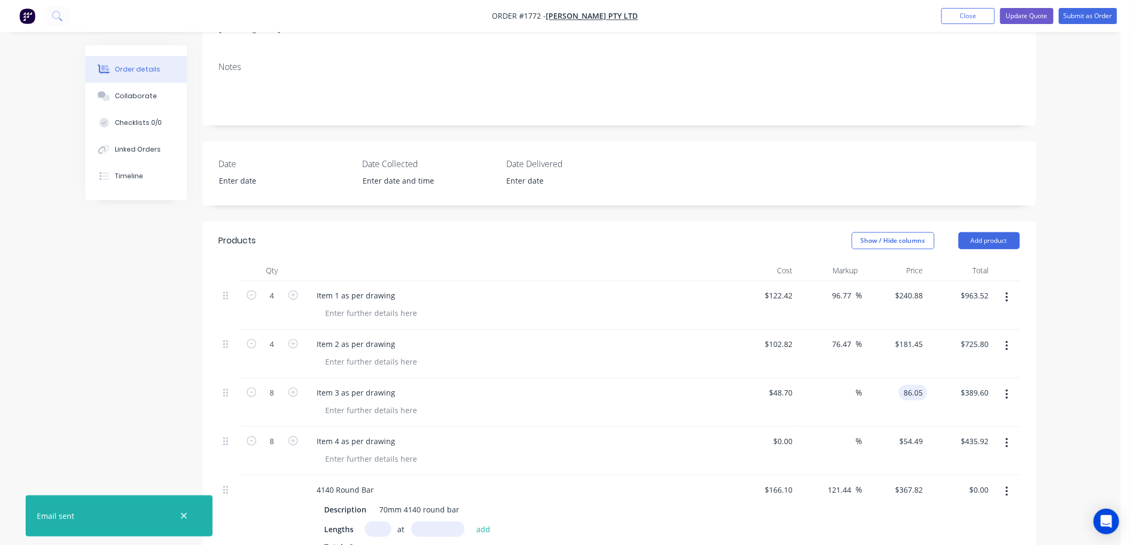
type input "$86.05"
type input "$688.40"
click at [1005, 486] on icon "button" at bounding box center [1006, 492] width 3 height 12
click at [781, 434] on div "0 0" at bounding box center [788, 441] width 17 height 15
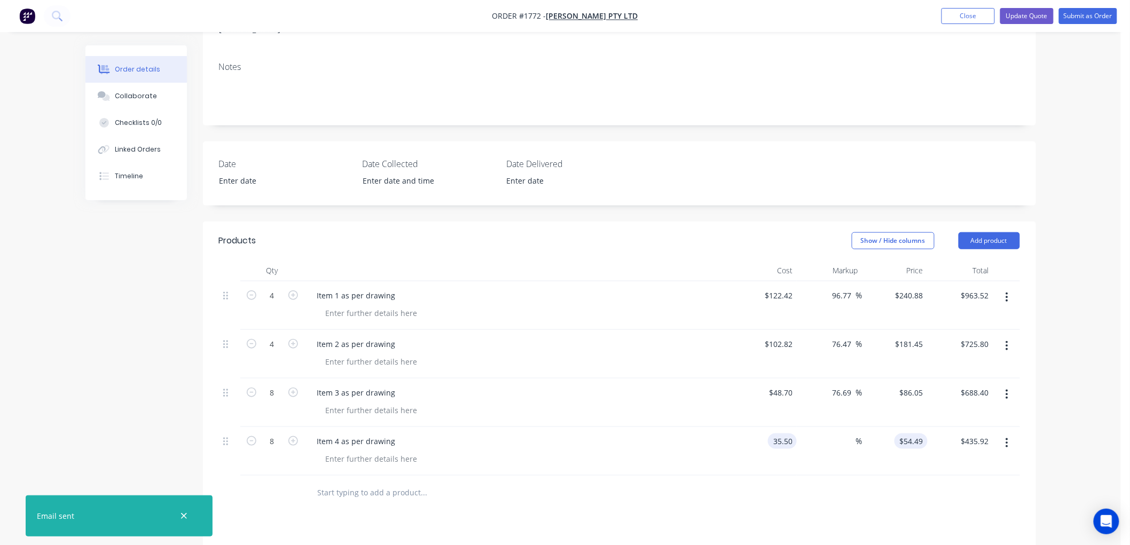
type input "$35.50"
type input "35.5"
type input "$284.00"
click at [900, 427] on div "35.5 $54.49" at bounding box center [895, 451] width 66 height 49
type input "54.49"
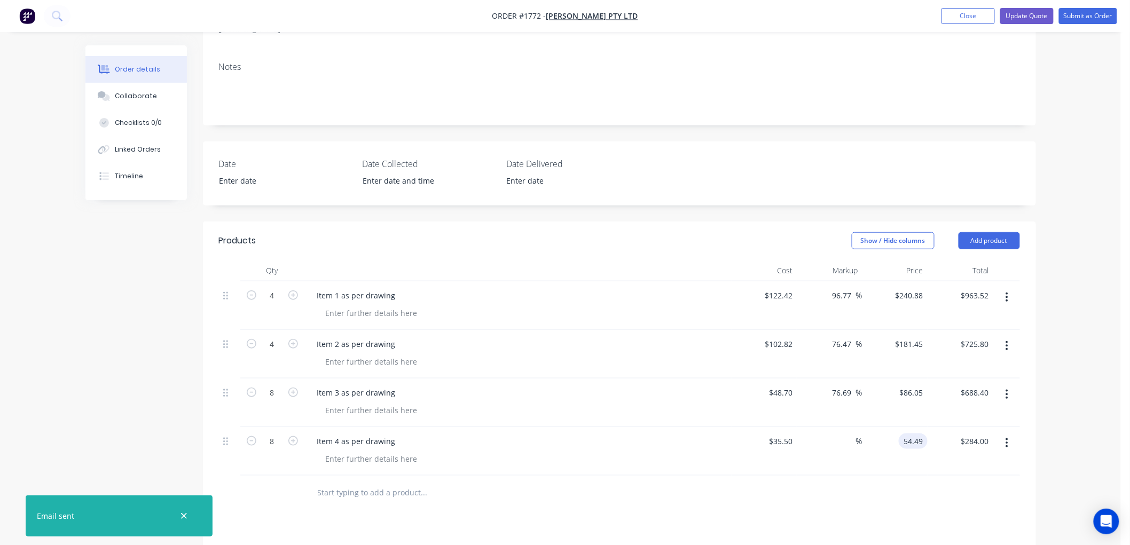
type input "53.49"
type input "$54.49"
type input "$435.92"
click at [842, 476] on div at bounding box center [619, 493] width 801 height 35
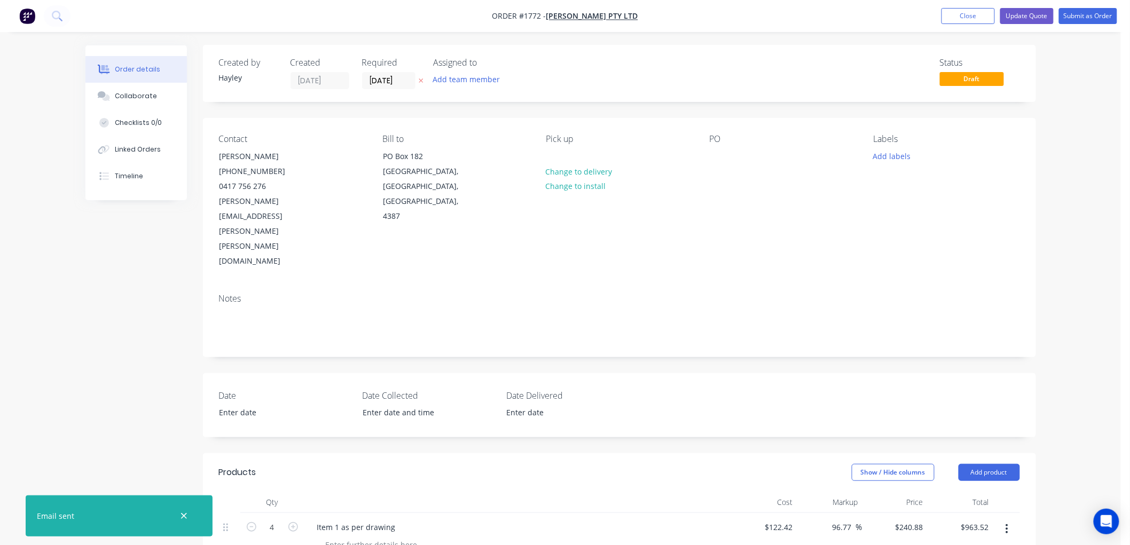
scroll to position [0, 0]
click at [1004, 12] on button "Update Quote" at bounding box center [1026, 16] width 53 height 16
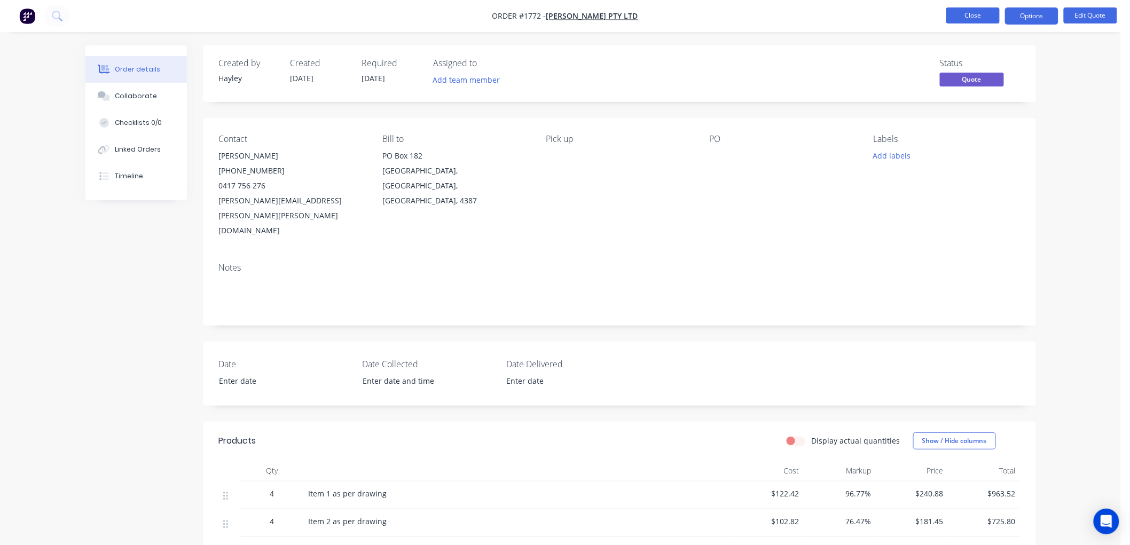
click at [991, 11] on button "Close" at bounding box center [972, 15] width 53 height 16
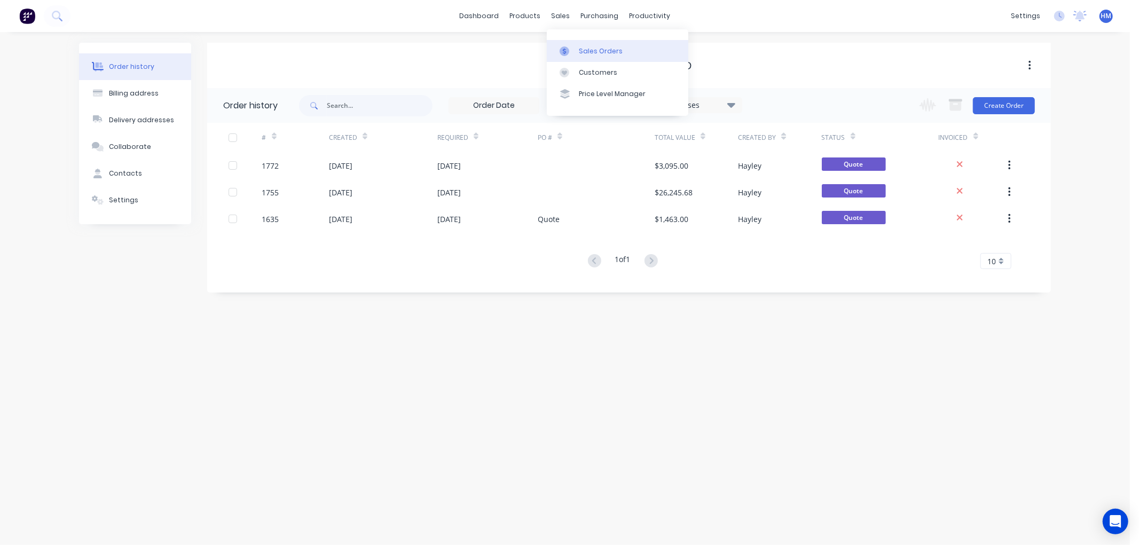
click at [588, 51] on div "Sales Orders" at bounding box center [601, 51] width 44 height 10
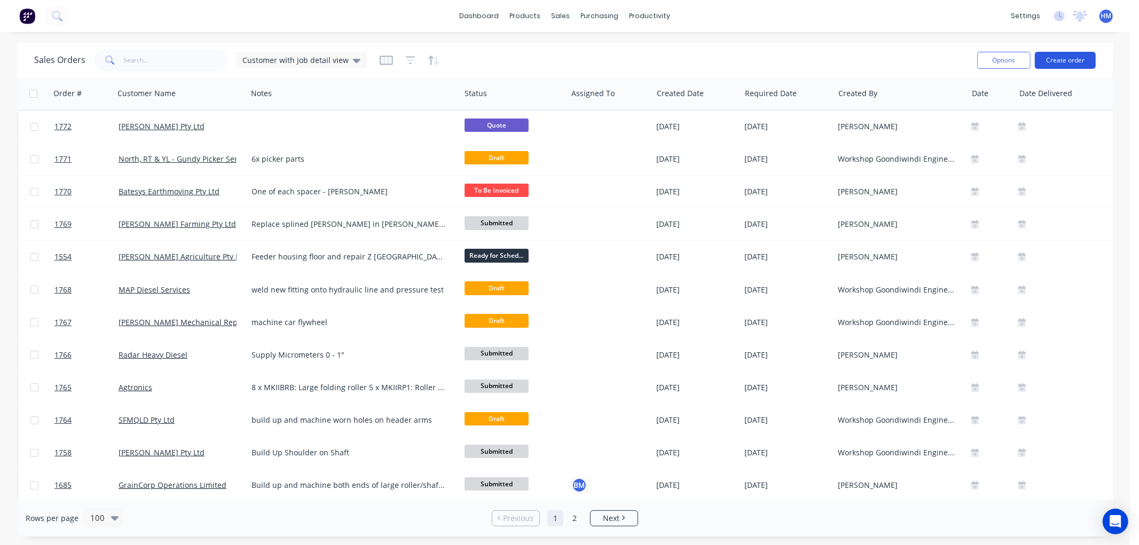
click at [1063, 57] on button "Create order" at bounding box center [1065, 60] width 61 height 17
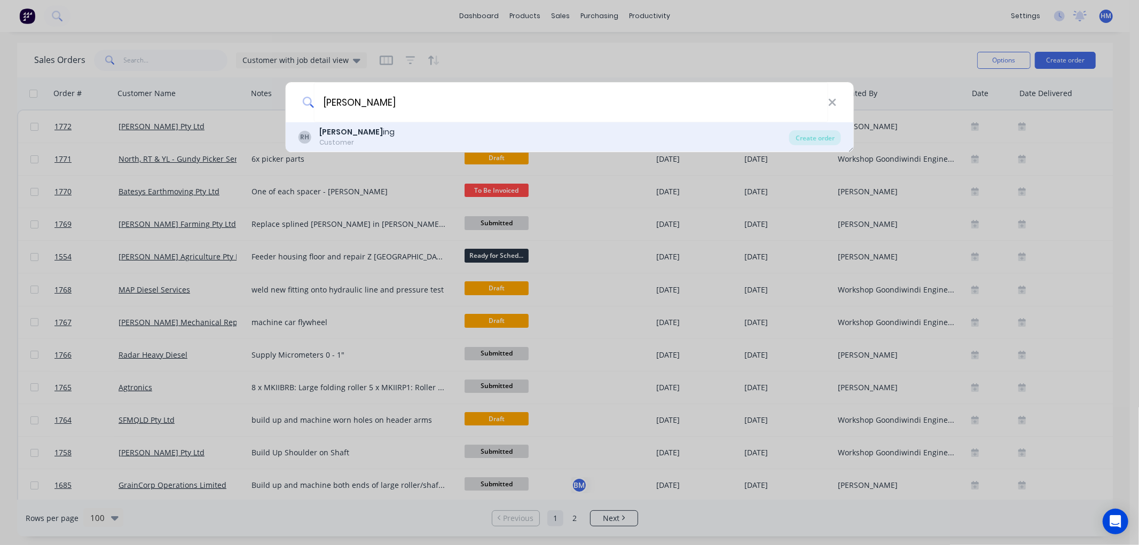
type input "[PERSON_NAME]"
click at [360, 135] on b "[PERSON_NAME]" at bounding box center [351, 132] width 64 height 11
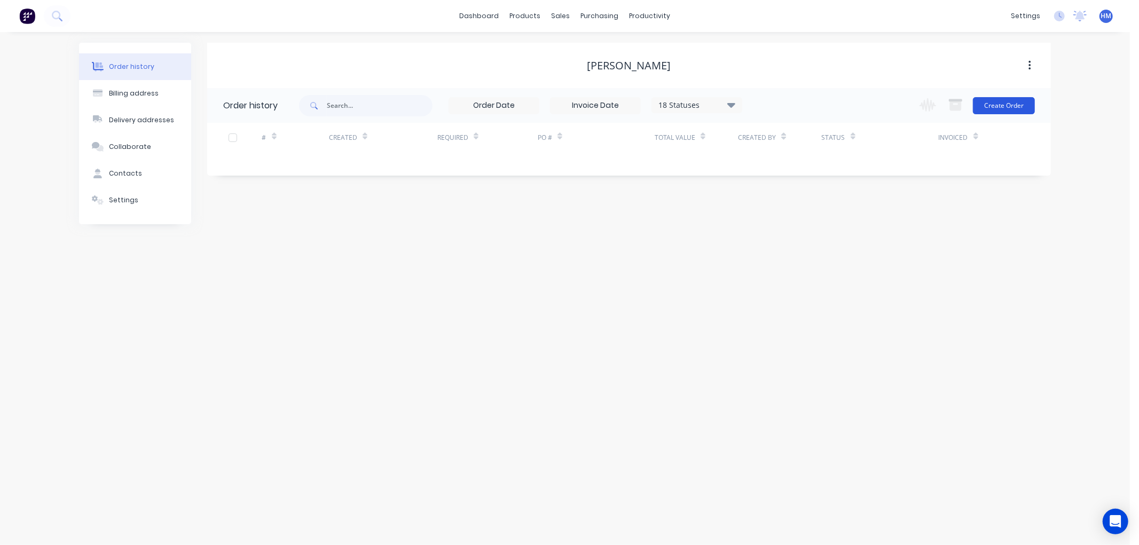
click at [996, 105] on button "Create Order" at bounding box center [1004, 105] width 62 height 17
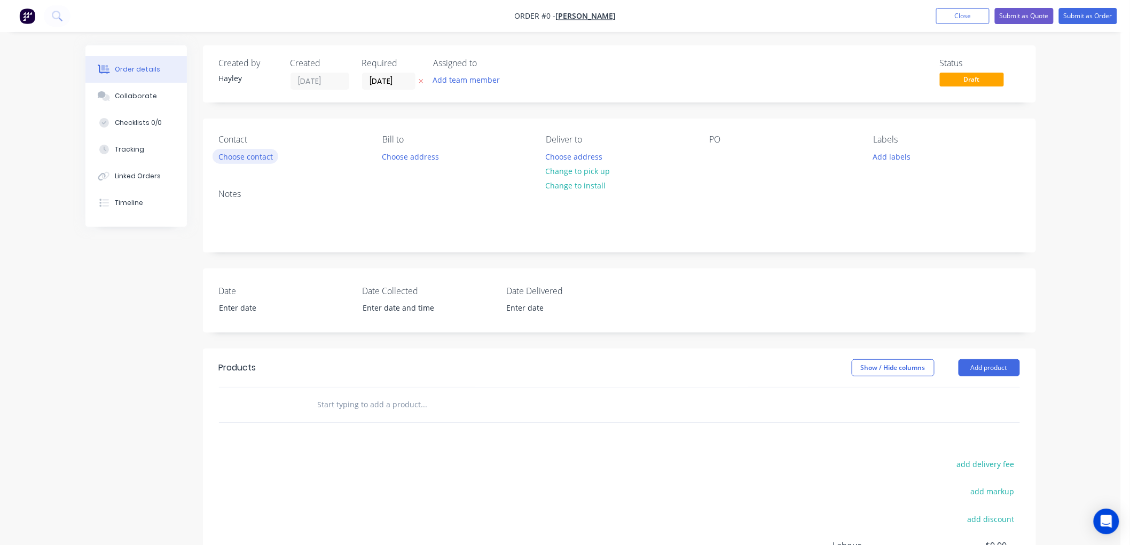
click at [247, 158] on button "Choose contact" at bounding box center [245, 156] width 66 height 14
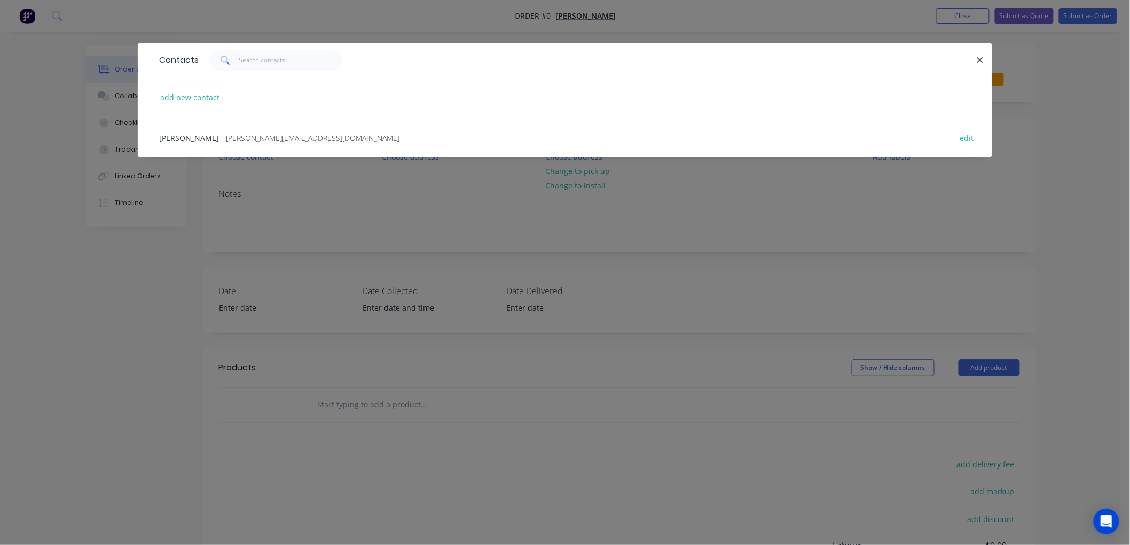
click at [235, 140] on span "- [PERSON_NAME][EMAIL_ADDRESS][DOMAIN_NAME] -" at bounding box center [312, 138] width 183 height 10
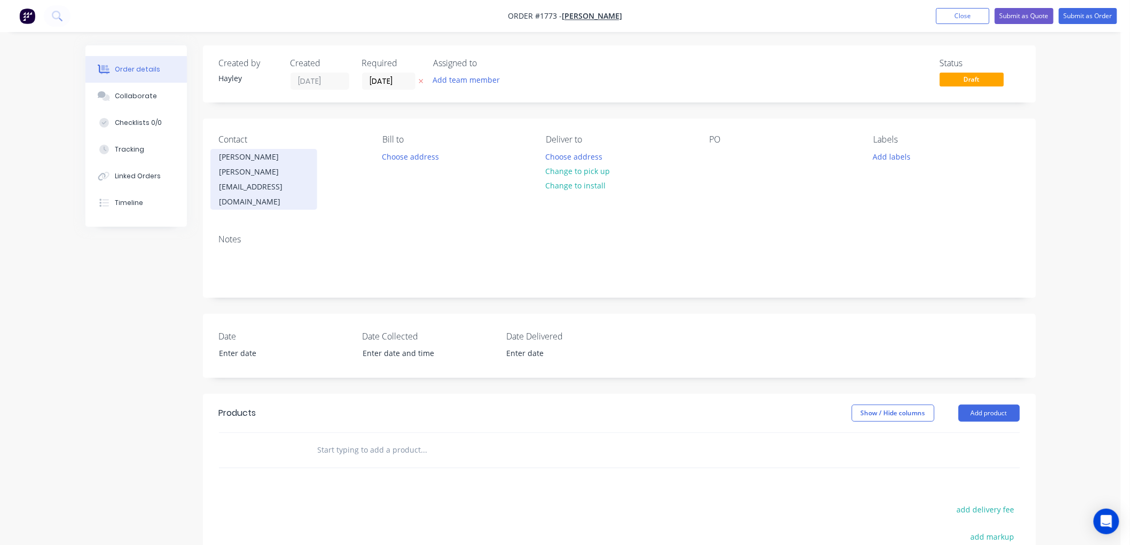
click at [270, 172] on div "[PERSON_NAME][EMAIL_ADDRESS][DOMAIN_NAME]" at bounding box center [263, 186] width 89 height 45
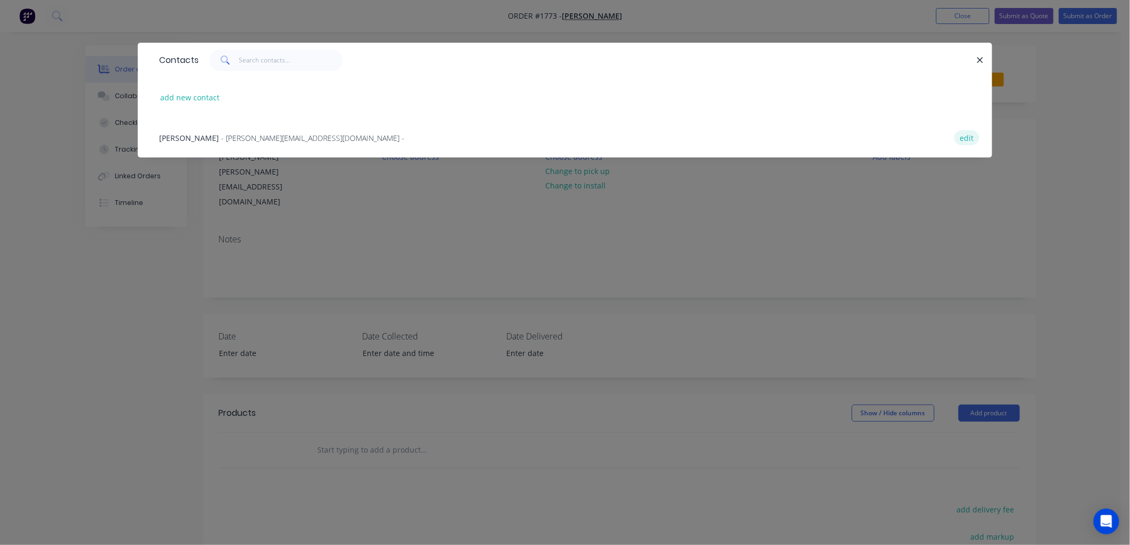
click at [958, 139] on button "edit" at bounding box center [966, 137] width 25 height 14
select select "AU"
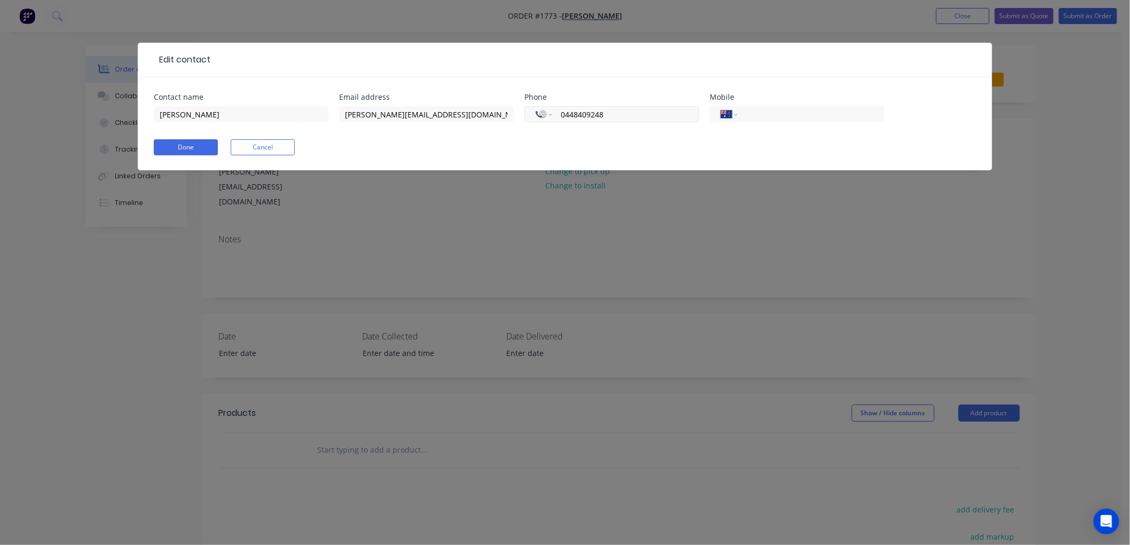
drag, startPoint x: 611, startPoint y: 115, endPoint x: 532, endPoint y: 110, distance: 79.7
click at [532, 110] on div "International [GEOGRAPHIC_DATA] [GEOGRAPHIC_DATA] [GEOGRAPHIC_DATA] [GEOGRAPHIC…" at bounding box center [611, 114] width 175 height 16
select select "AU"
click at [787, 114] on input "tel" at bounding box center [809, 114] width 128 height 12
paste input "0448 409 248"
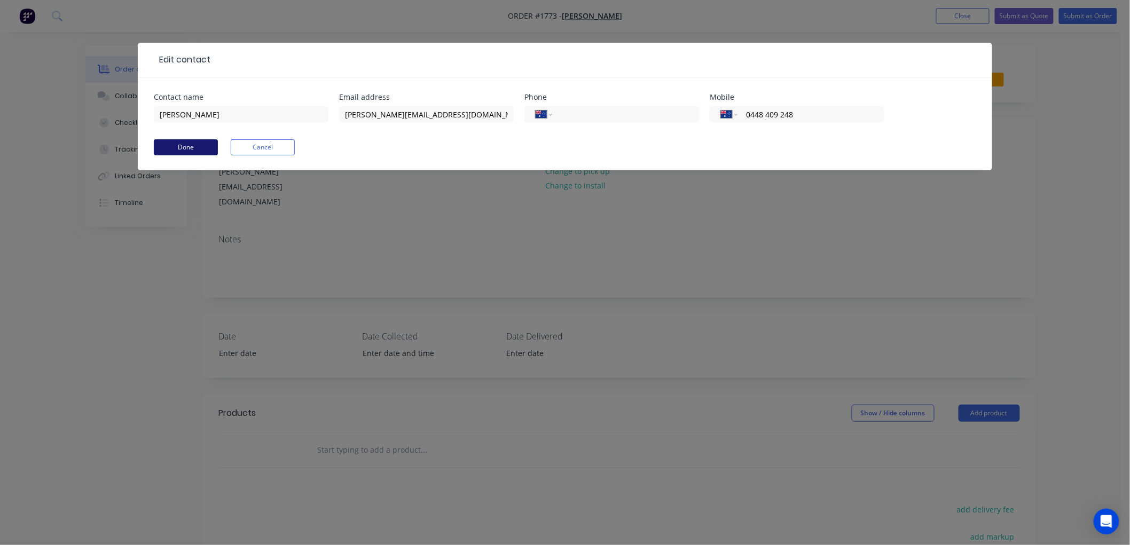
type input "0448 409 248"
click at [180, 146] on button "Done" at bounding box center [186, 147] width 64 height 16
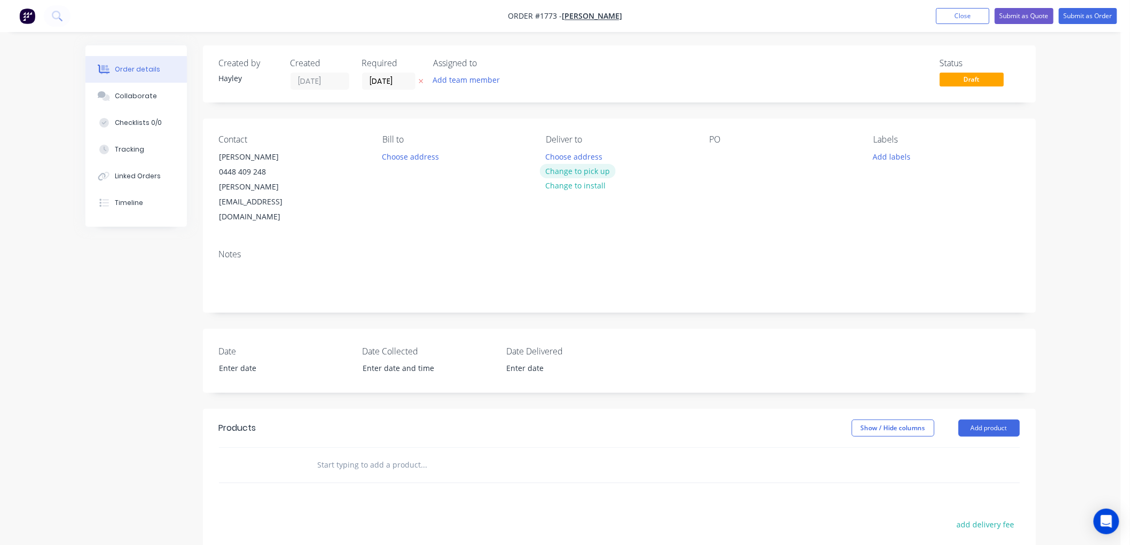
click at [557, 172] on button "Change to pick up" at bounding box center [578, 171] width 76 height 14
click at [367, 454] on input "text" at bounding box center [424, 464] width 214 height 21
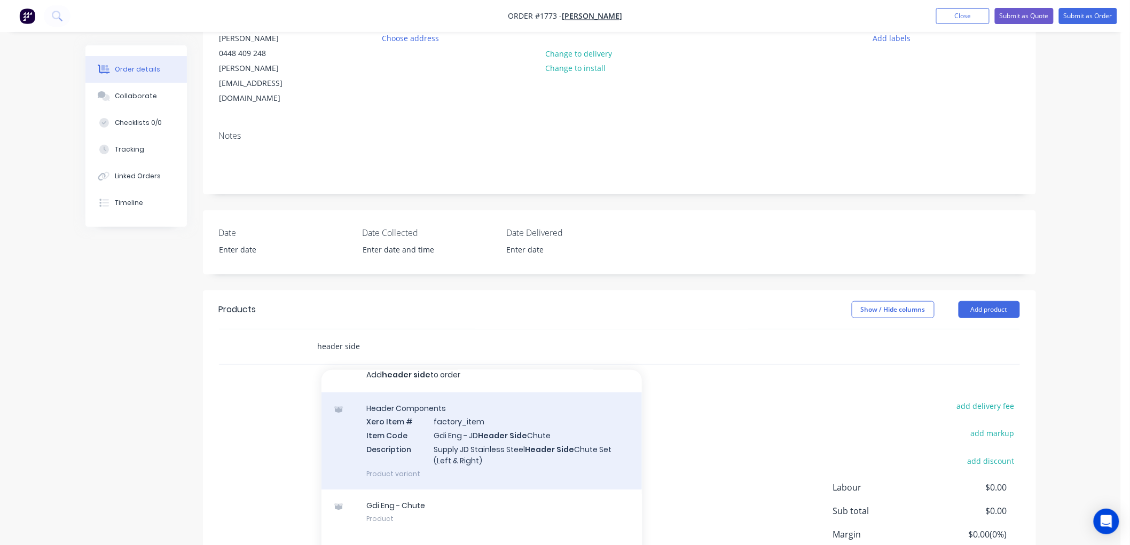
scroll to position [23, 0]
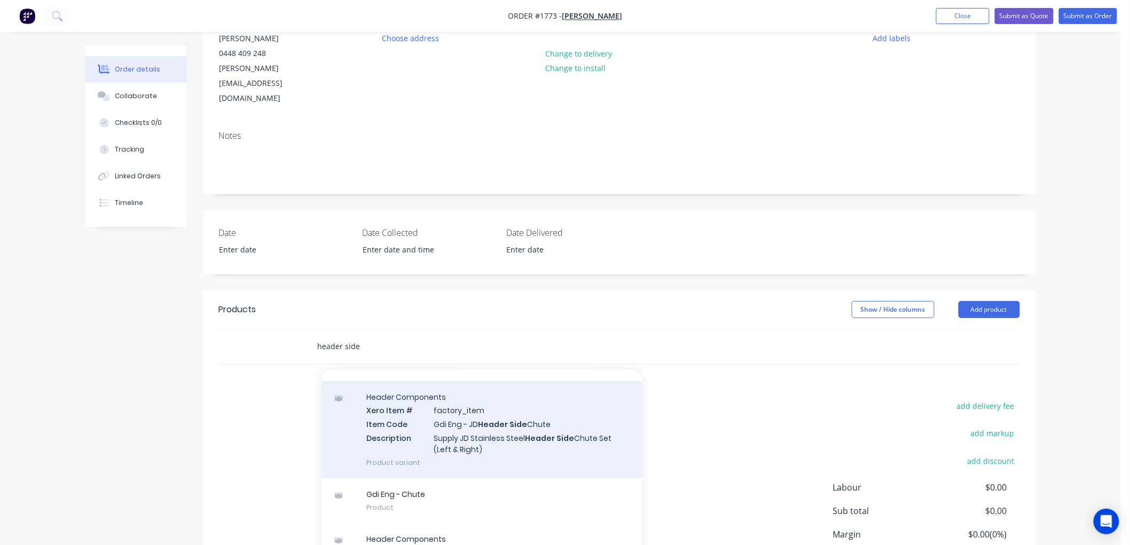
type input "header side"
click at [519, 413] on div "Header Components Xero Item # factory_item Item Code Gdi Eng - JD Header Side C…" at bounding box center [481, 429] width 320 height 97
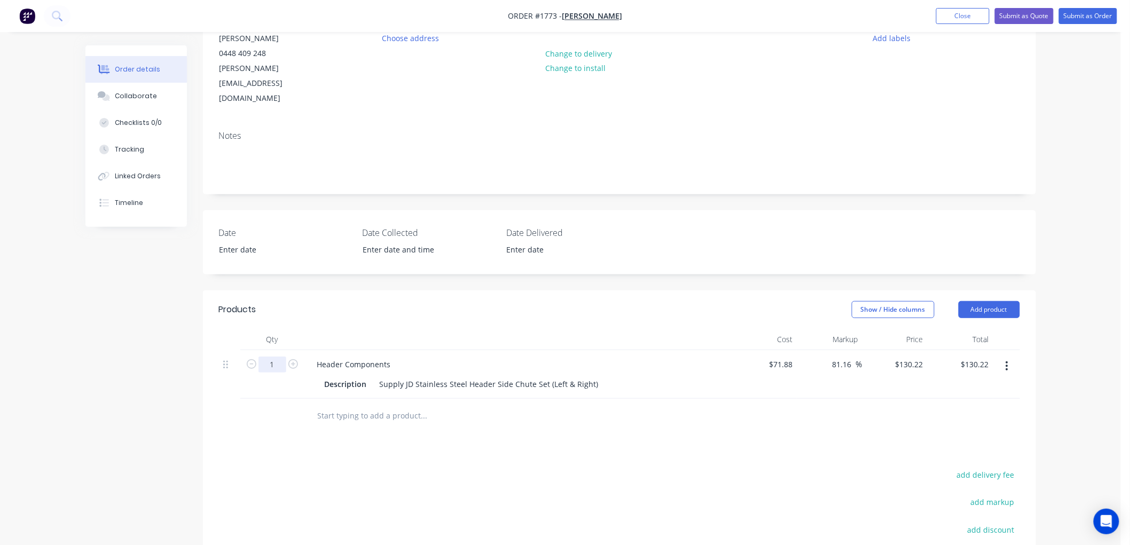
click at [274, 357] on input "1" at bounding box center [272, 365] width 28 height 16
type input "2"
type input "130.22"
type input "$260.44"
click at [906, 357] on input "130.22" at bounding box center [910, 364] width 33 height 15
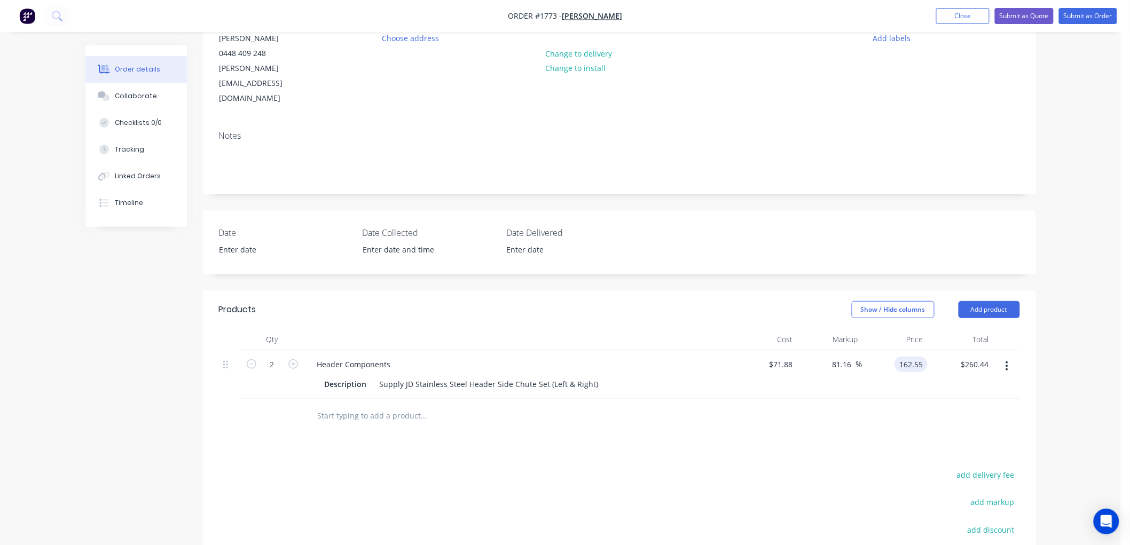
type input "162.55"
type input "126.14"
type input "$162.55"
type input "$325.10"
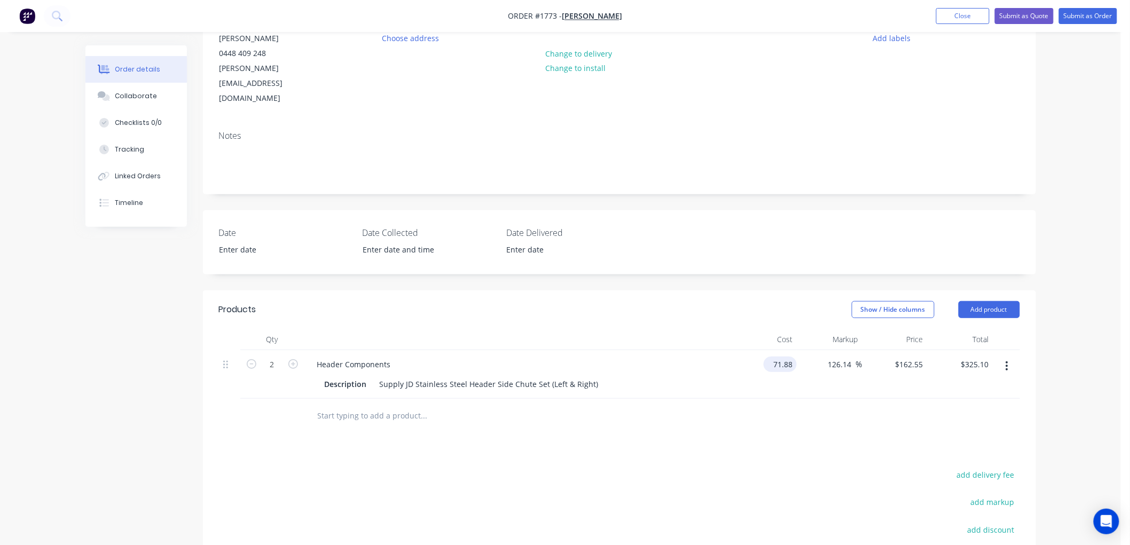
click at [781, 357] on input "71.88" at bounding box center [782, 364] width 29 height 15
type input "$80.00"
type input "$180.9126"
type input "$361.83"
click at [849, 426] on div "Products Show / Hide columns Add product Qty Cost Markup Price Total 2 Header C…" at bounding box center [619, 489] width 833 height 399
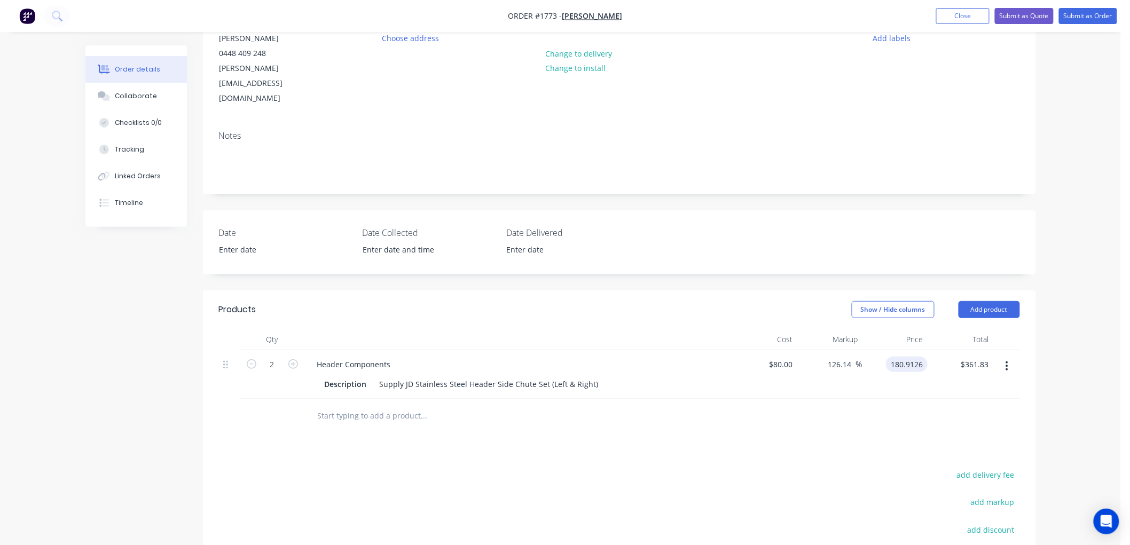
click at [906, 357] on input "180.9126" at bounding box center [908, 364] width 37 height 15
type input "1"
type input "162.55"
type input "103.19"
type input "$162.55"
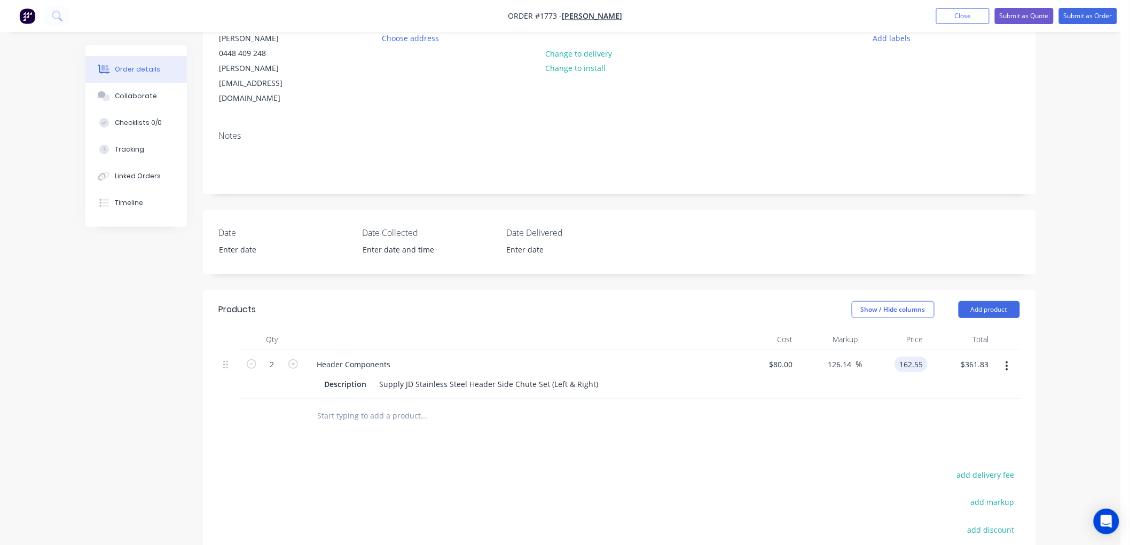
type input "$325.10"
click at [842, 399] on div at bounding box center [619, 416] width 801 height 35
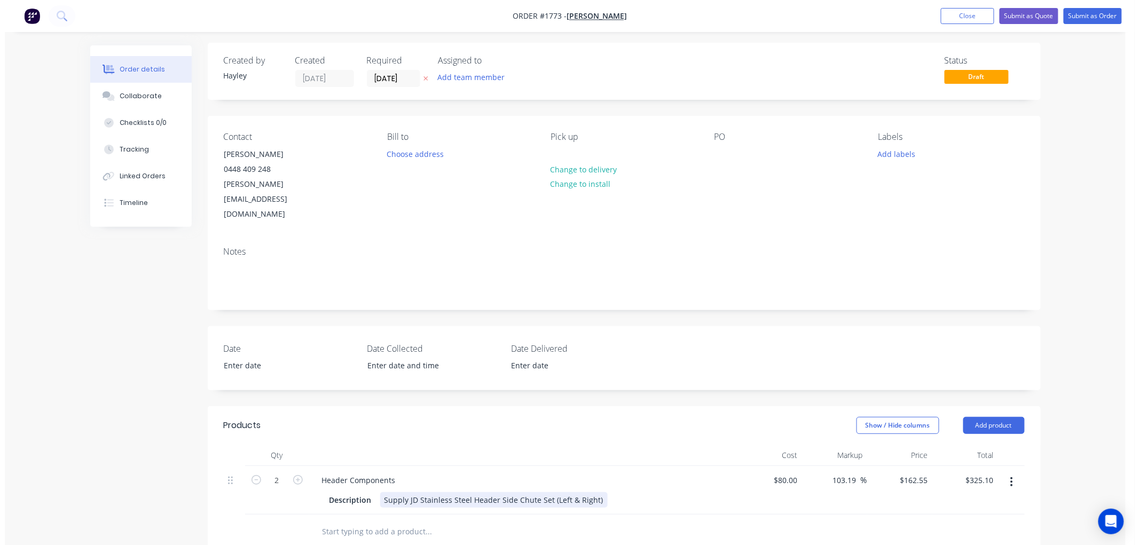
scroll to position [0, 0]
click at [593, 495] on div "Supply JD Stainless Steel Header Side Chute Set (Left & Right)" at bounding box center [488, 502] width 227 height 15
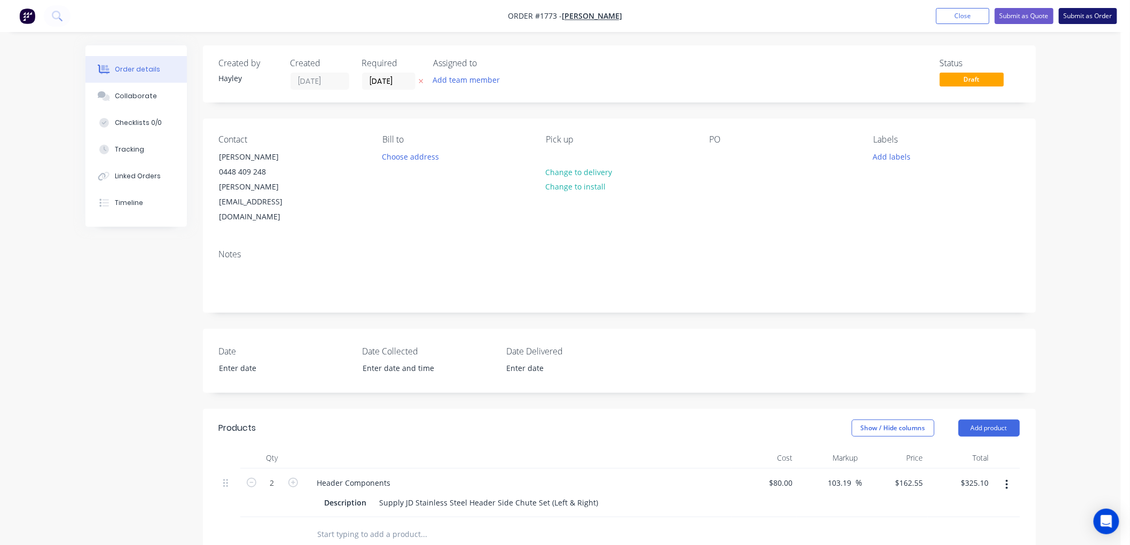
click at [1077, 13] on button "Submit as Order" at bounding box center [1088, 16] width 58 height 16
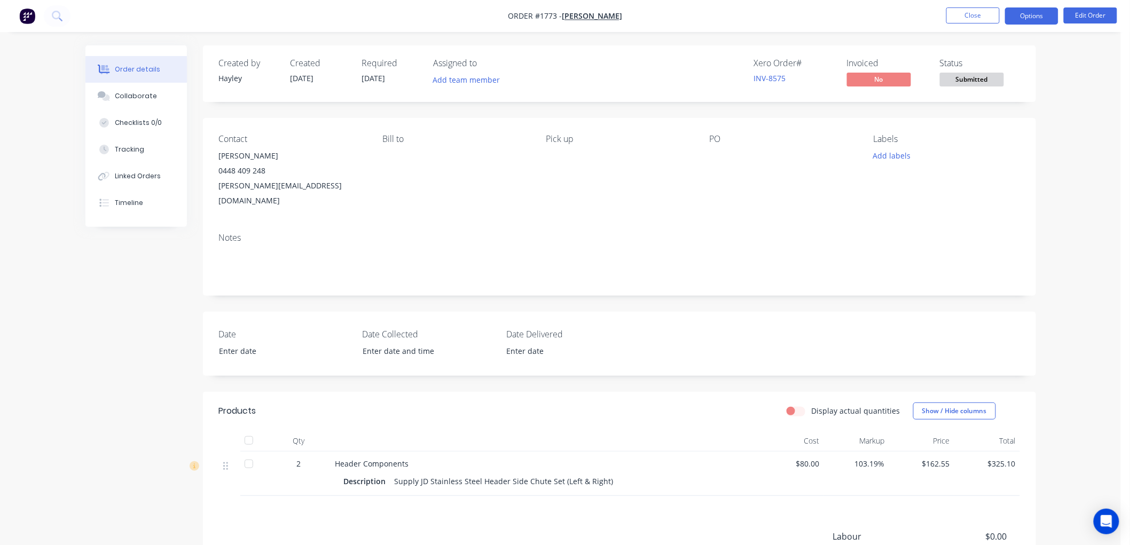
click at [1030, 15] on button "Options" at bounding box center [1031, 15] width 53 height 17
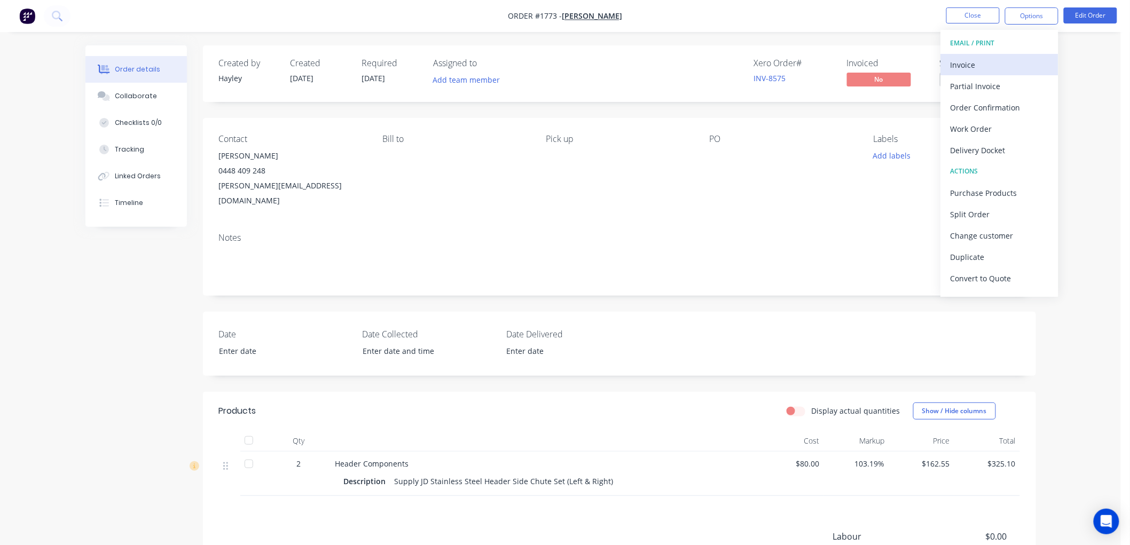
click at [974, 65] on div "Invoice" at bounding box center [999, 64] width 98 height 15
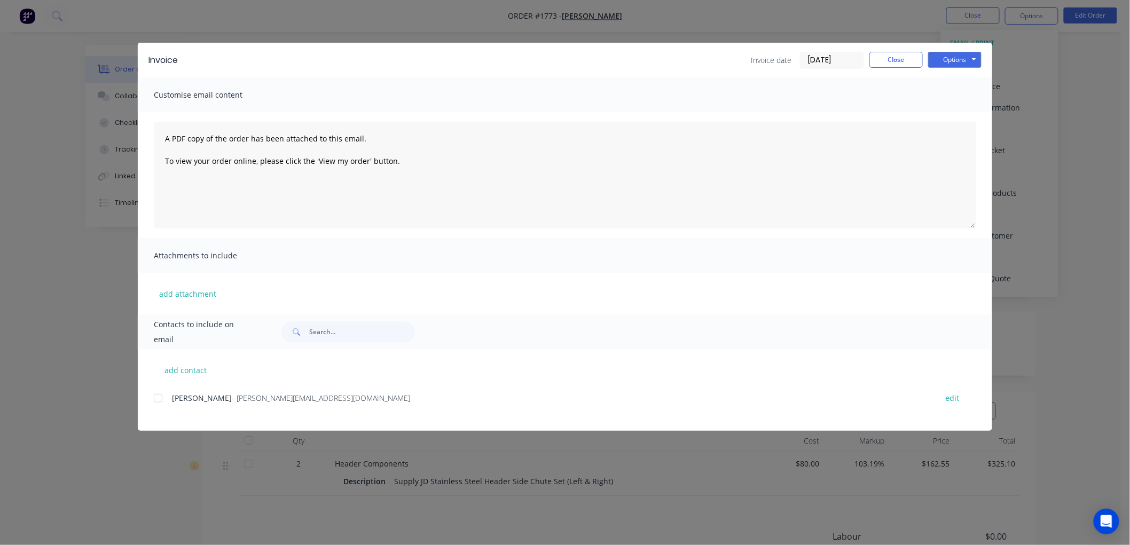
click at [162, 396] on div at bounding box center [157, 398] width 21 height 21
click at [940, 62] on button "Options" at bounding box center [954, 60] width 53 height 16
click at [967, 108] on button "Email" at bounding box center [962, 114] width 68 height 18
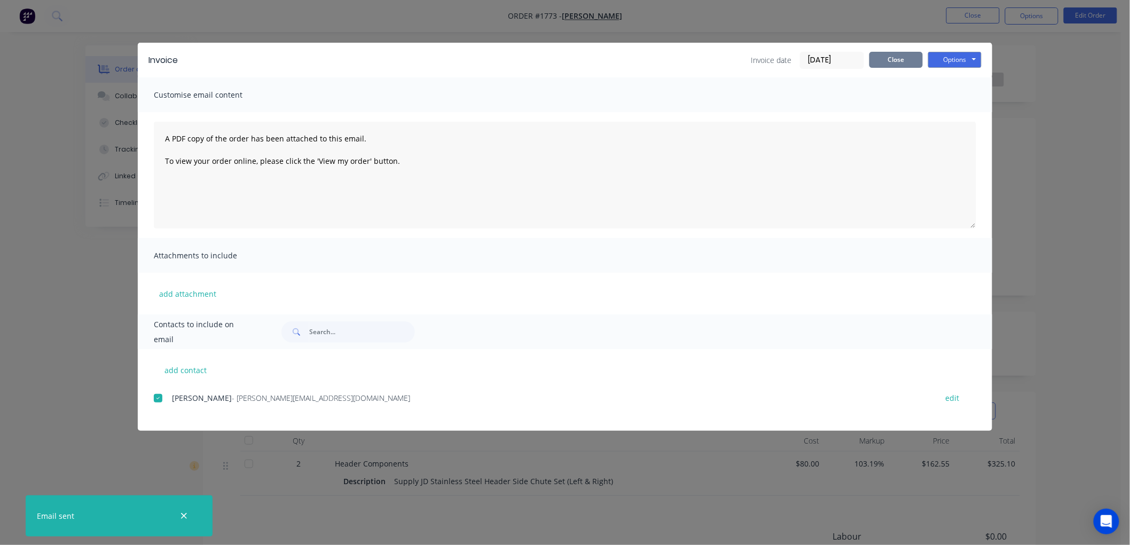
click at [881, 54] on button "Close" at bounding box center [895, 60] width 53 height 16
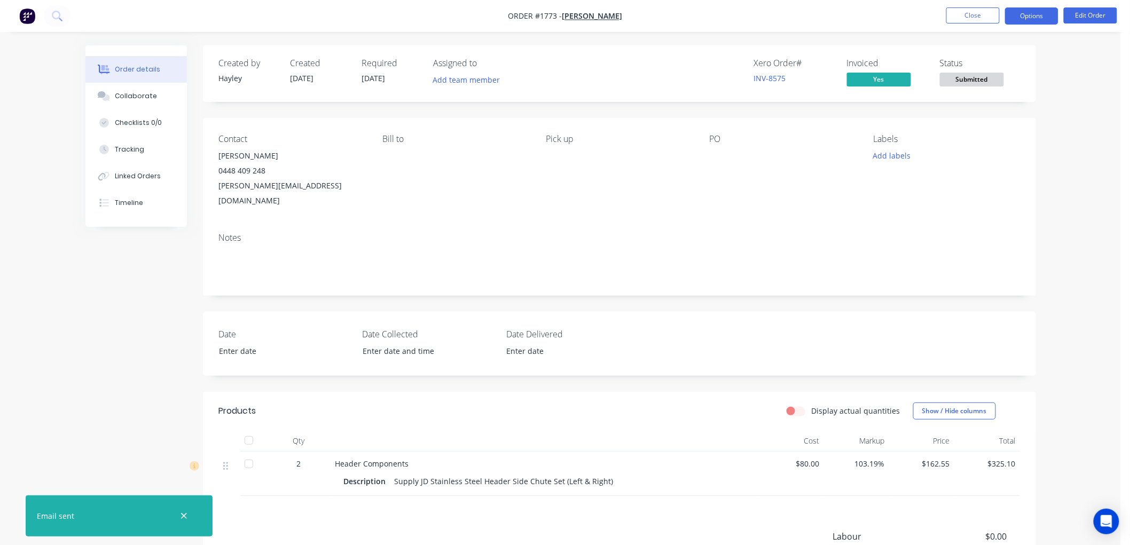
click at [1037, 13] on button "Options" at bounding box center [1031, 15] width 53 height 17
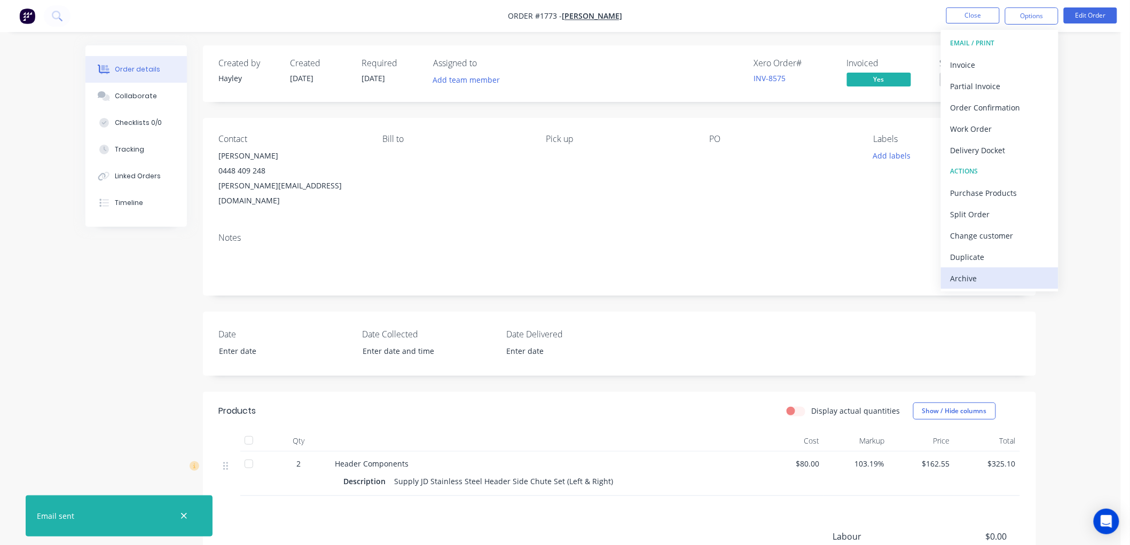
click at [984, 282] on div "Archive" at bounding box center [999, 278] width 98 height 15
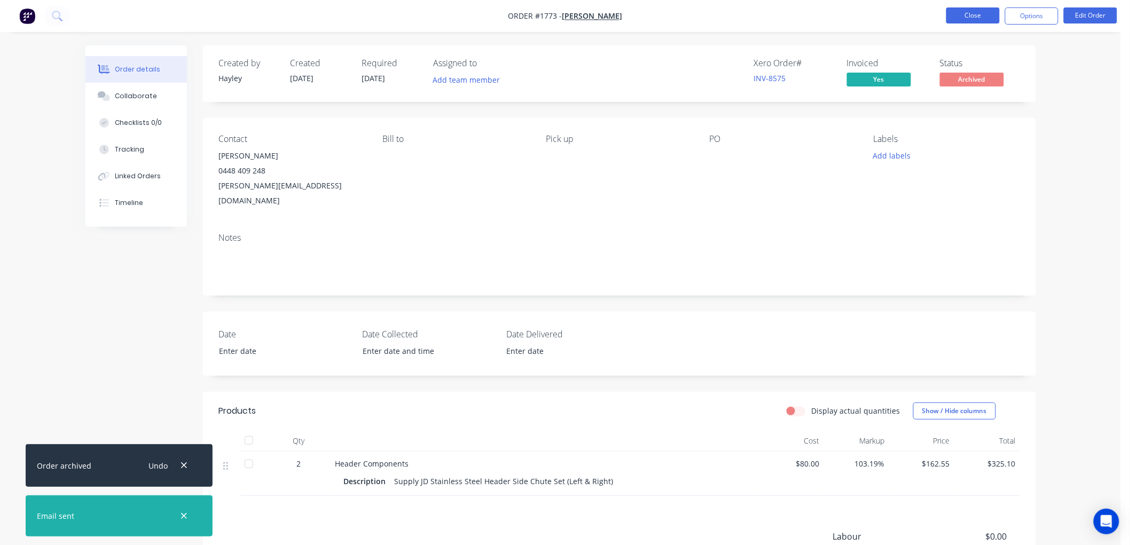
click at [965, 22] on button "Close" at bounding box center [972, 15] width 53 height 16
